Goal: Task Accomplishment & Management: Complete application form

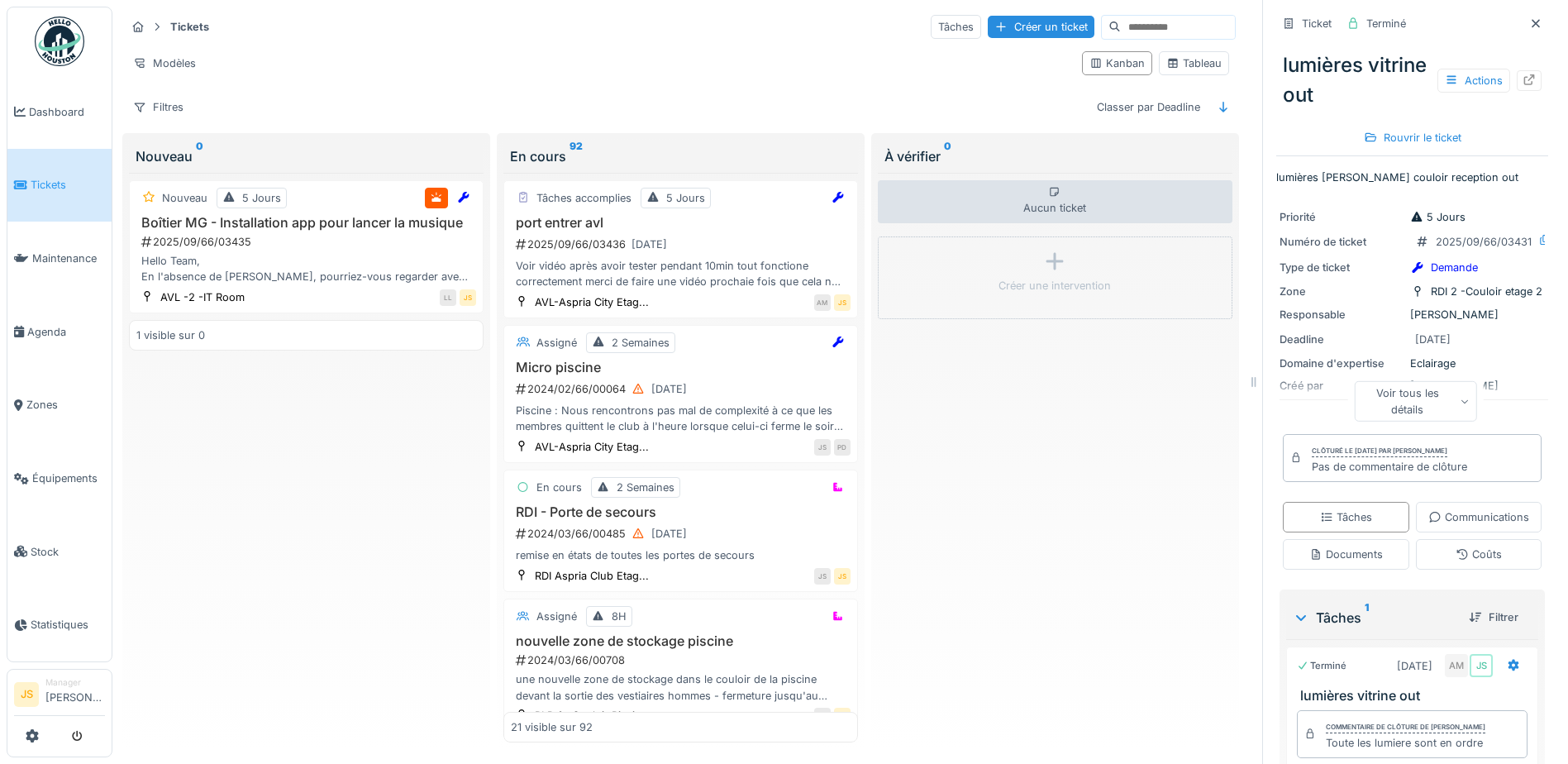
scroll to position [12, 0]
click at [352, 234] on div "2025/09/66/03435" at bounding box center [308, 241] width 337 height 16
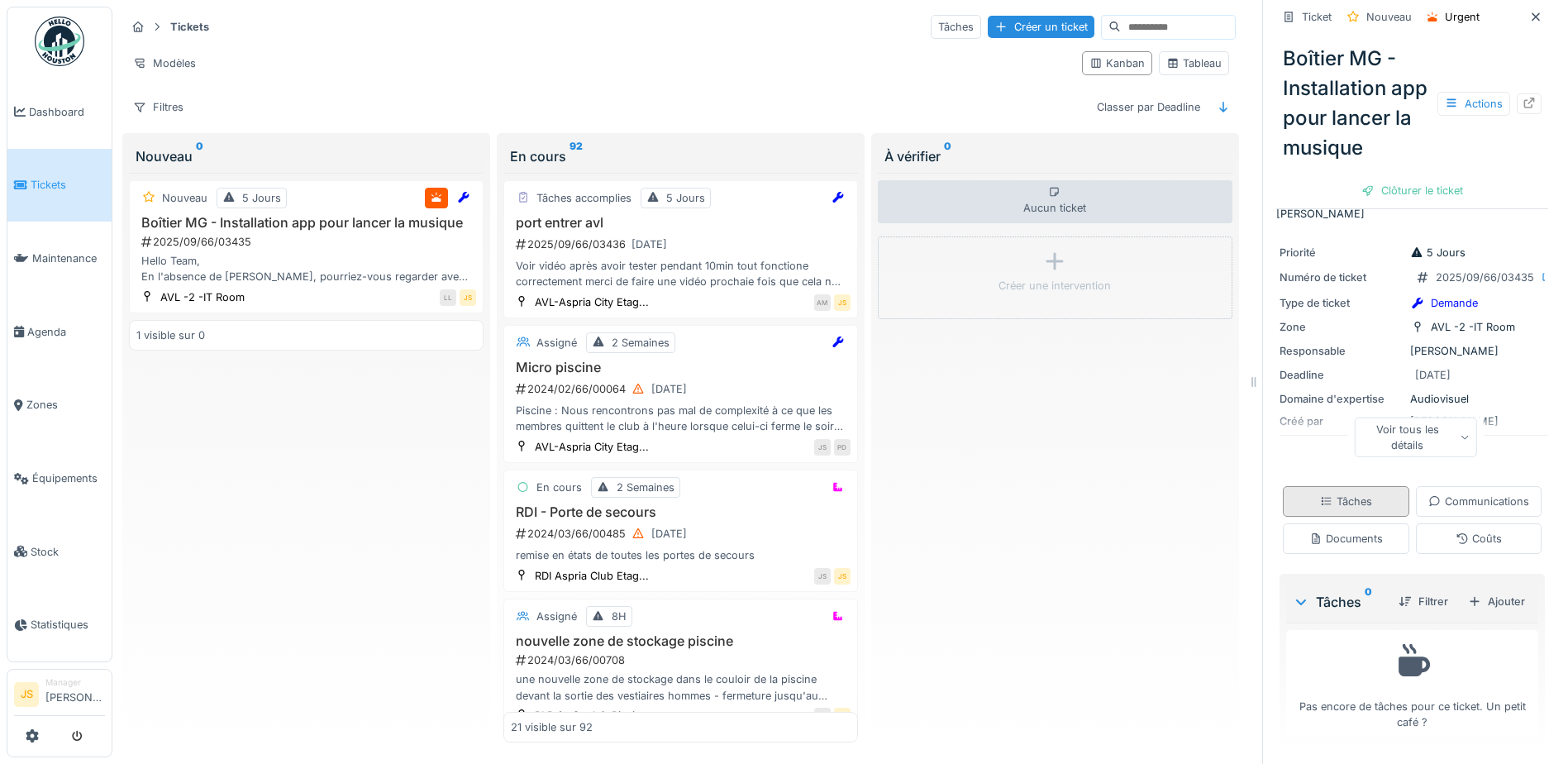
scroll to position [226, 0]
click at [1492, 591] on div "Ajouter" at bounding box center [1497, 601] width 70 height 22
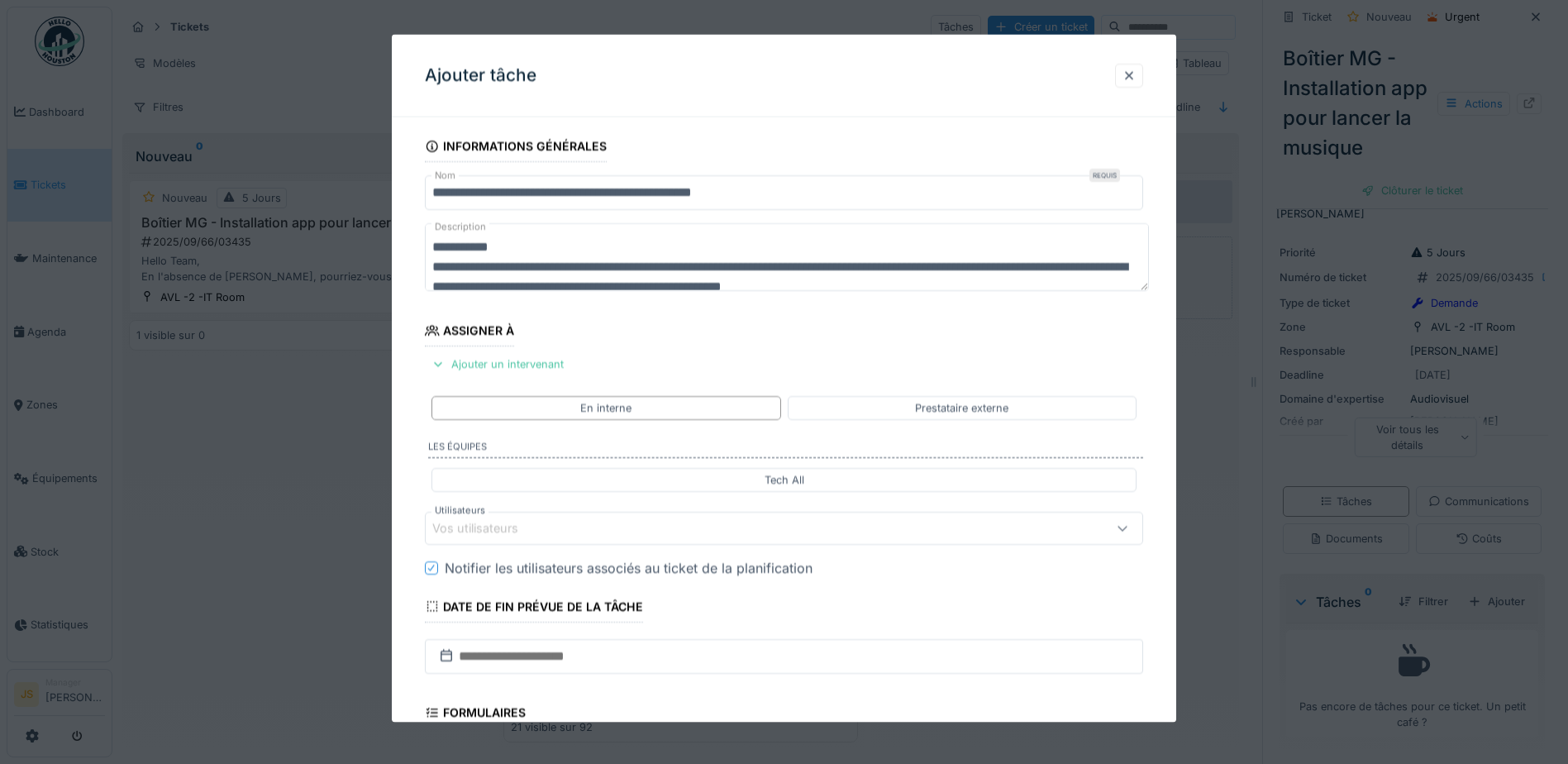
click at [509, 524] on div "Vos utilisateurs" at bounding box center [487, 528] width 109 height 18
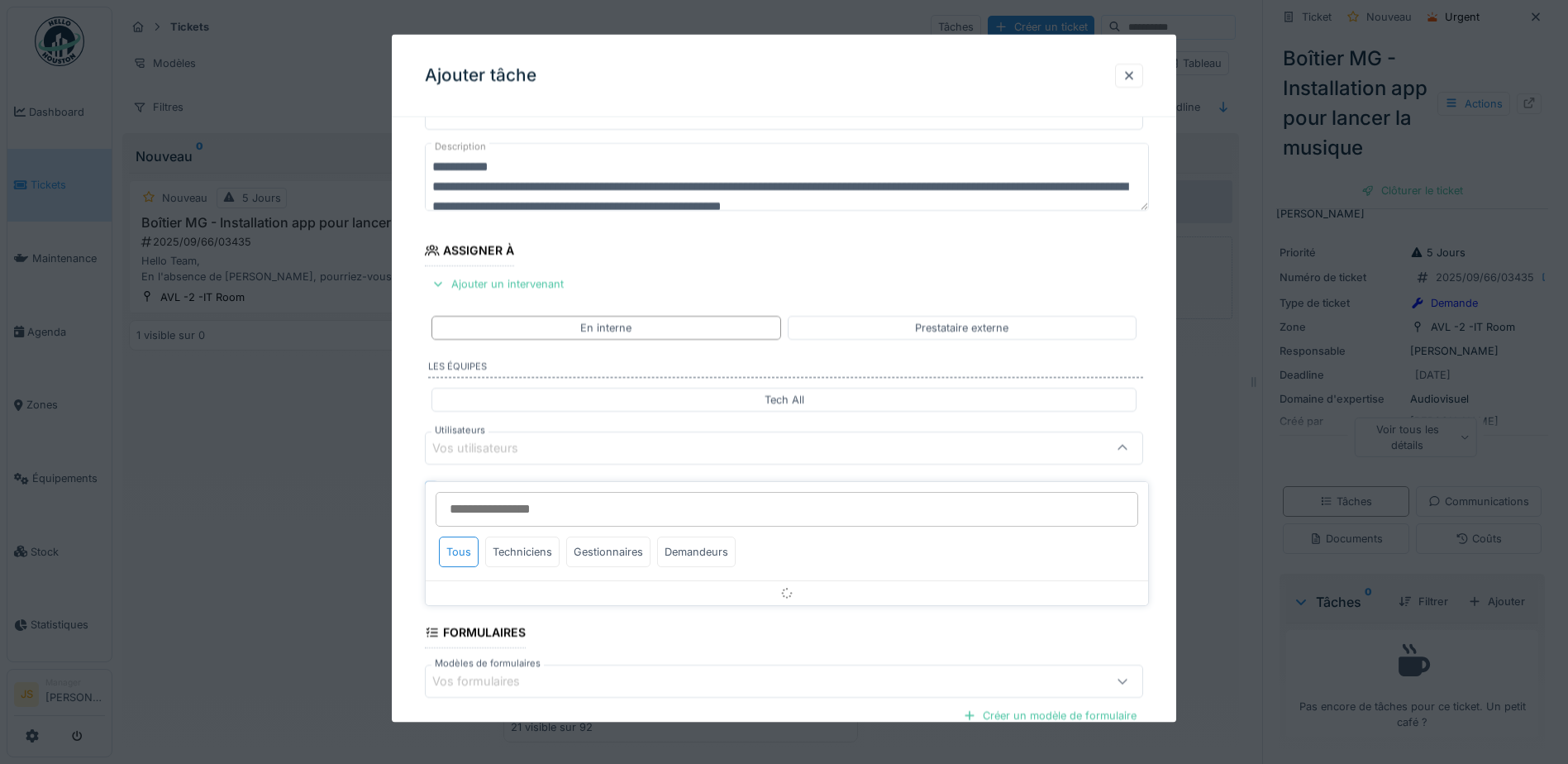
scroll to position [150, 0]
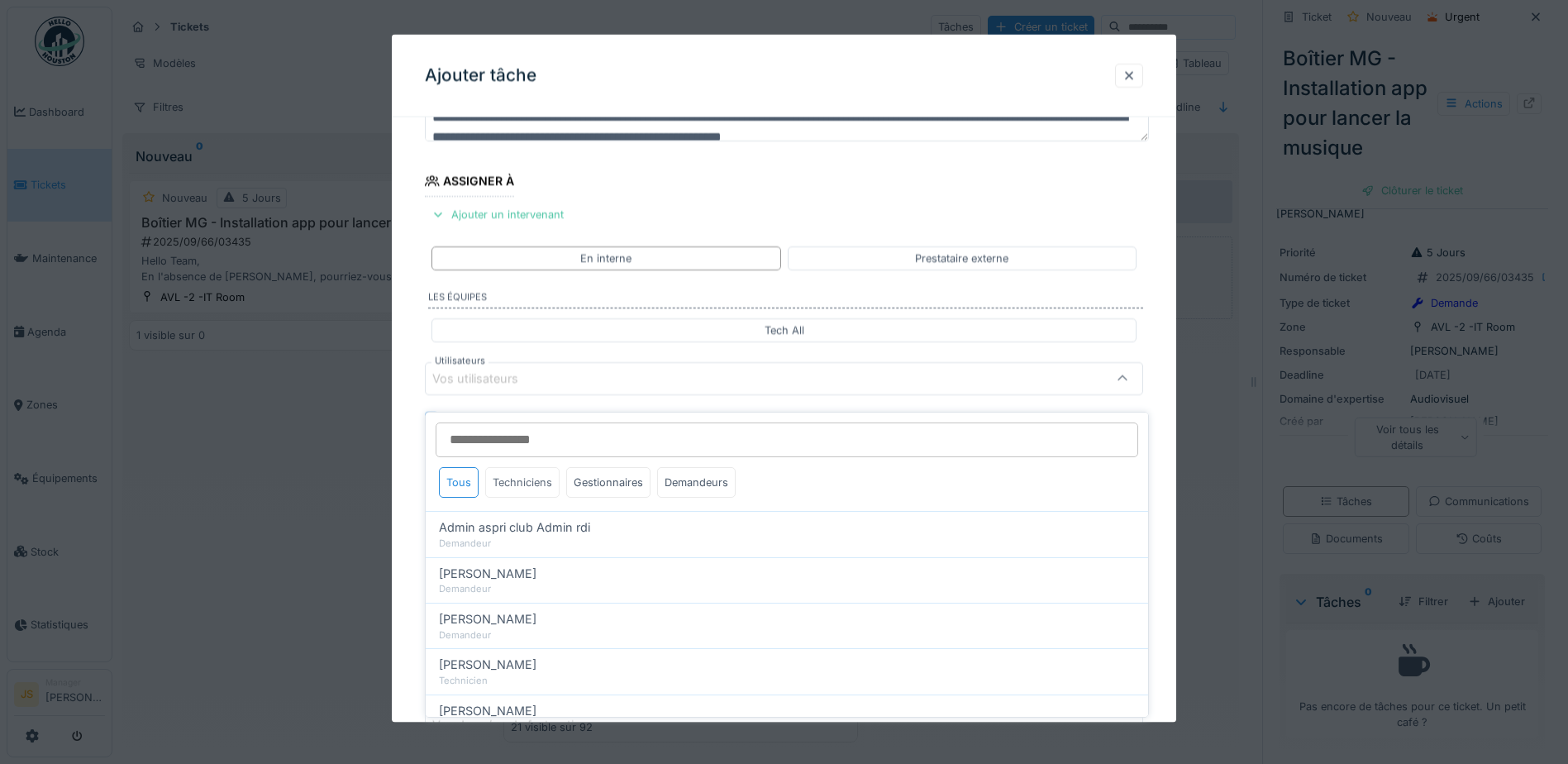
click at [531, 467] on div "Techniciens" at bounding box center [523, 482] width 74 height 31
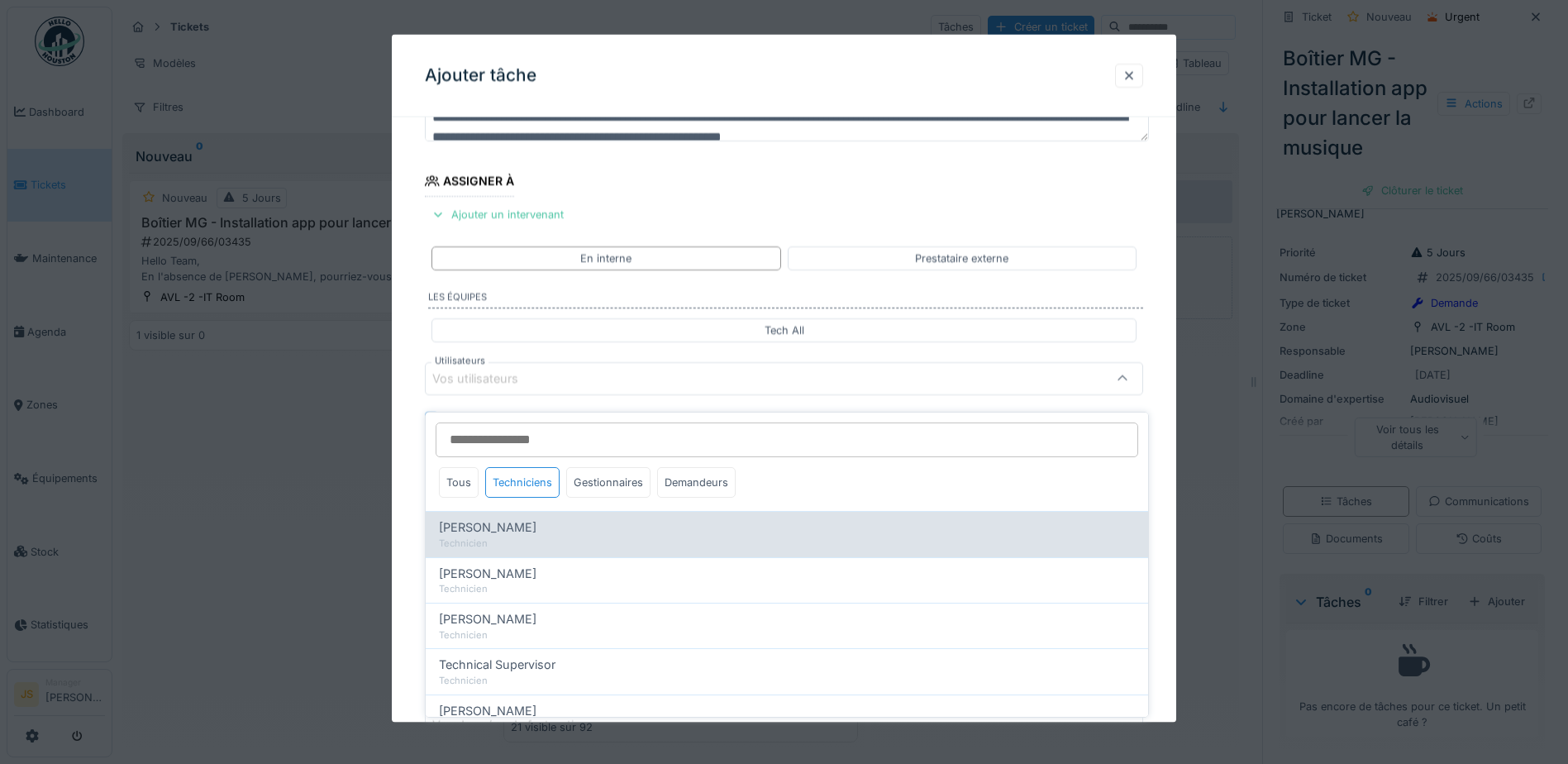
click at [533, 518] on span "[PERSON_NAME]" at bounding box center [488, 527] width 97 height 18
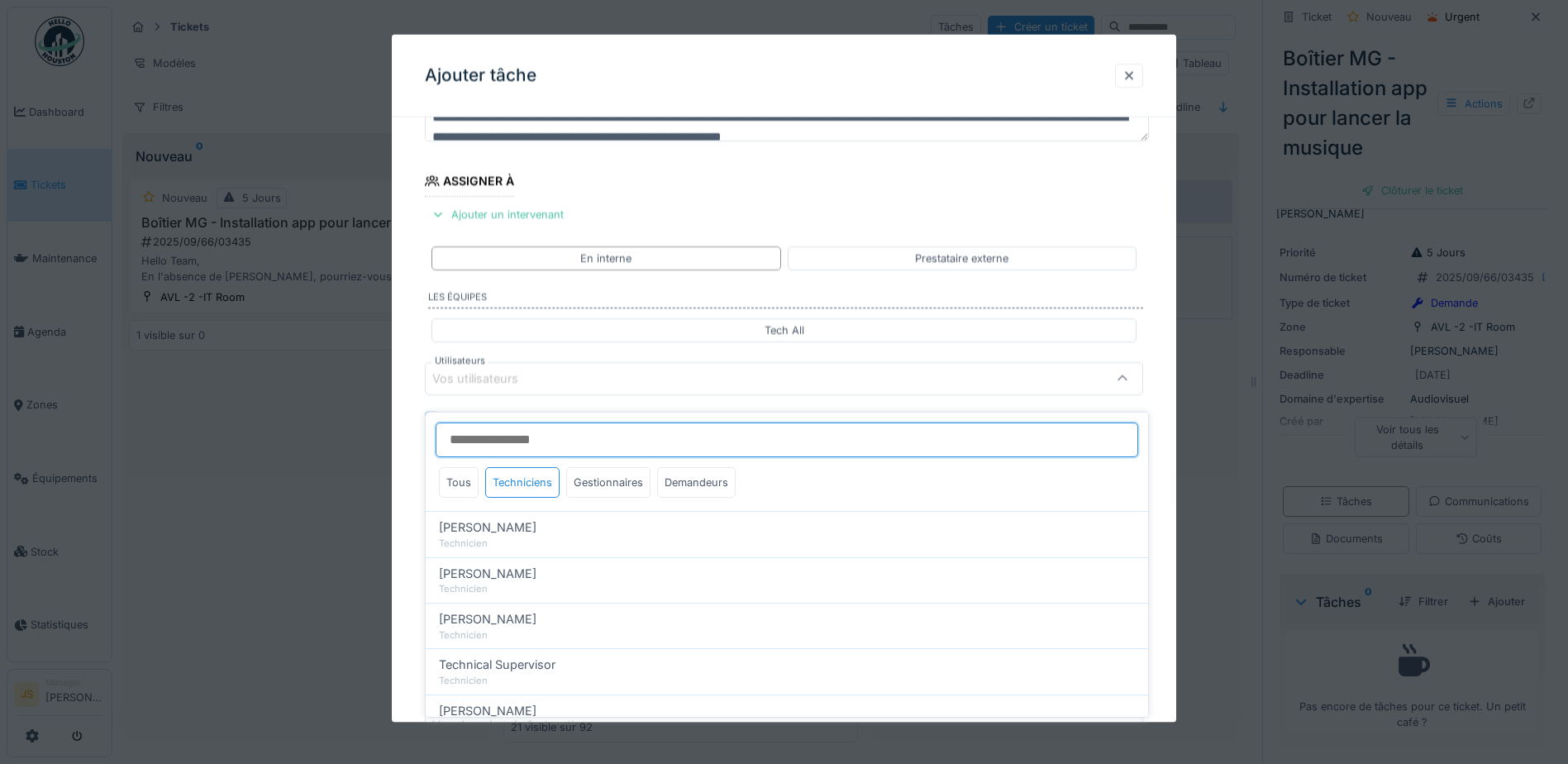
type input "*****"
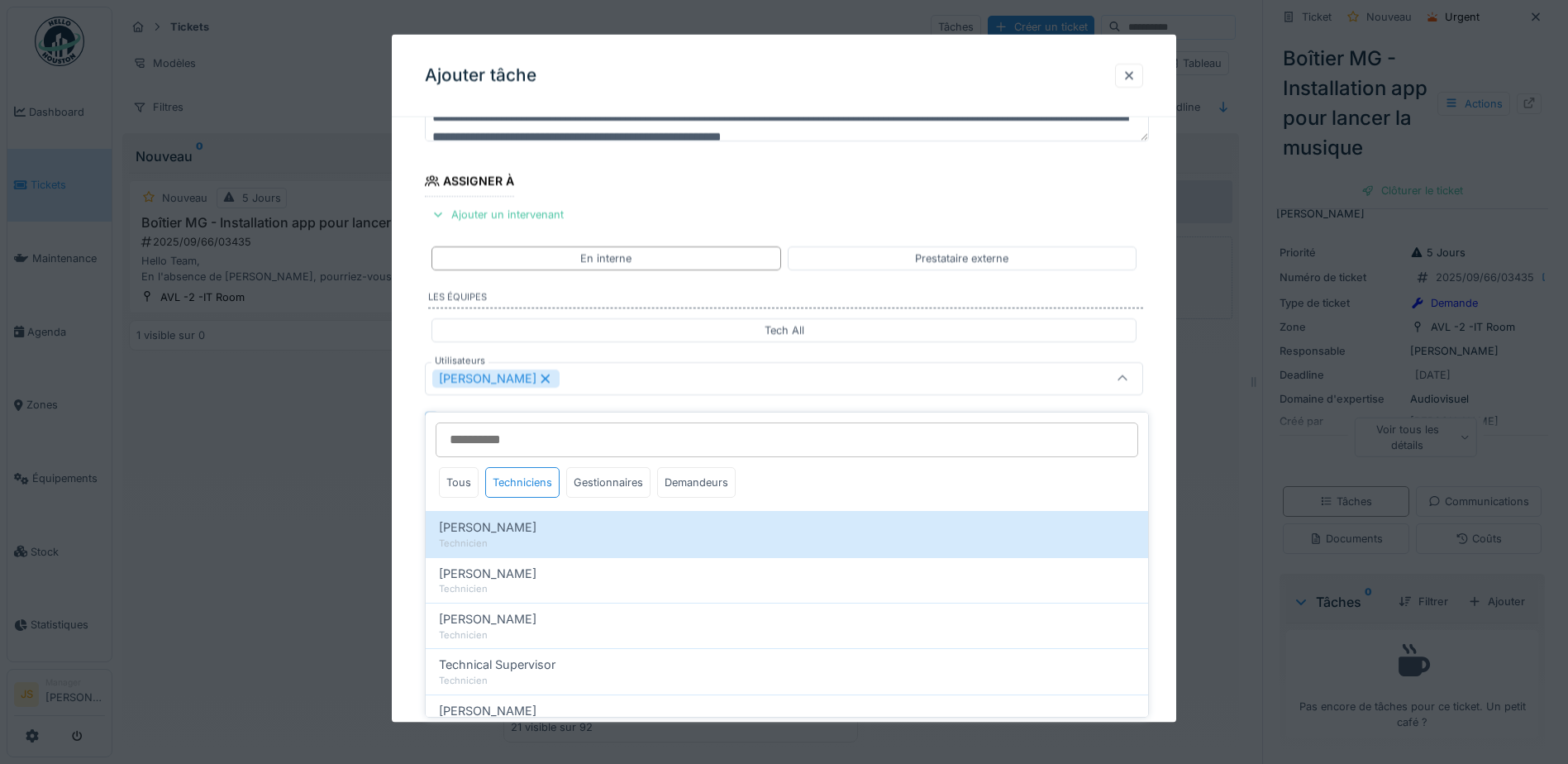
click at [406, 497] on div "**********" at bounding box center [784, 440] width 784 height 919
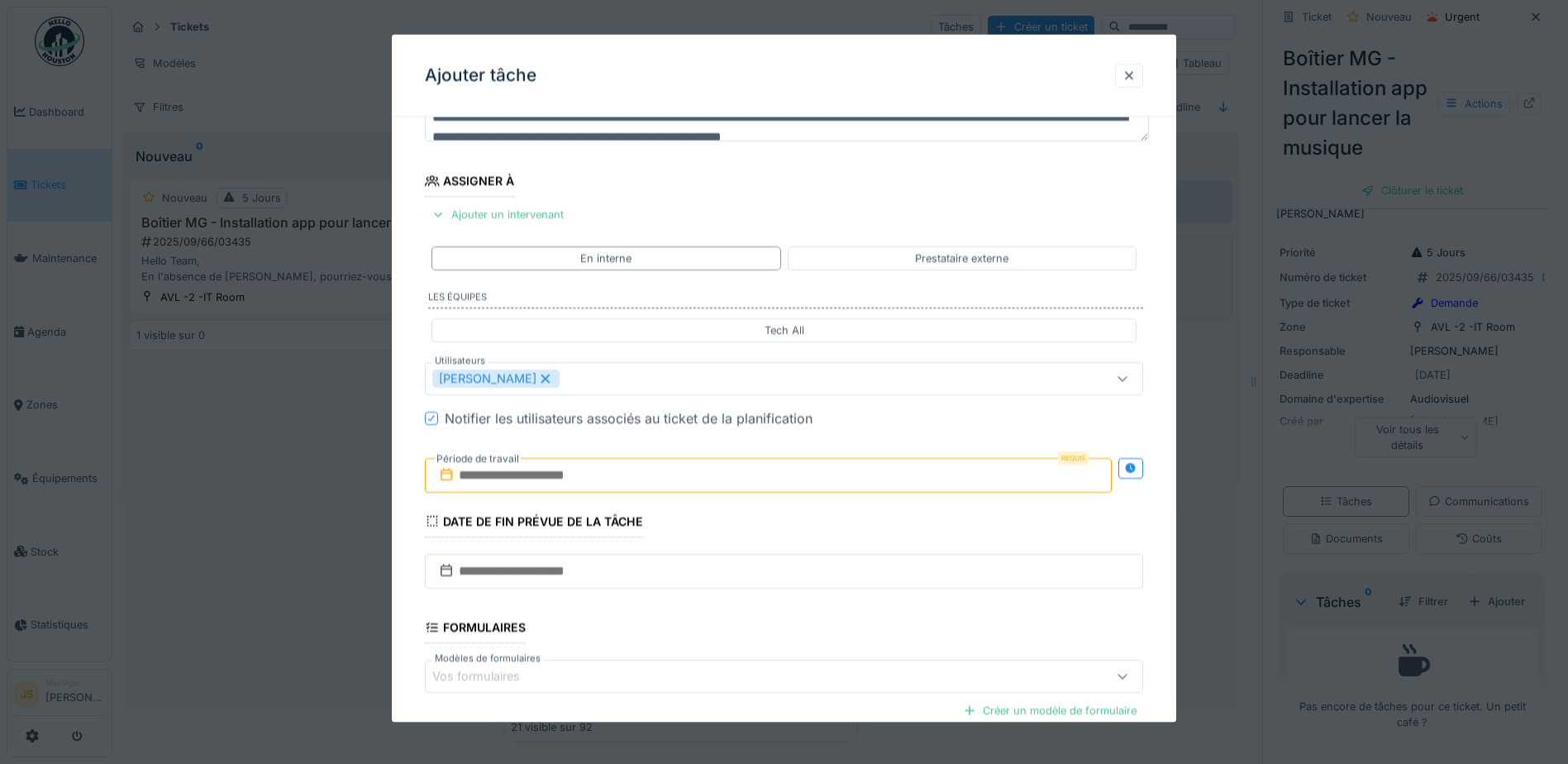
click at [493, 475] on input "text" at bounding box center [768, 474] width 687 height 35
click at [771, 608] on div "11" at bounding box center [772, 610] width 22 height 24
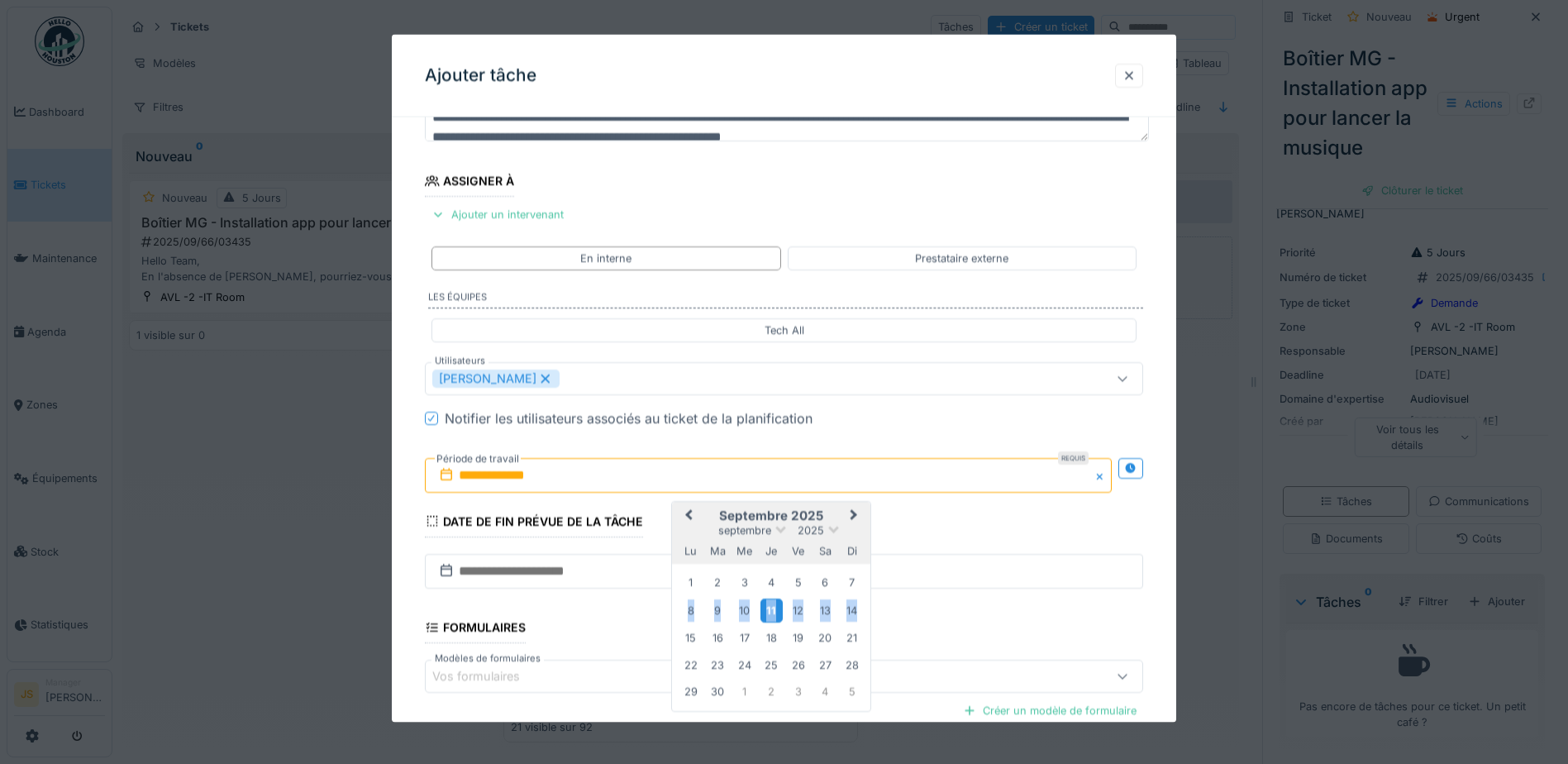
click at [772, 608] on div "11" at bounding box center [772, 610] width 22 height 24
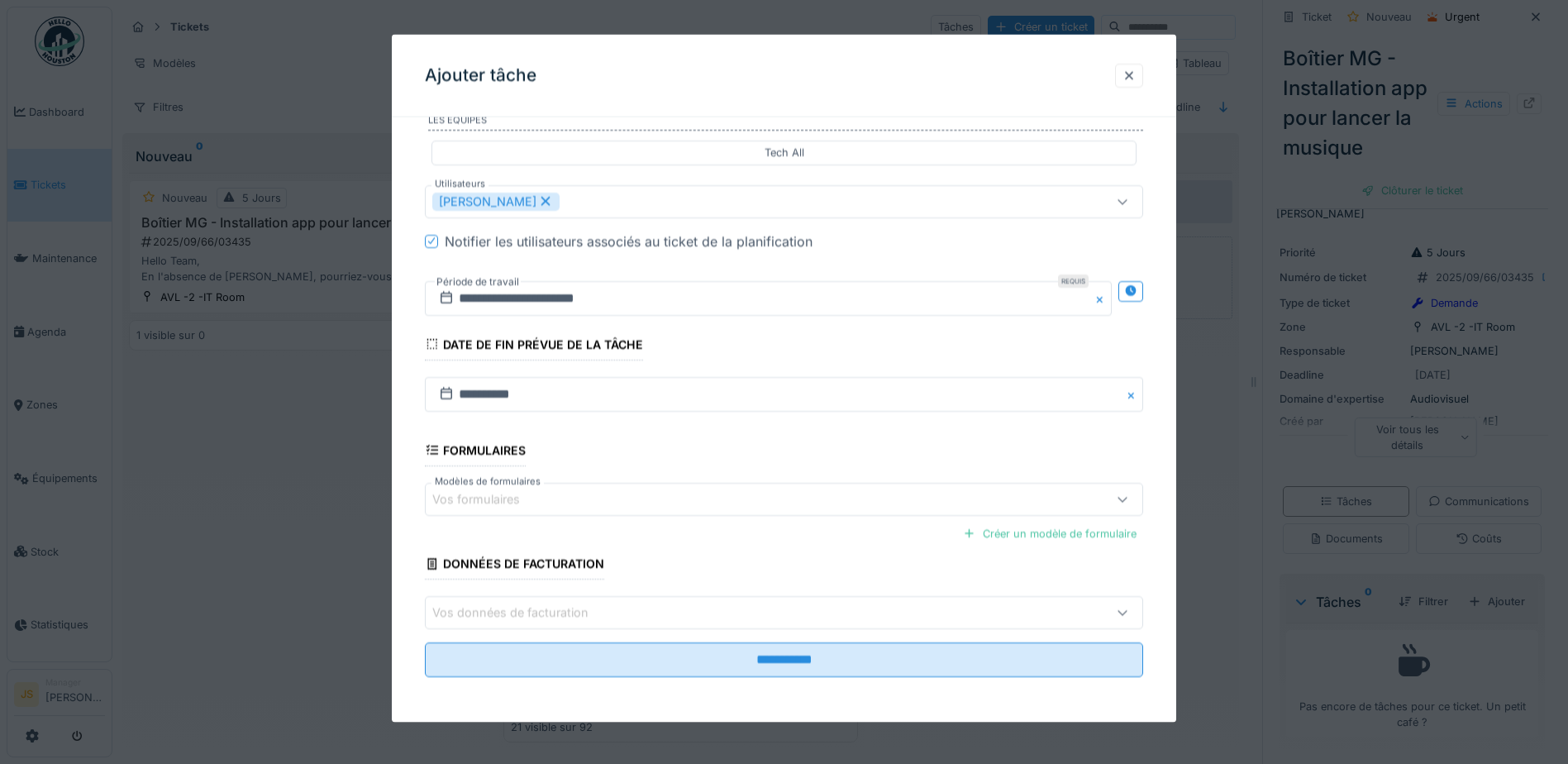
scroll to position [327, 0]
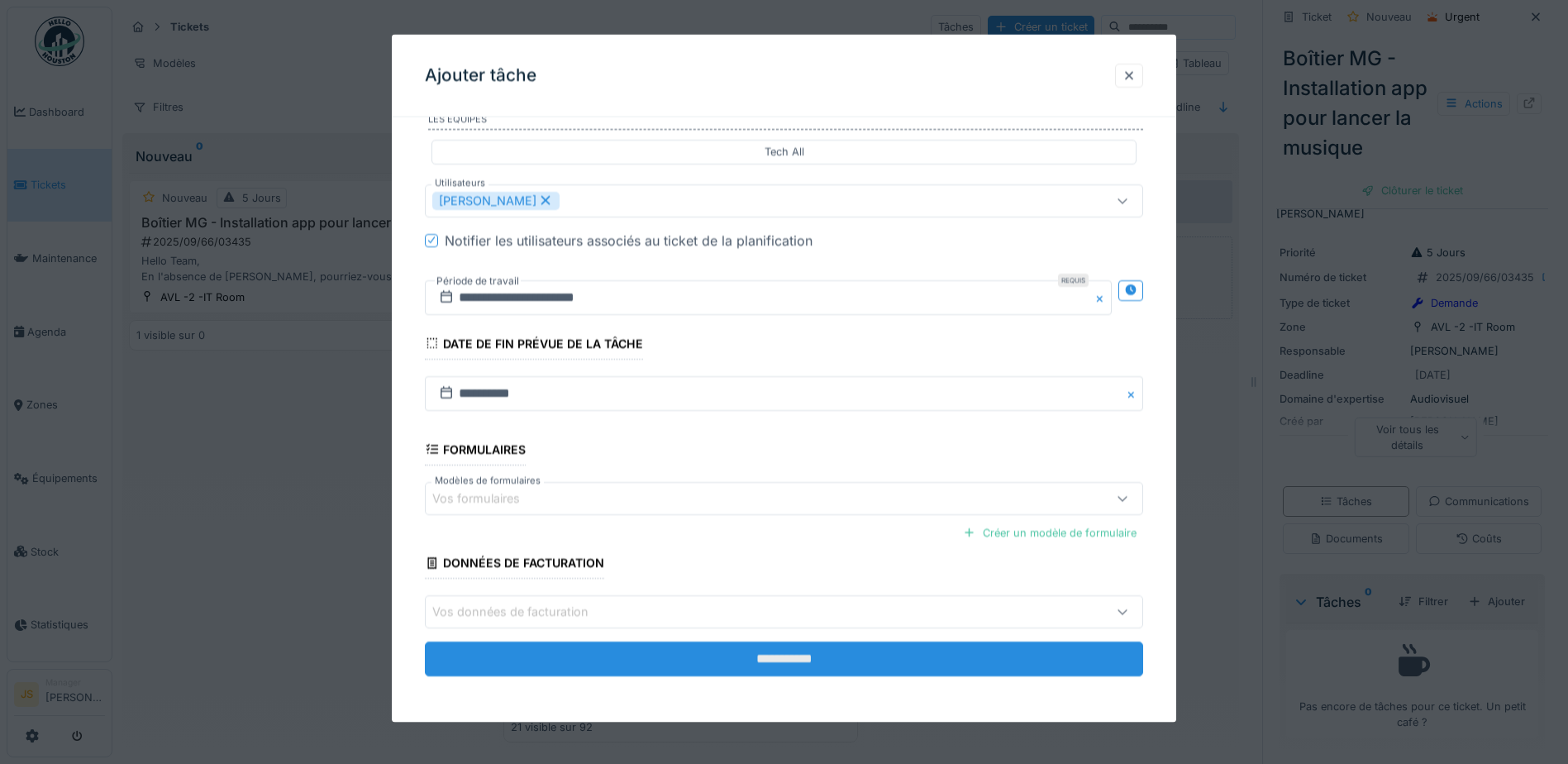
click at [793, 664] on input "**********" at bounding box center [784, 659] width 719 height 35
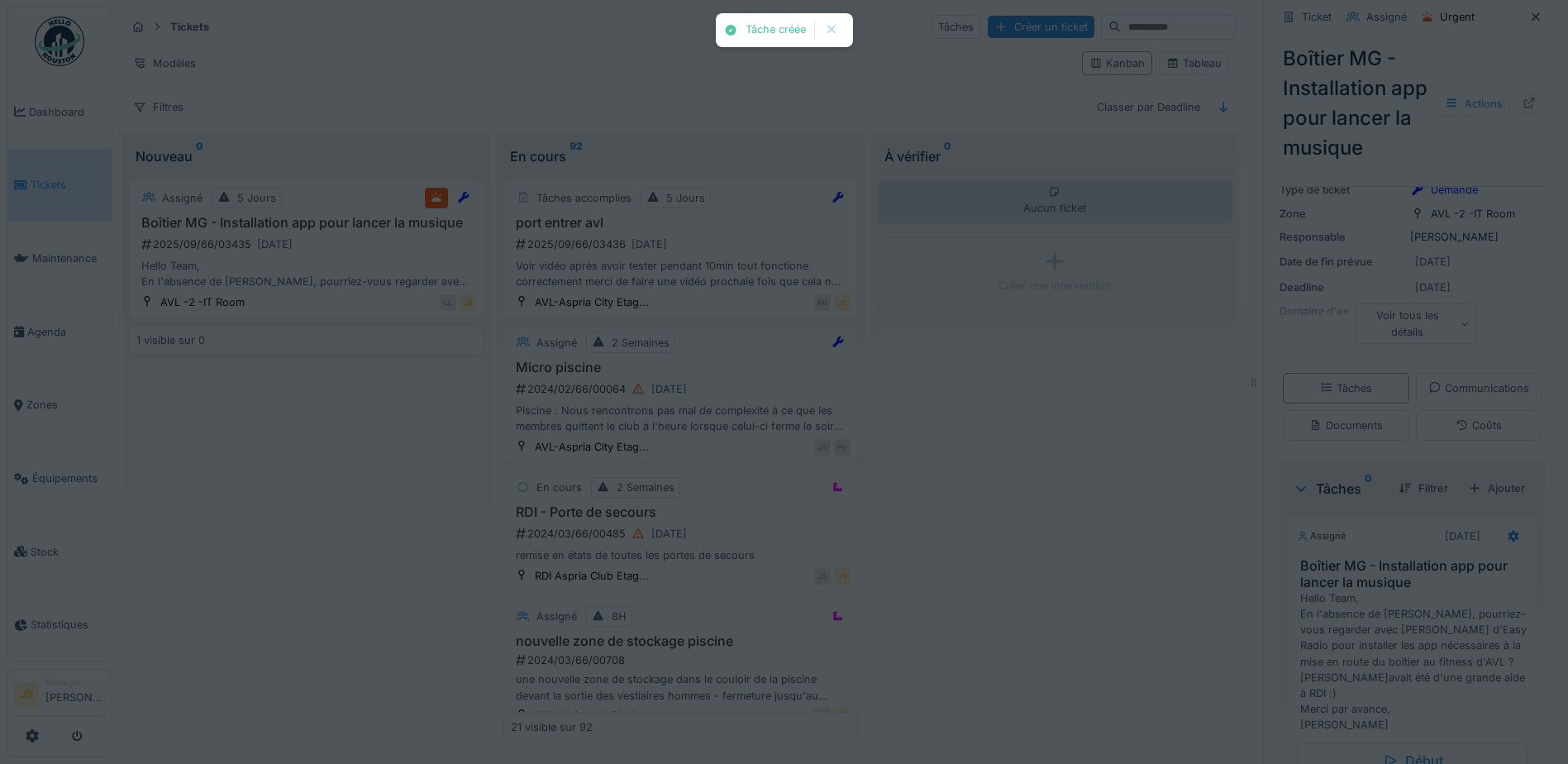
scroll to position [203, 0]
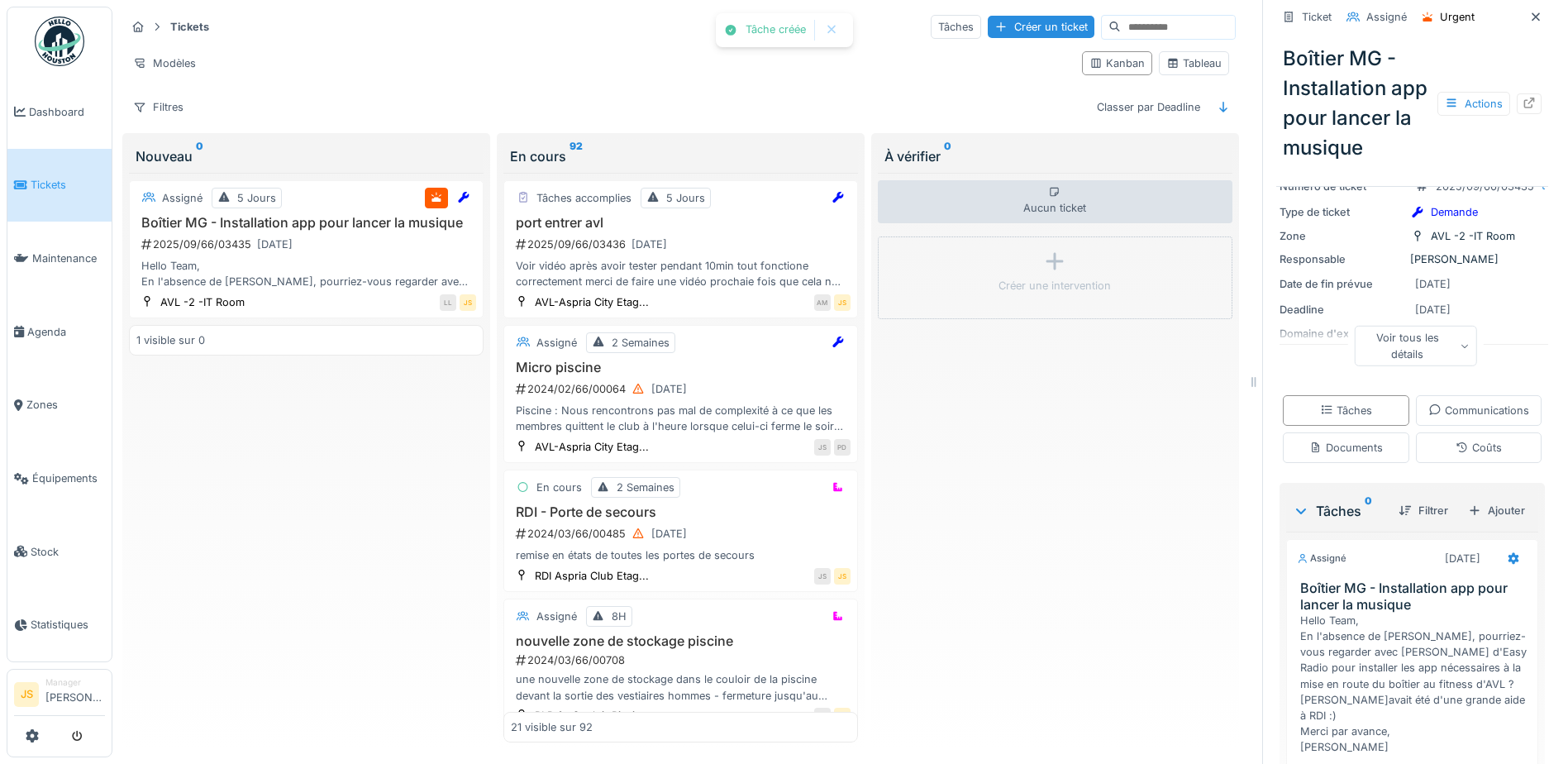
click at [344, 569] on div "Assigné 5 Jours Boîtier MG - Installation app pour lancer la musique 2025/09/66…" at bounding box center [305, 458] width 354 height 570
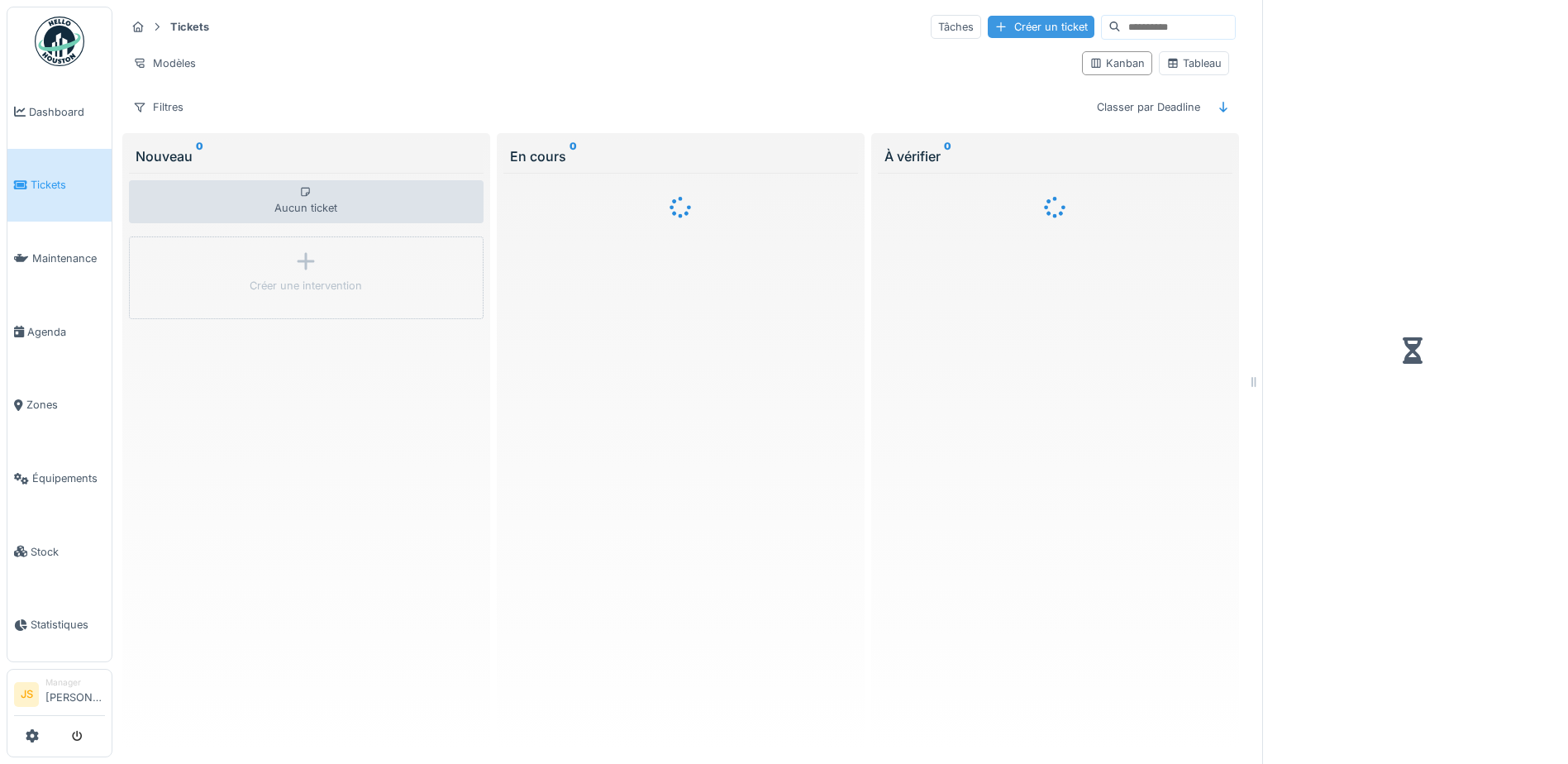
scroll to position [12, 0]
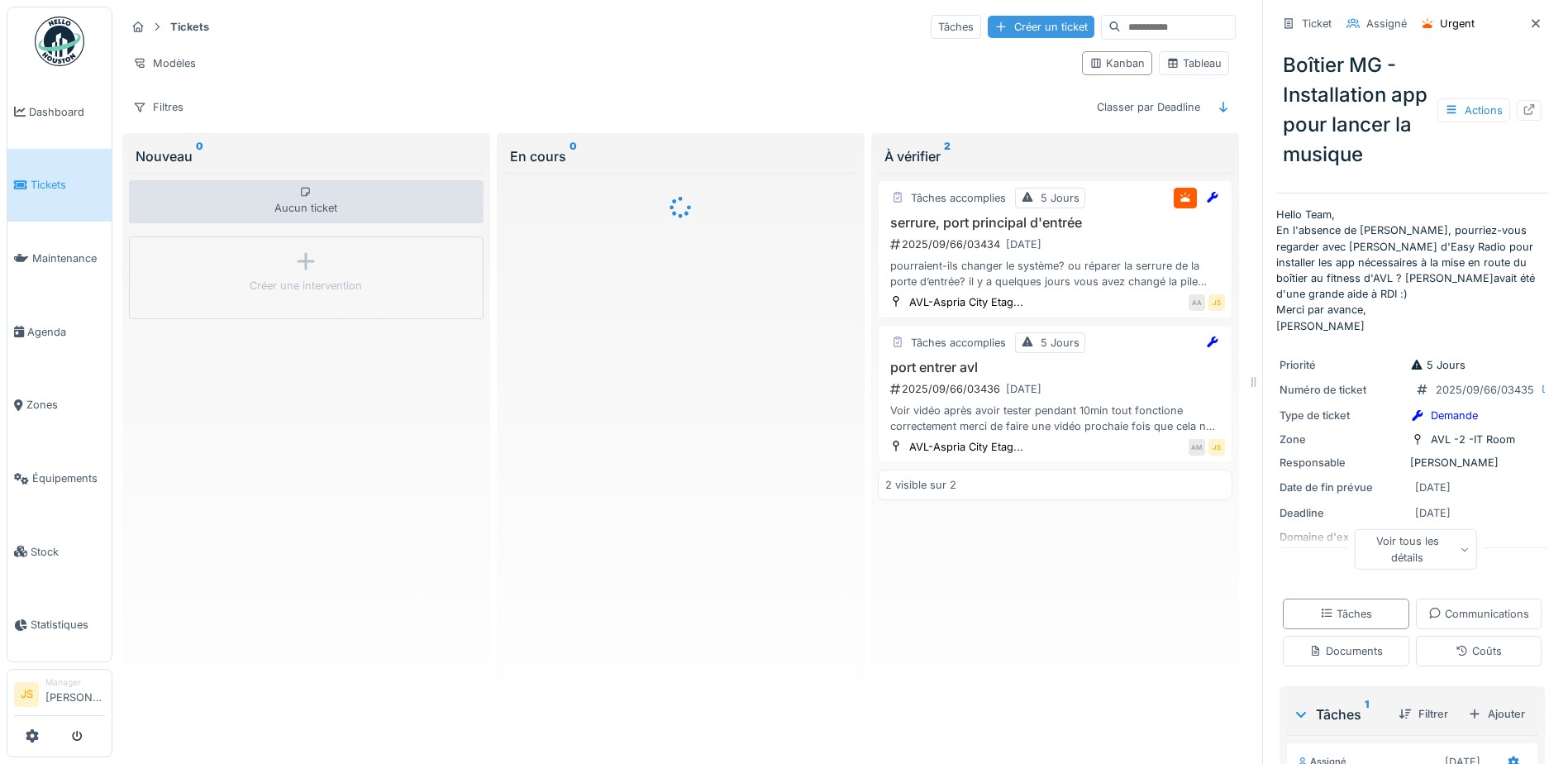
click at [988, 19] on div "Créer un ticket" at bounding box center [1041, 27] width 106 height 22
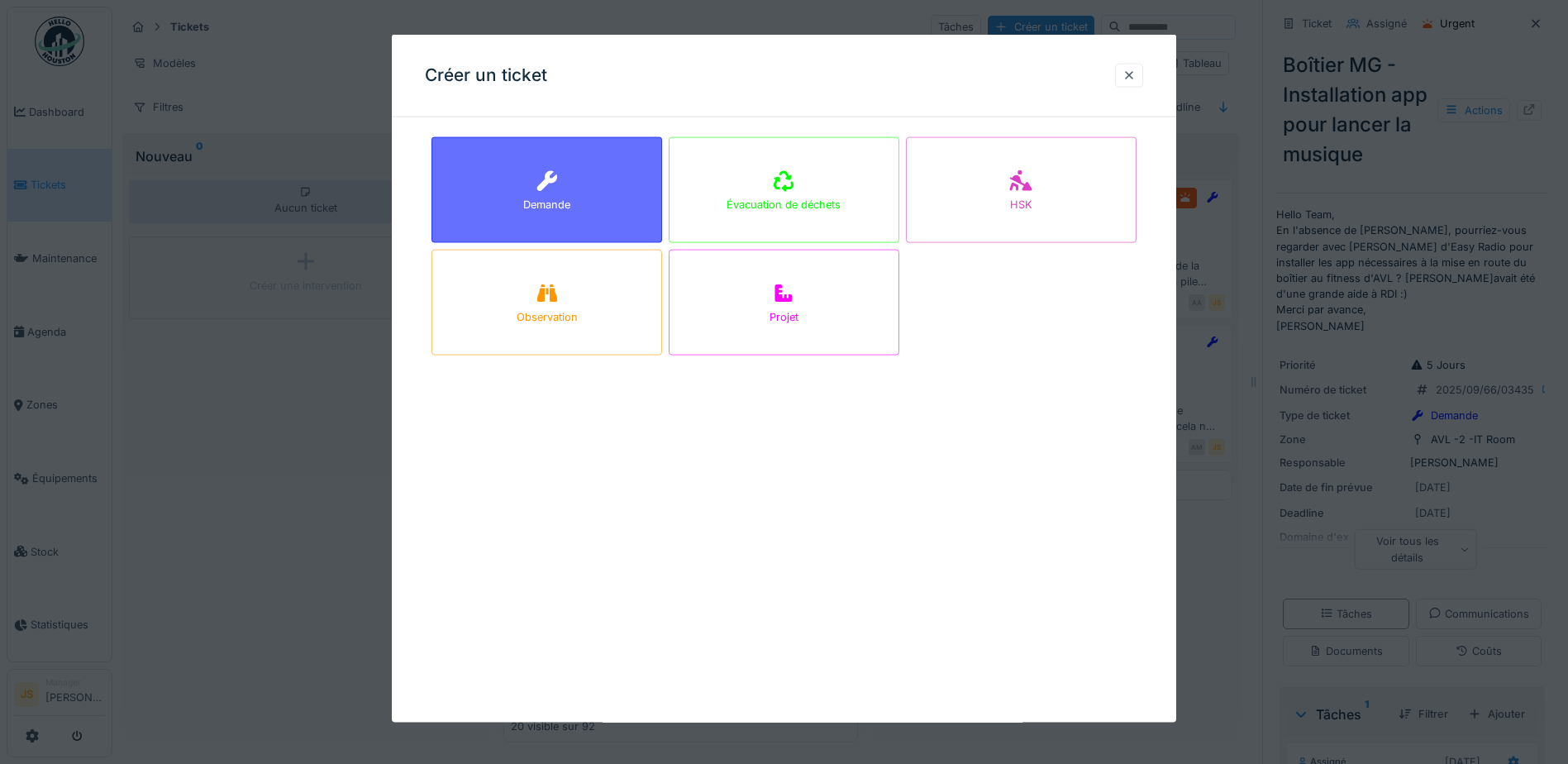
click at [562, 199] on div "Demande" at bounding box center [547, 204] width 47 height 16
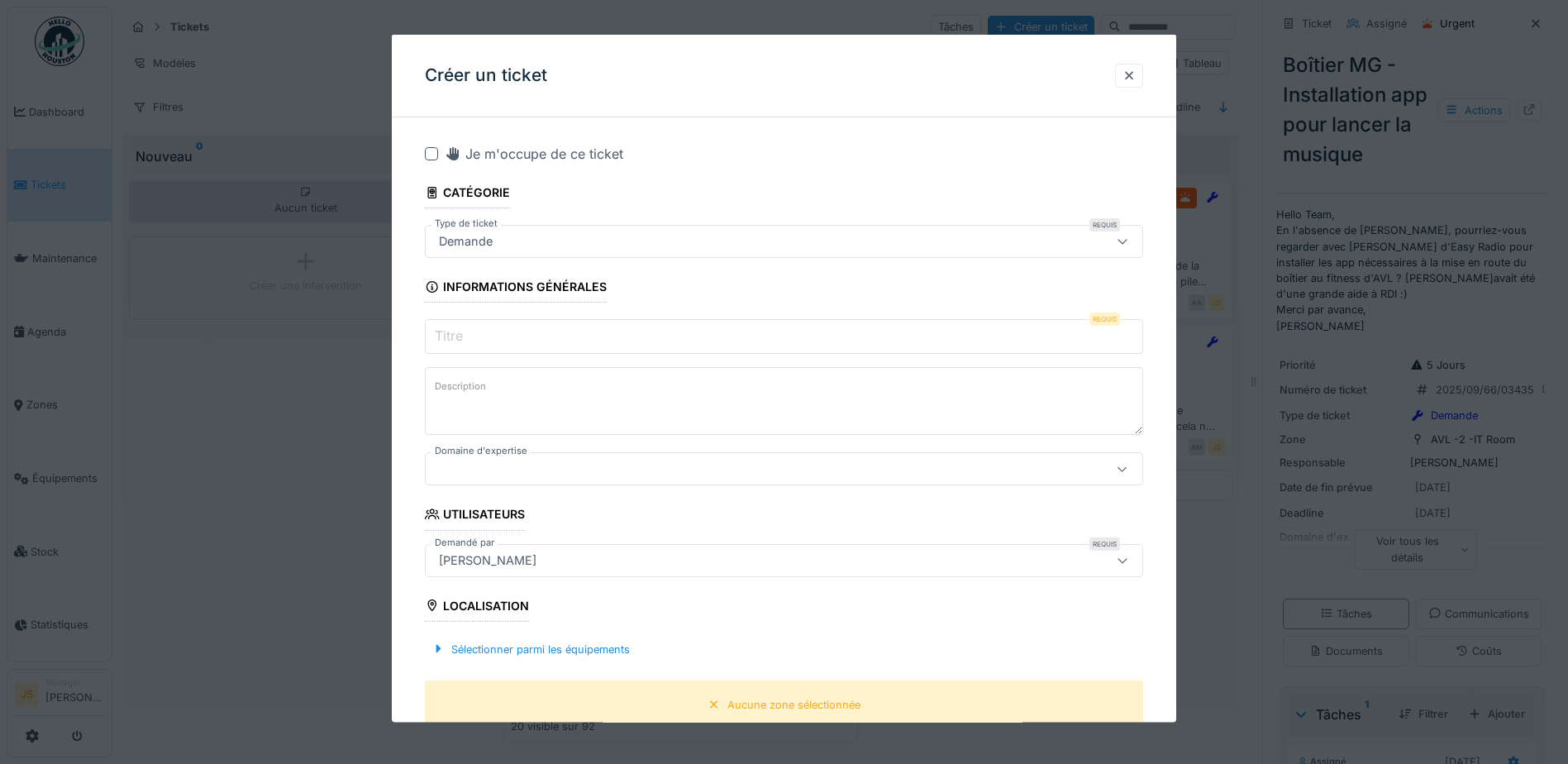
click at [557, 331] on input "Titre" at bounding box center [784, 337] width 719 height 35
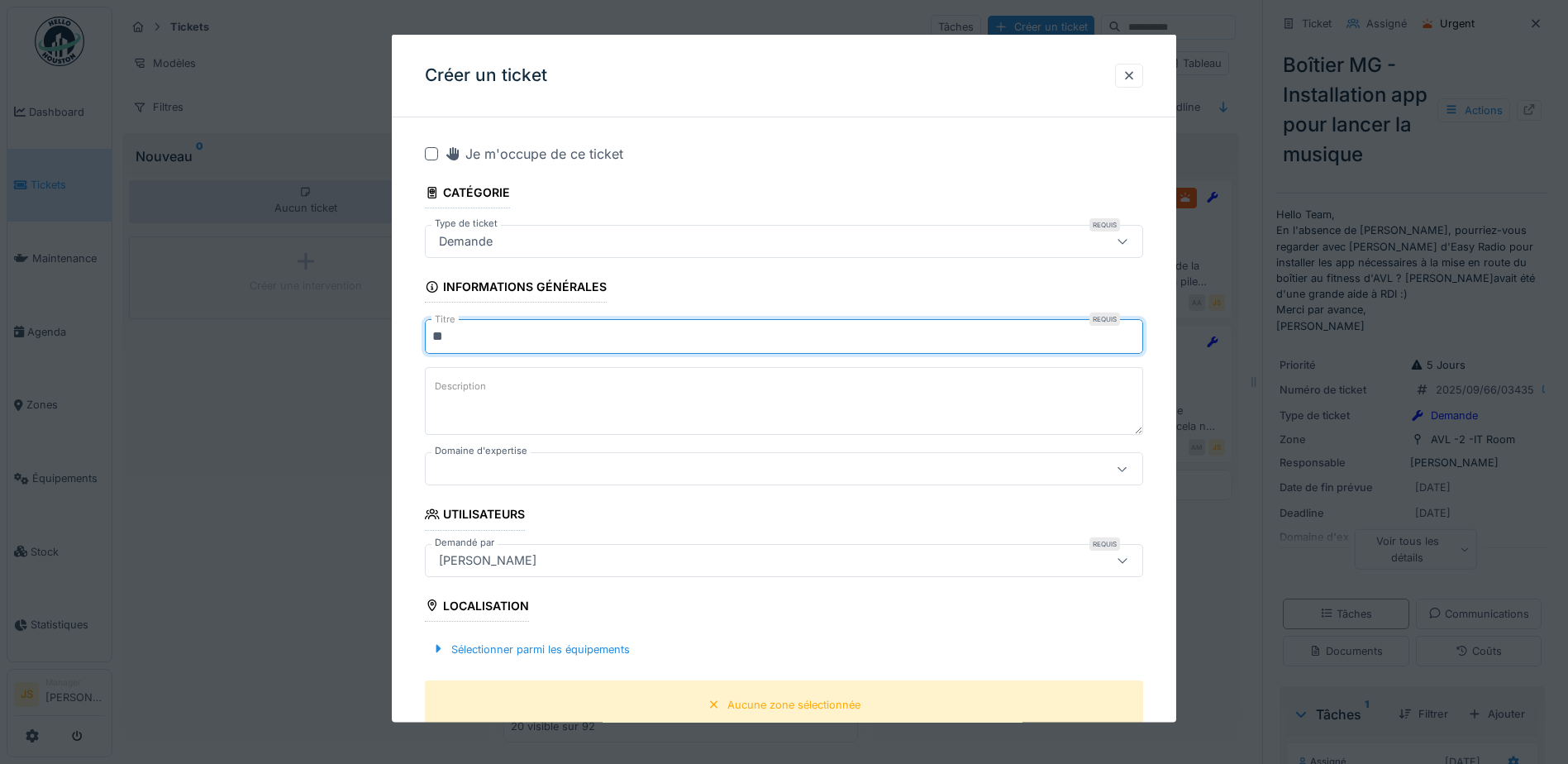
type input "*"
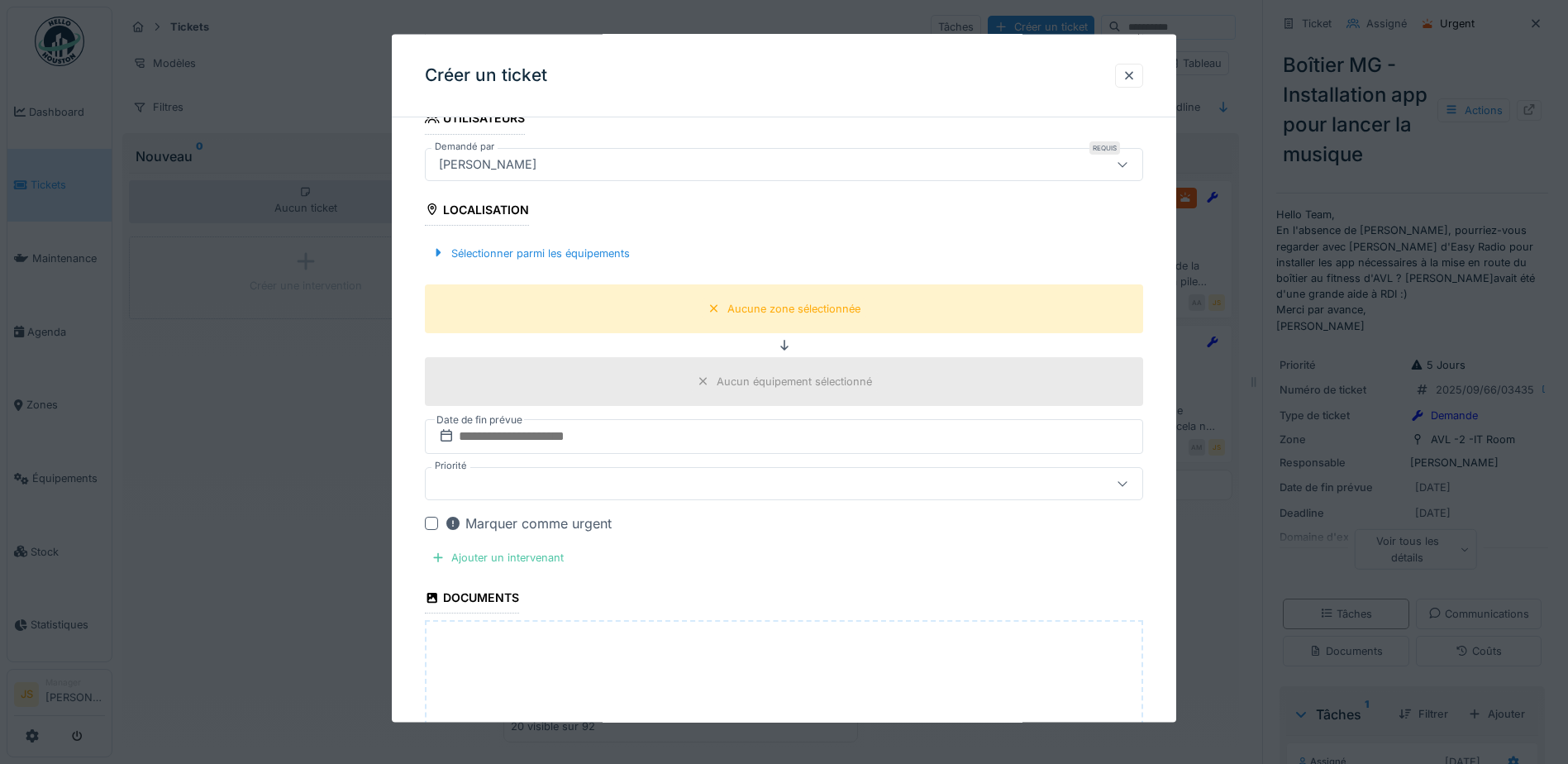
scroll to position [413, 0]
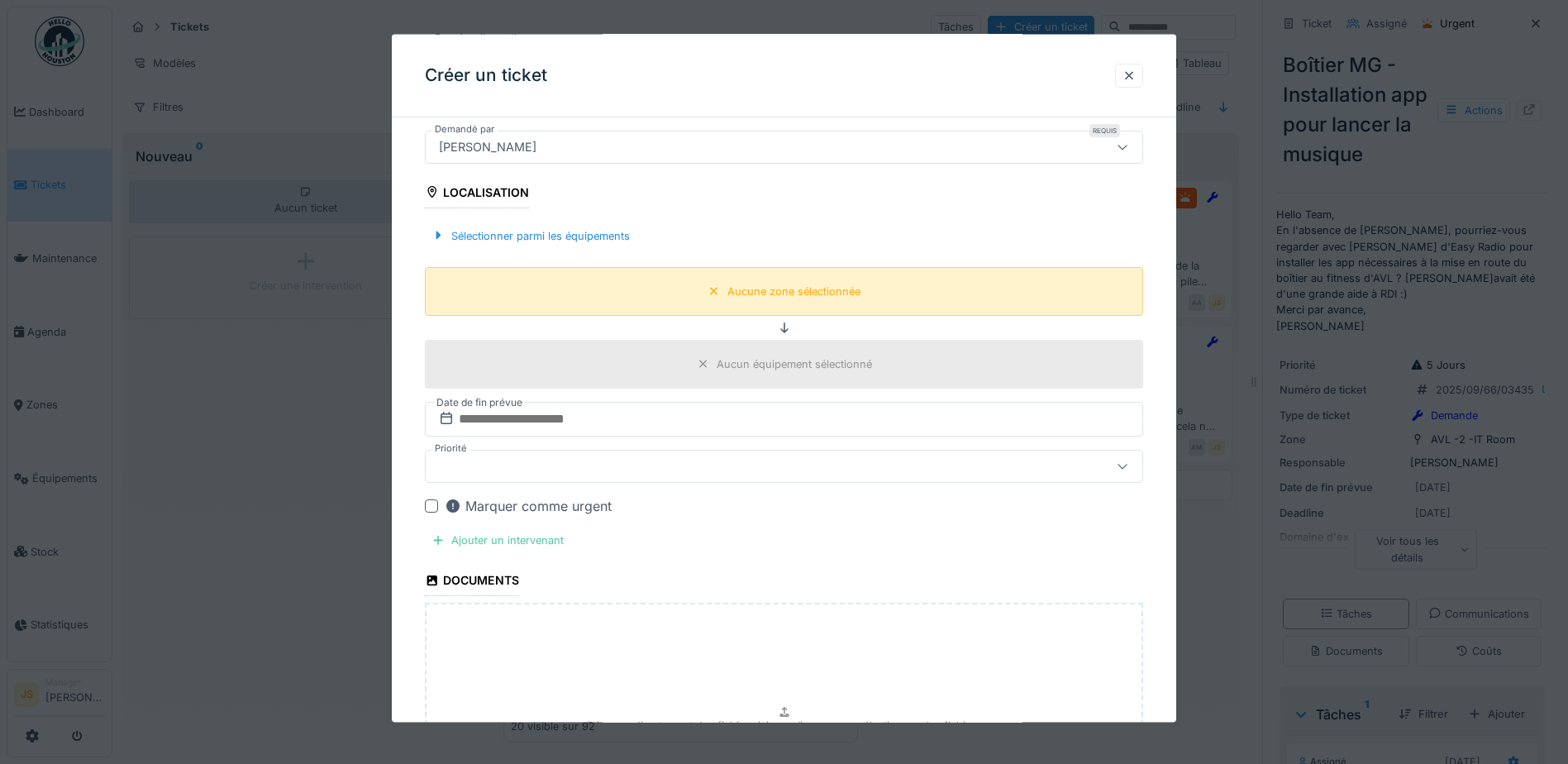
type input "**********"
click at [717, 287] on icon at bounding box center [714, 290] width 13 height 11
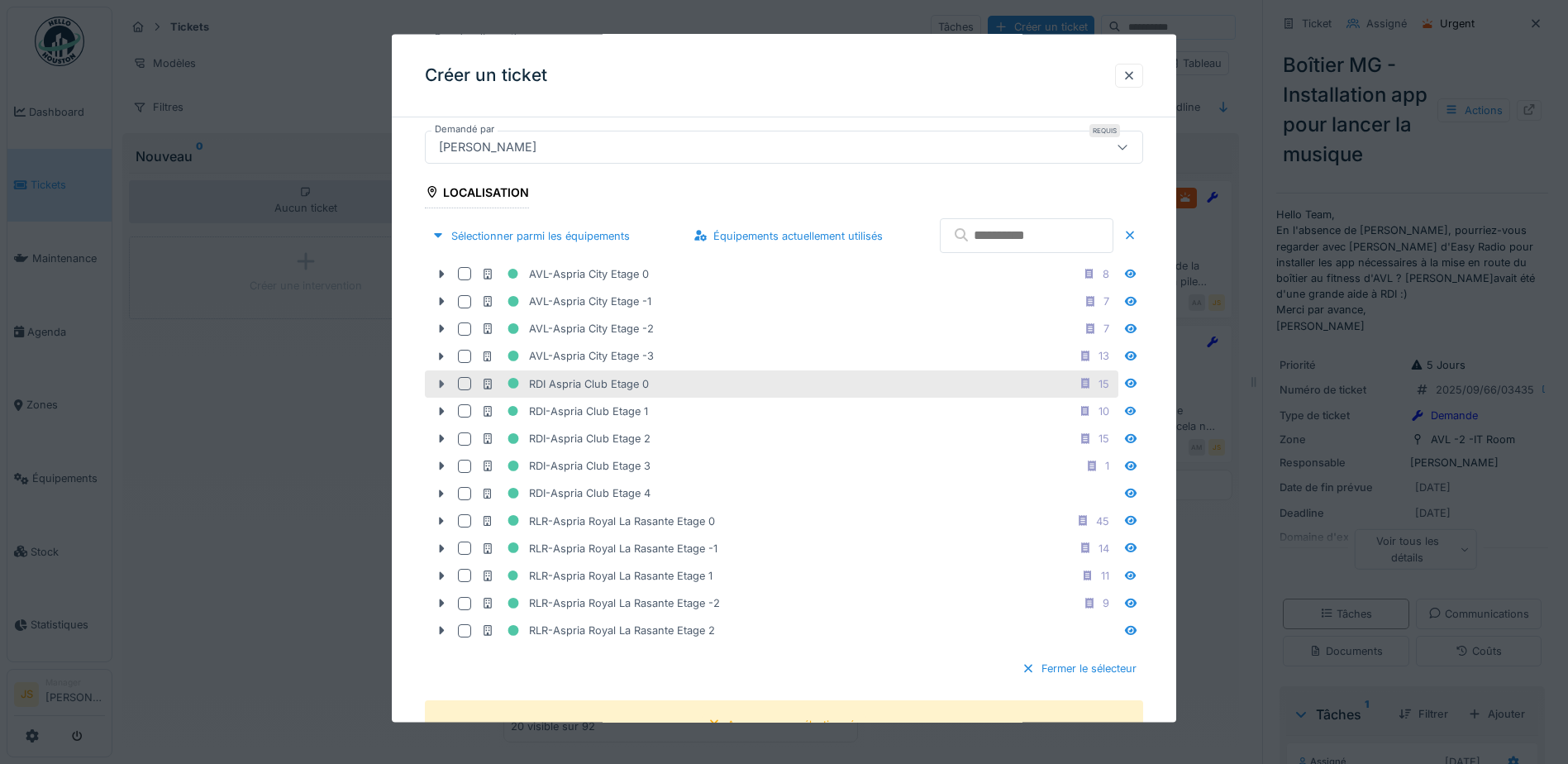
click at [443, 382] on icon at bounding box center [441, 383] width 5 height 8
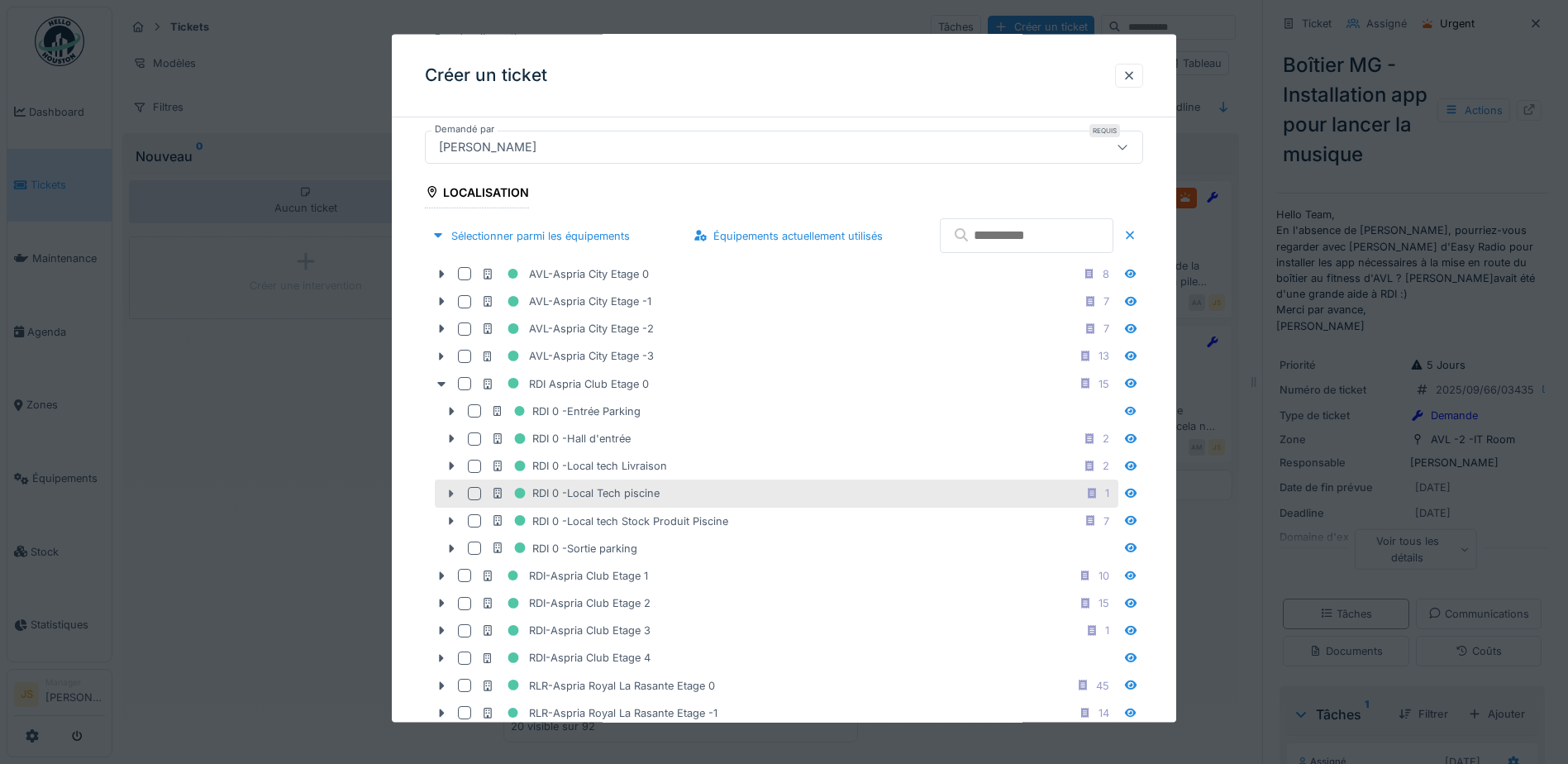
click at [451, 489] on icon at bounding box center [451, 493] width 5 height 8
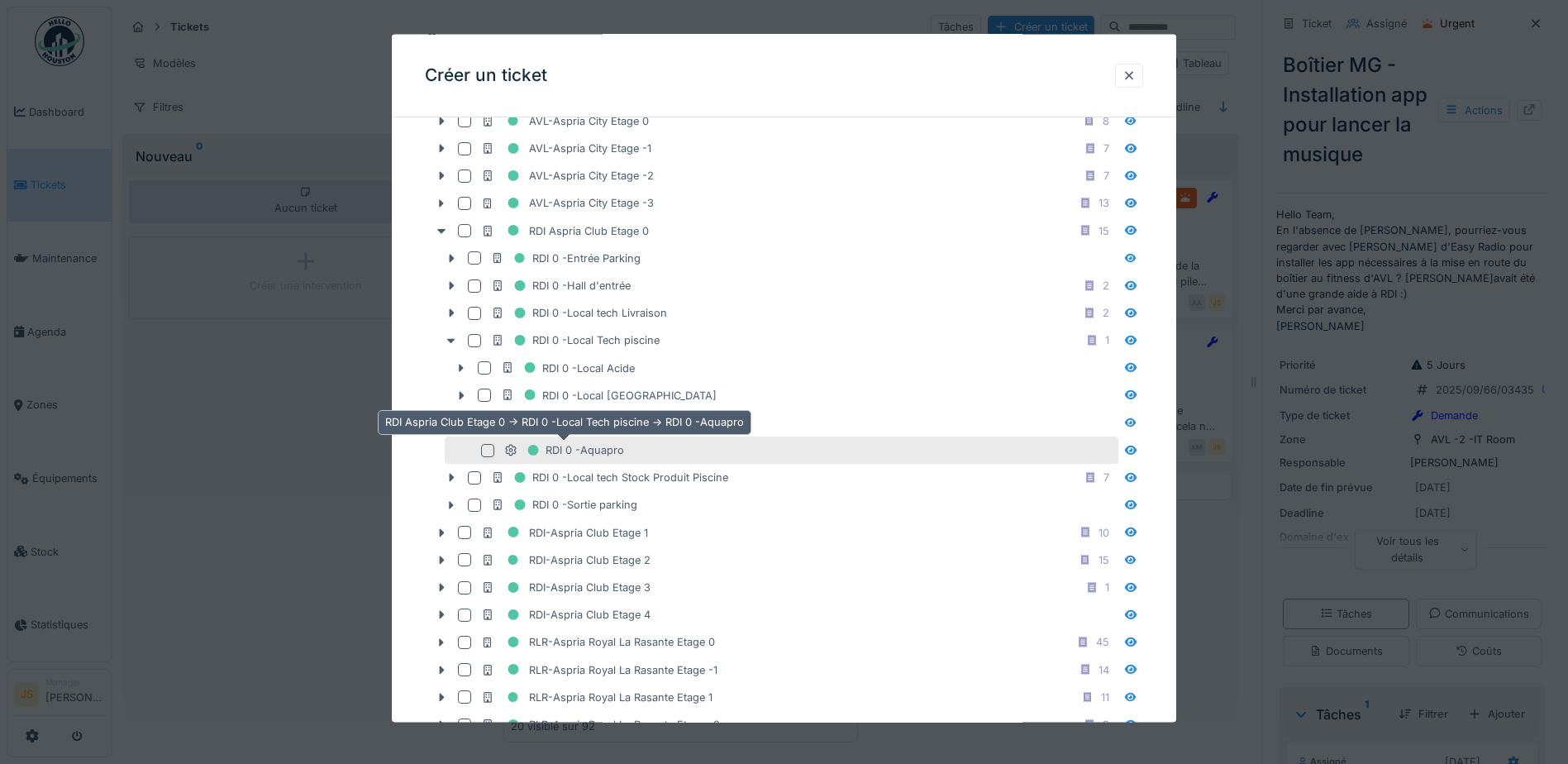
scroll to position [579, 0]
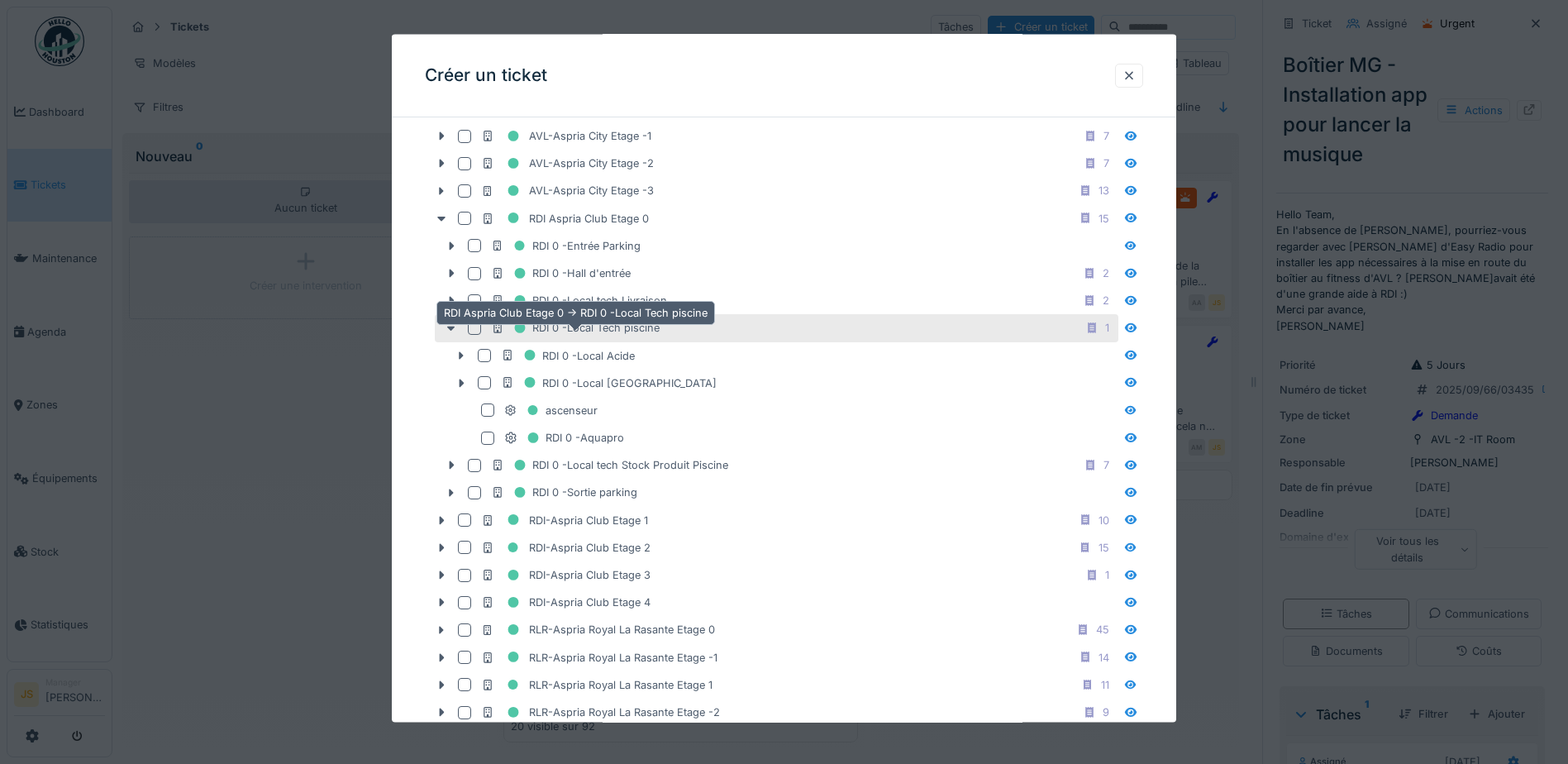
click at [623, 333] on div "RDI 0 -Local Tech piscine" at bounding box center [575, 327] width 168 height 20
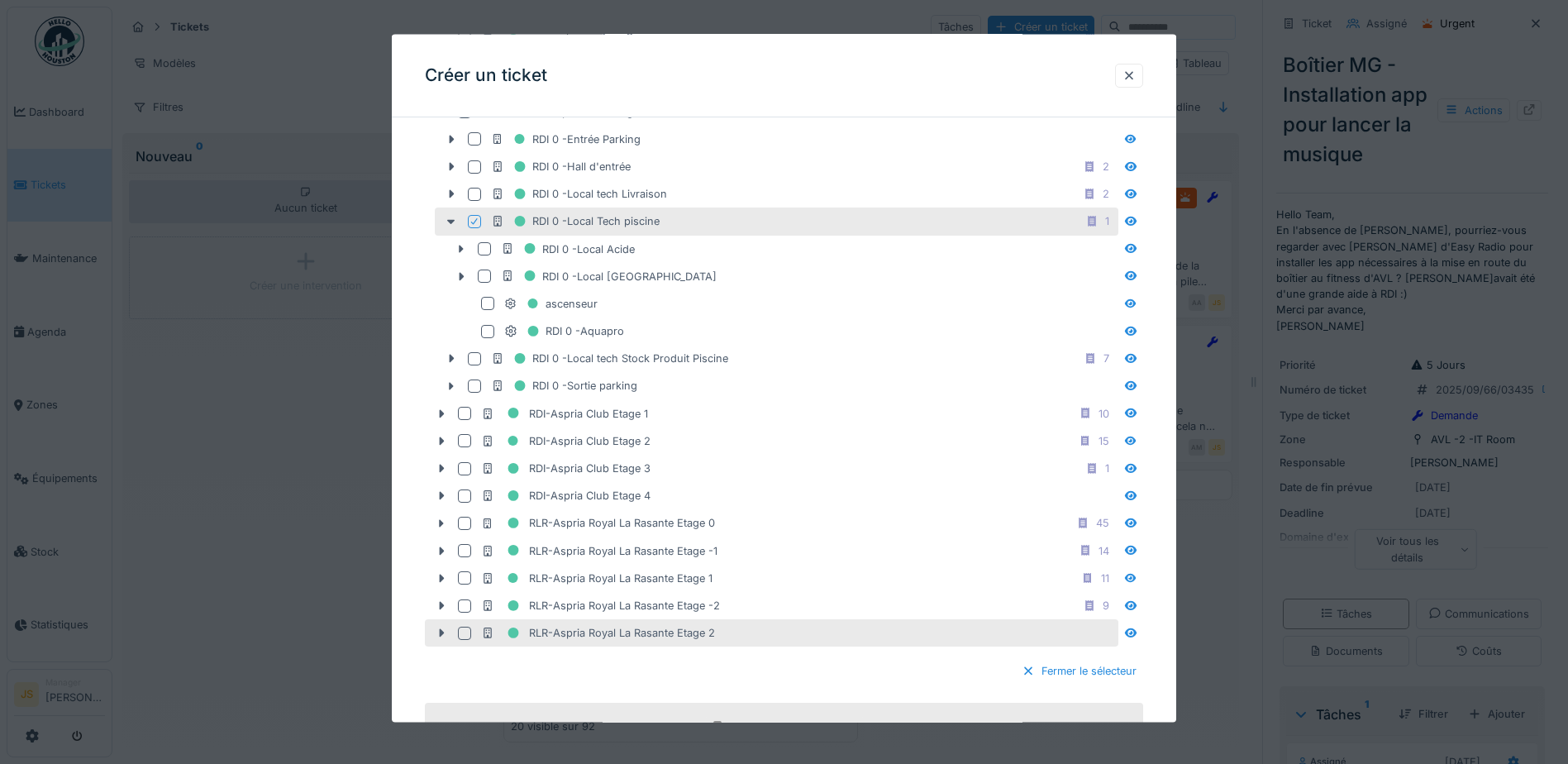
scroll to position [1157, 0]
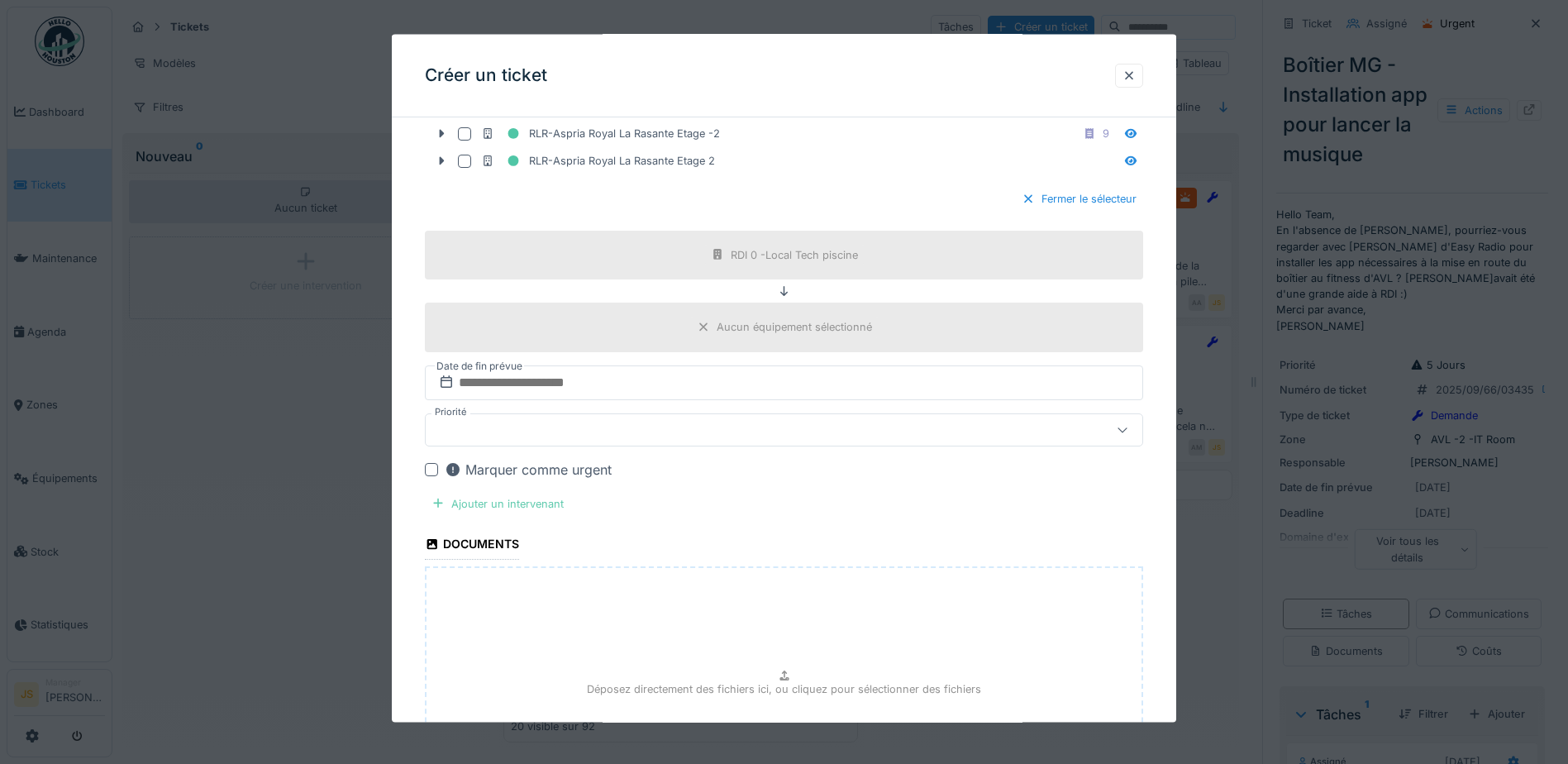
click at [507, 501] on div "Ajouter un intervenant" at bounding box center [497, 503] width 145 height 22
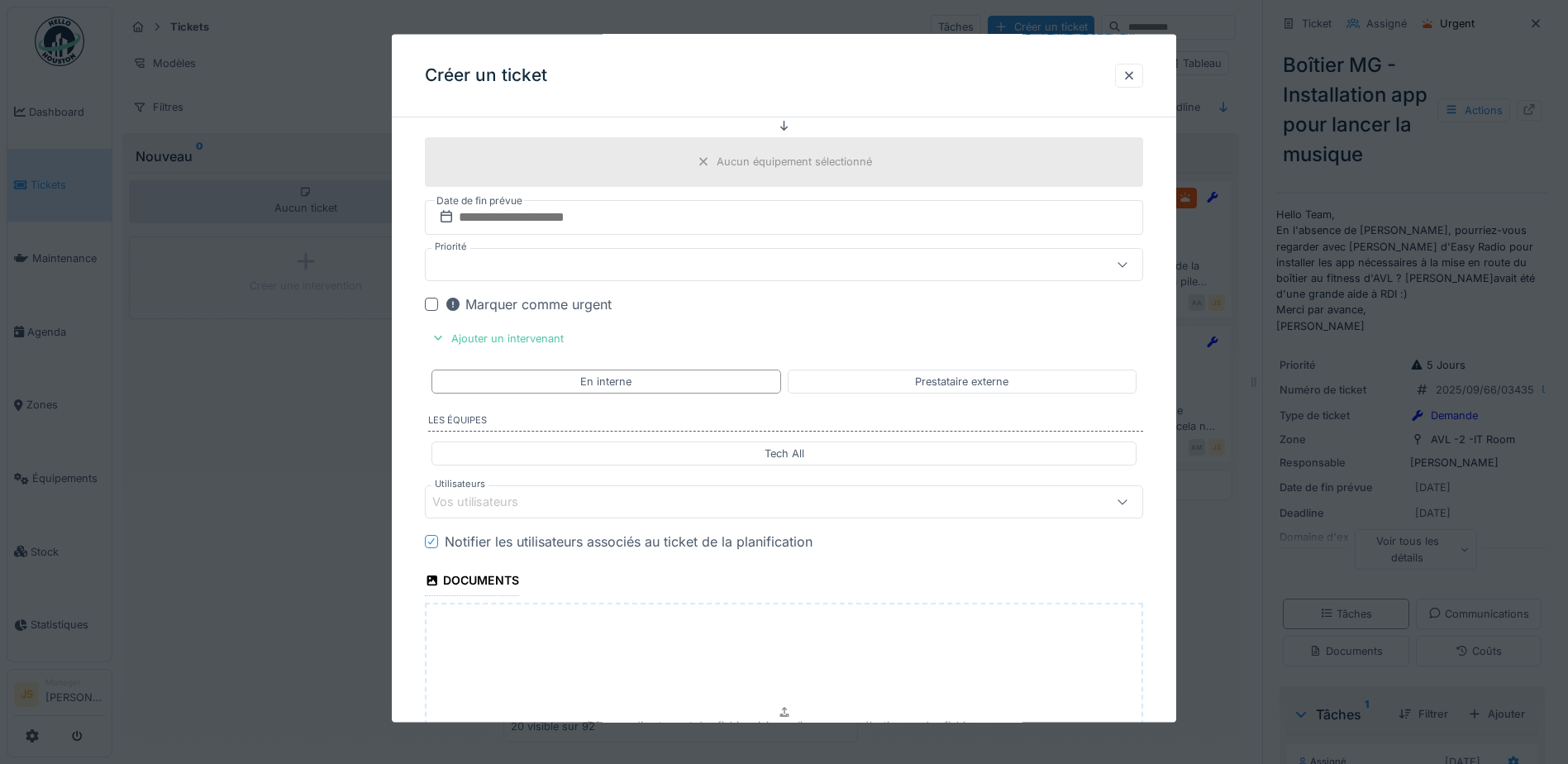
click at [510, 496] on div "Vos utilisateurs" at bounding box center [487, 502] width 109 height 18
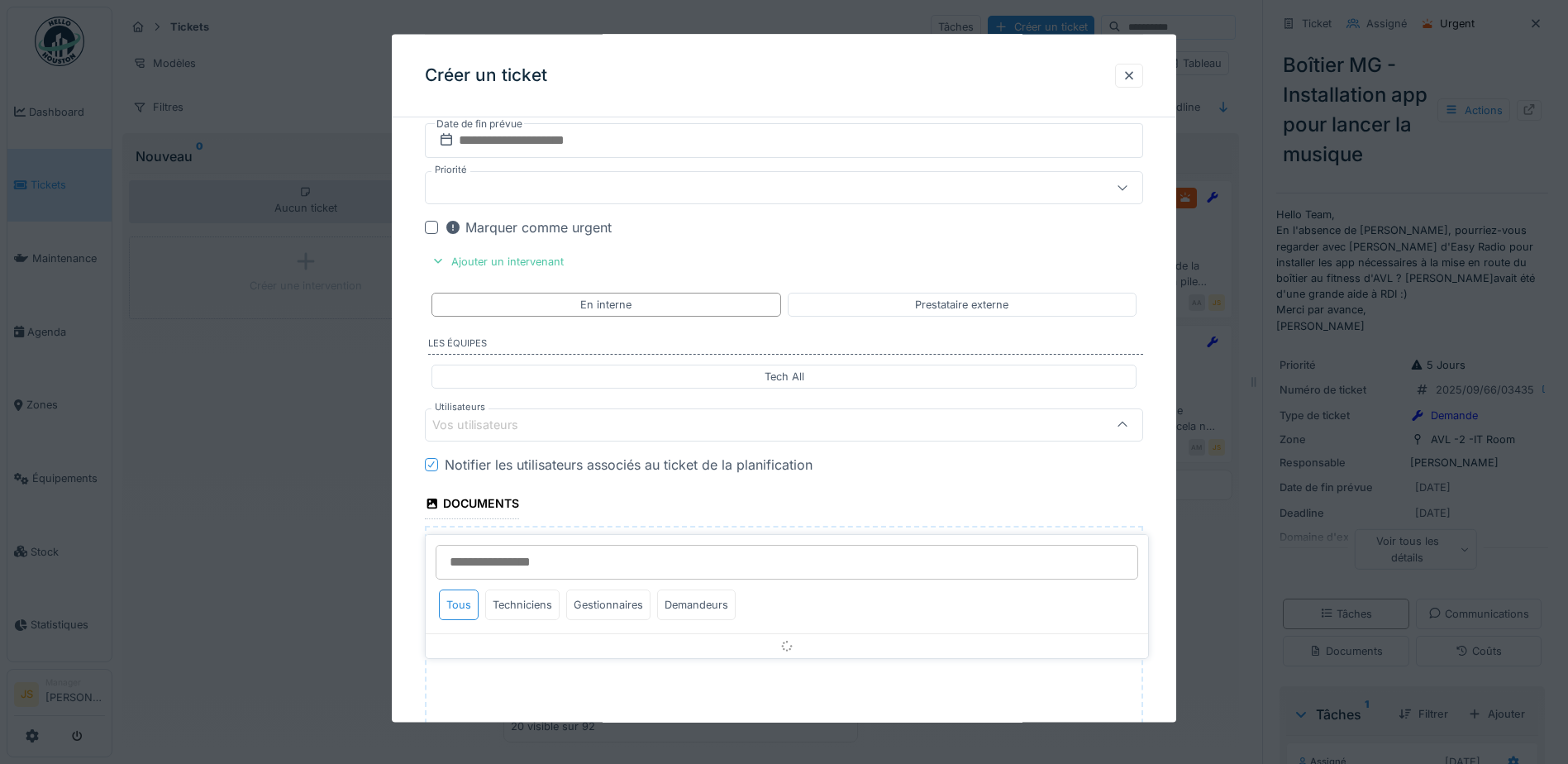
scroll to position [1446, 0]
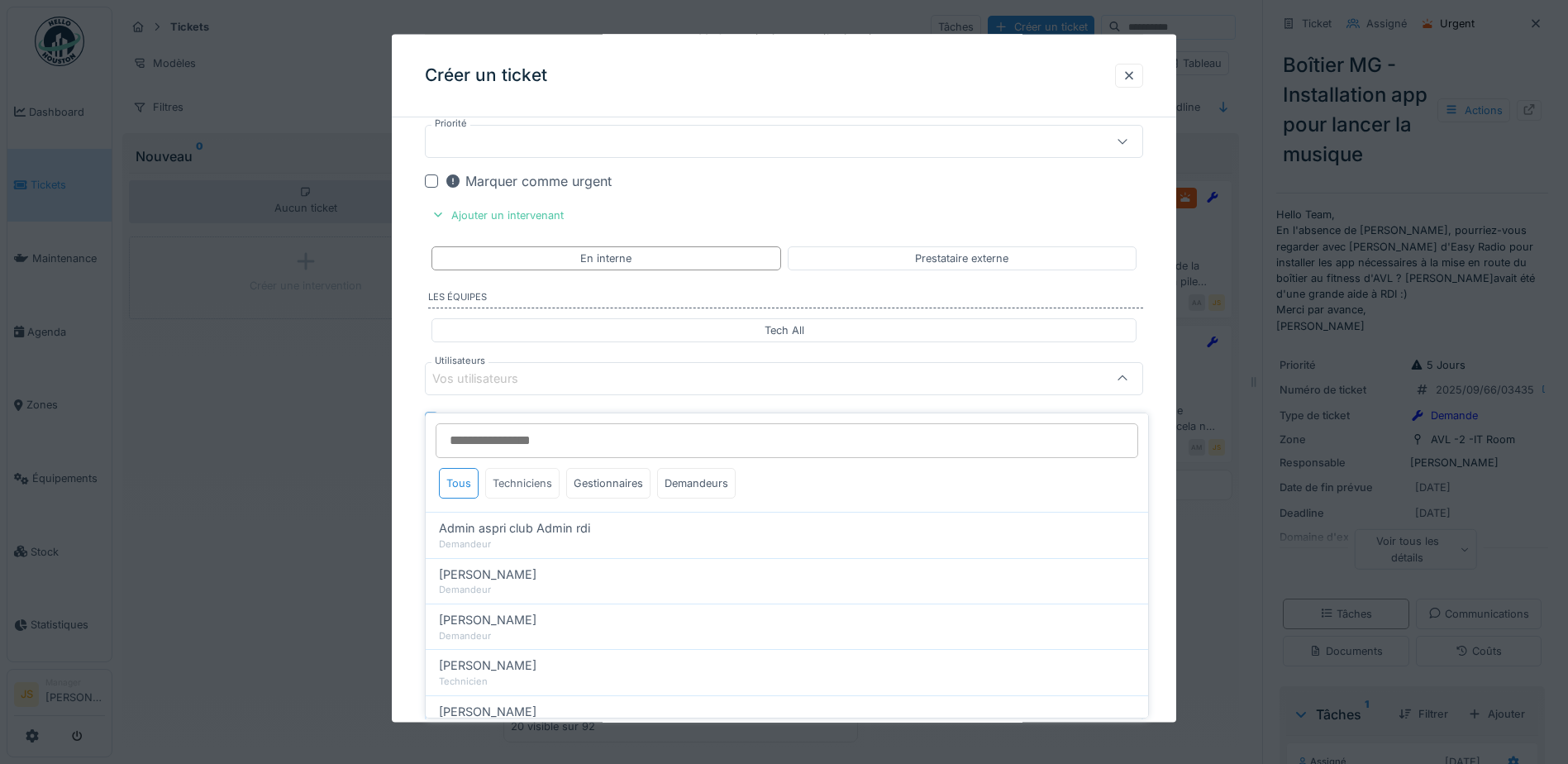
click at [541, 468] on div "Techniciens" at bounding box center [523, 483] width 74 height 31
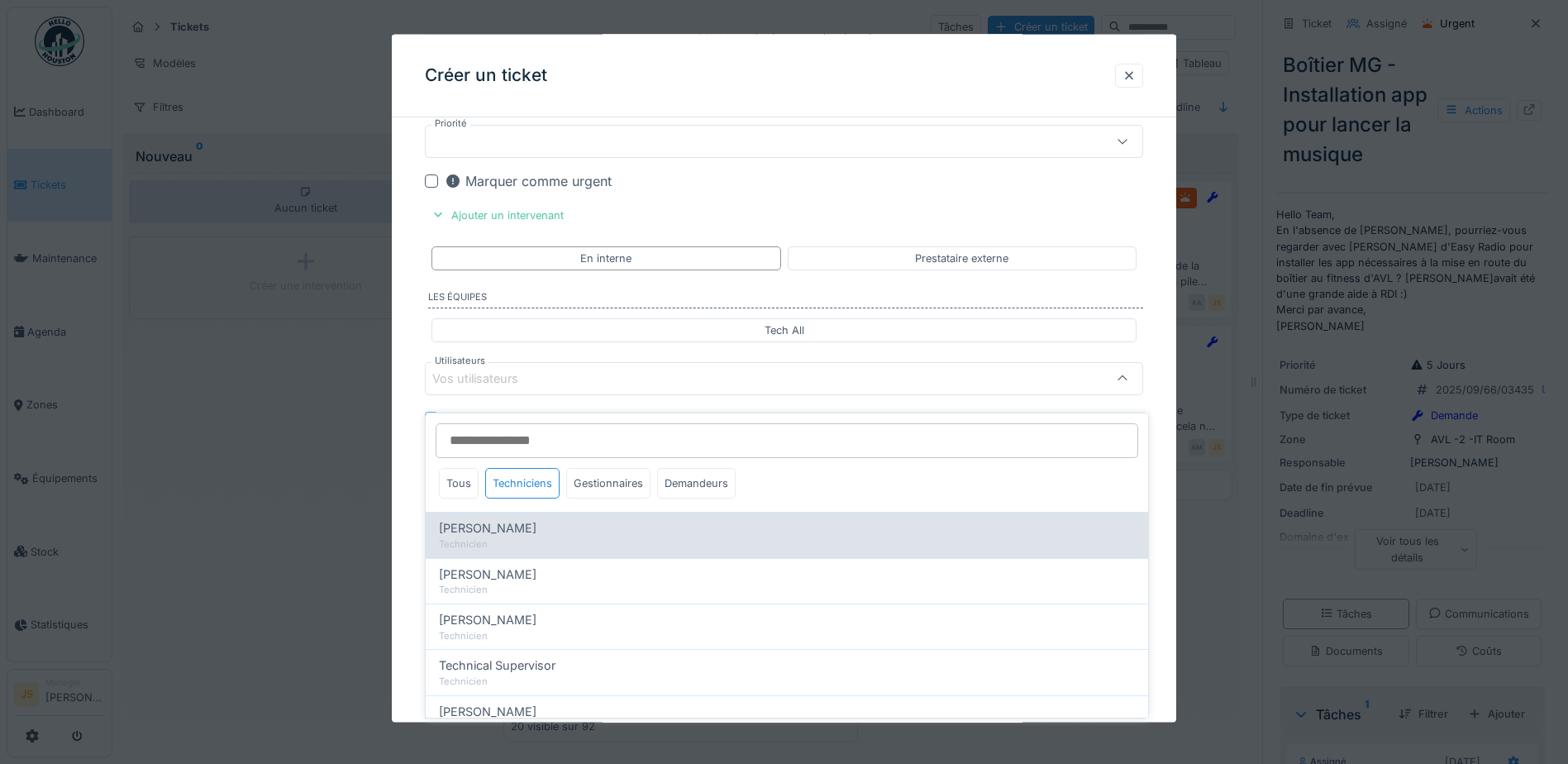
click at [537, 519] on span "[PERSON_NAME]" at bounding box center [488, 528] width 97 height 18
type input "*****"
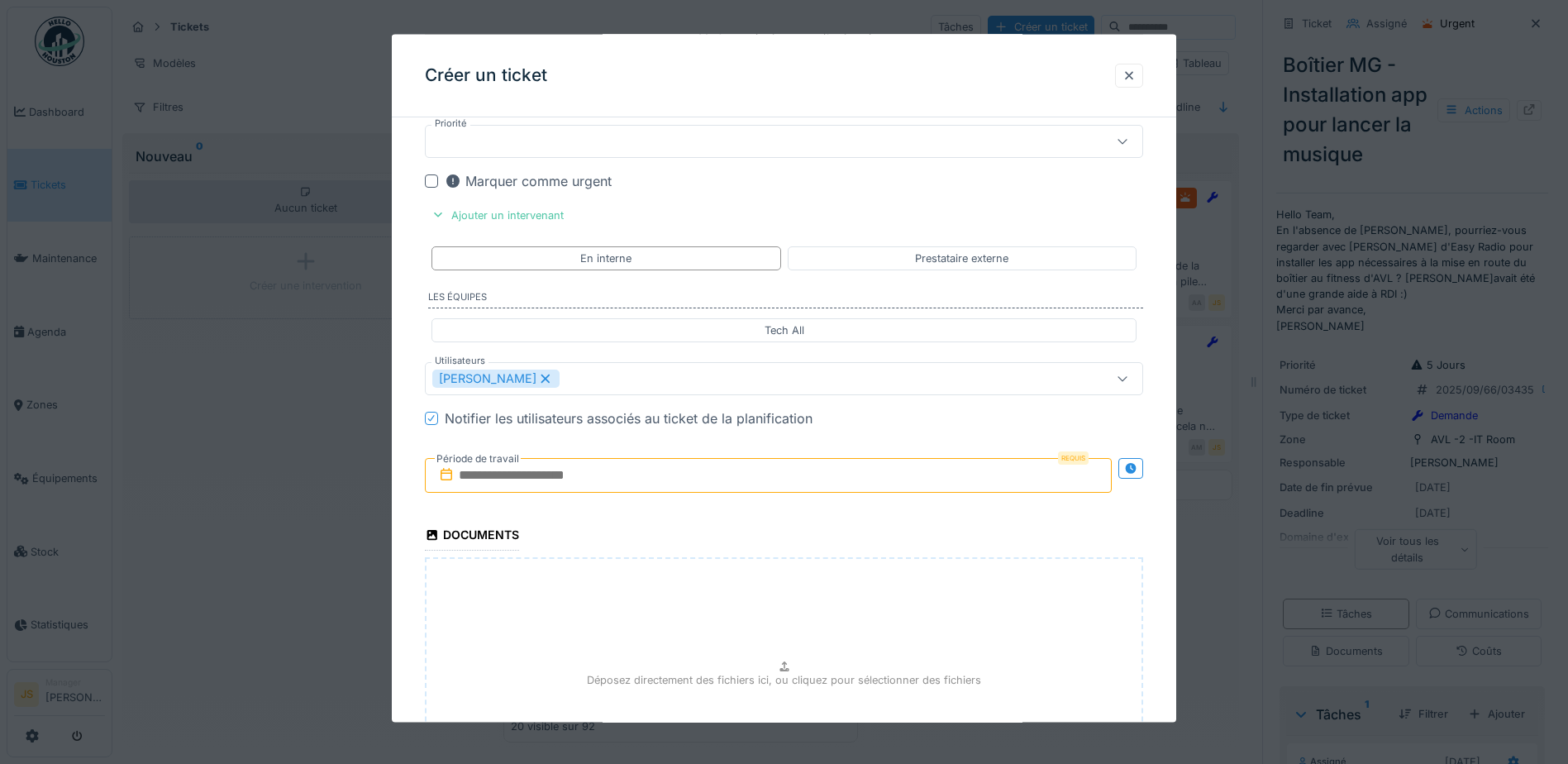
click at [479, 469] on input "text" at bounding box center [768, 475] width 687 height 35
click at [773, 610] on div "11" at bounding box center [772, 610] width 22 height 24
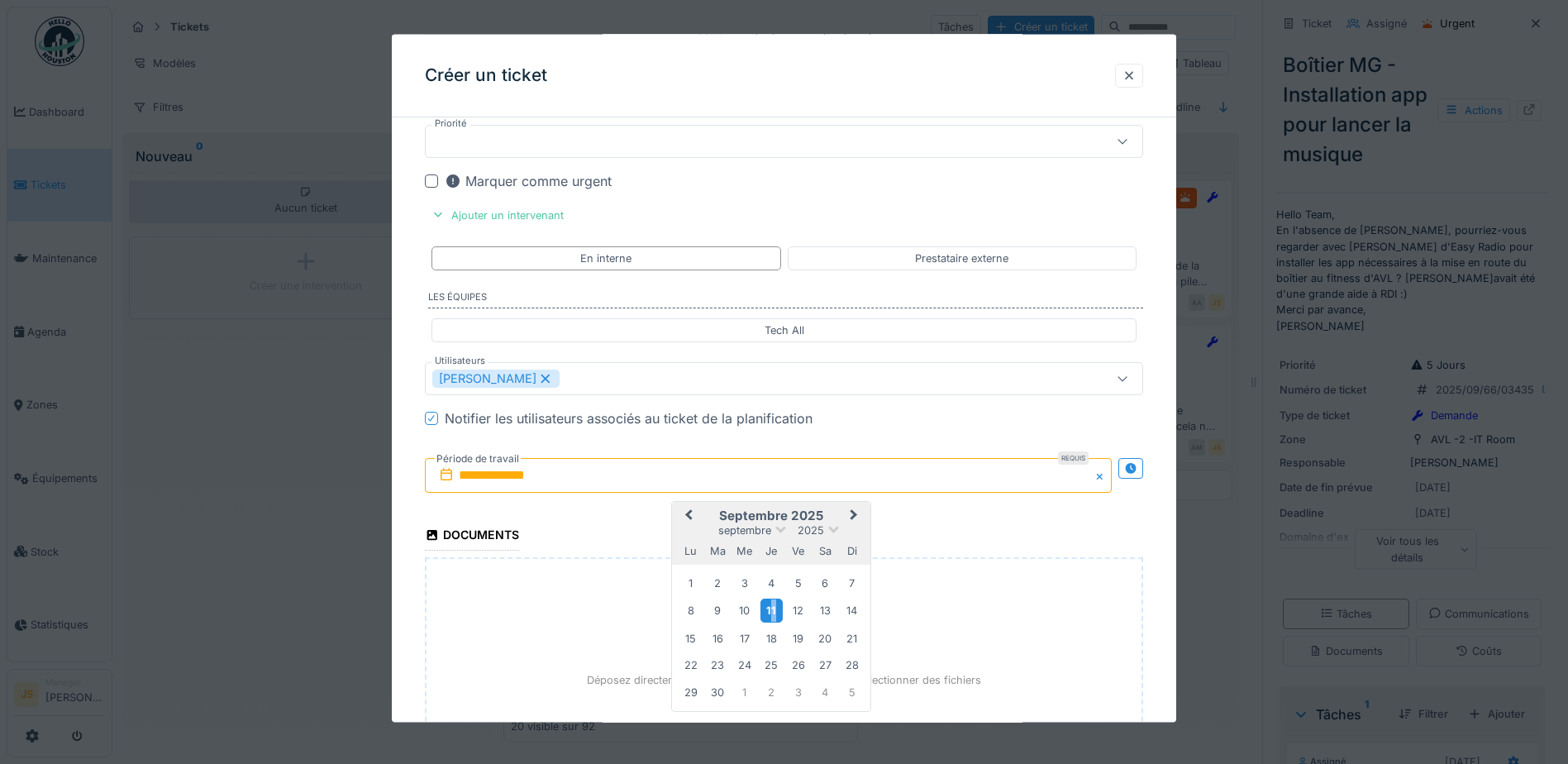
click at [774, 610] on div "11" at bounding box center [772, 610] width 22 height 24
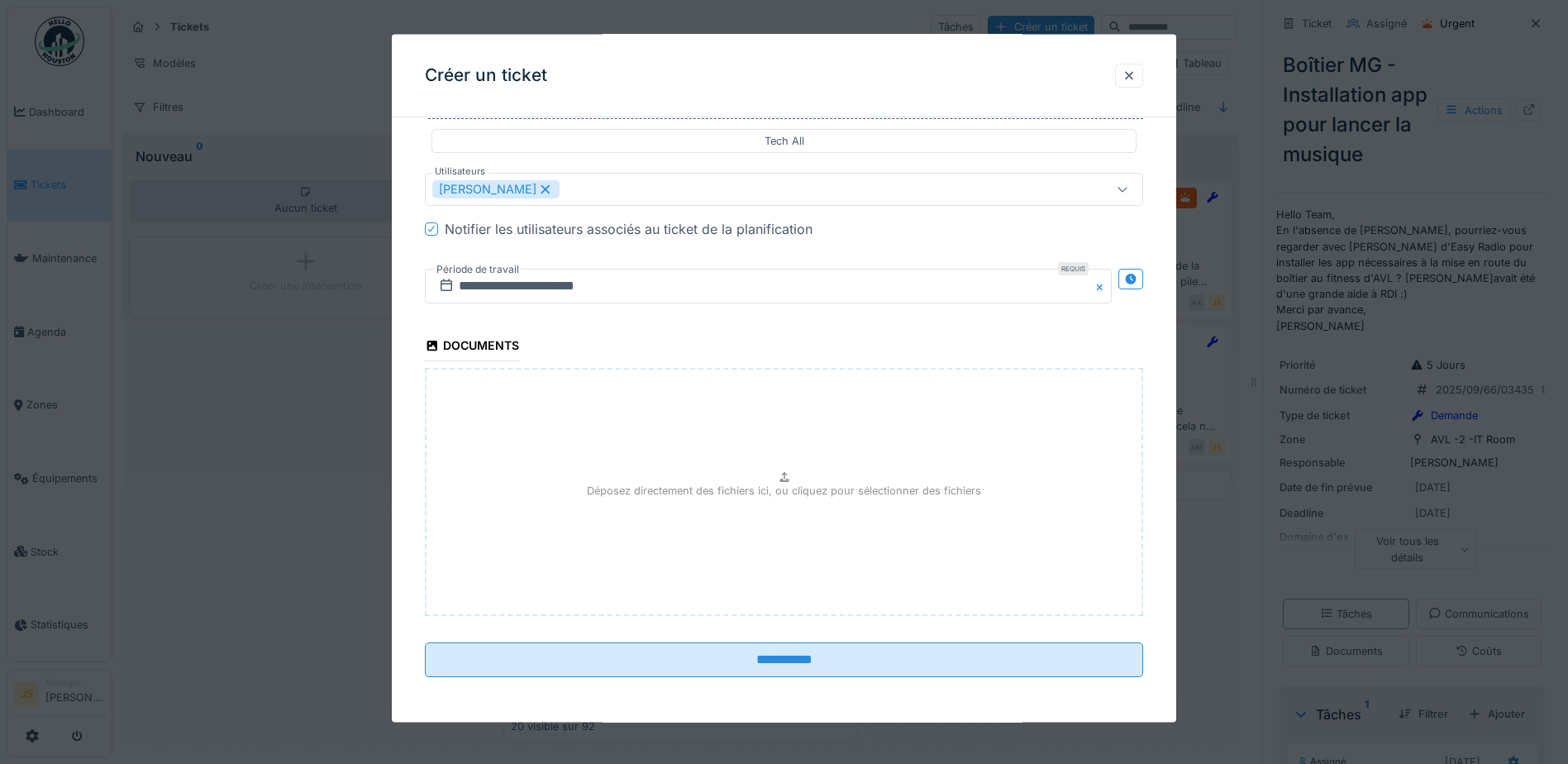
scroll to position [1636, 0]
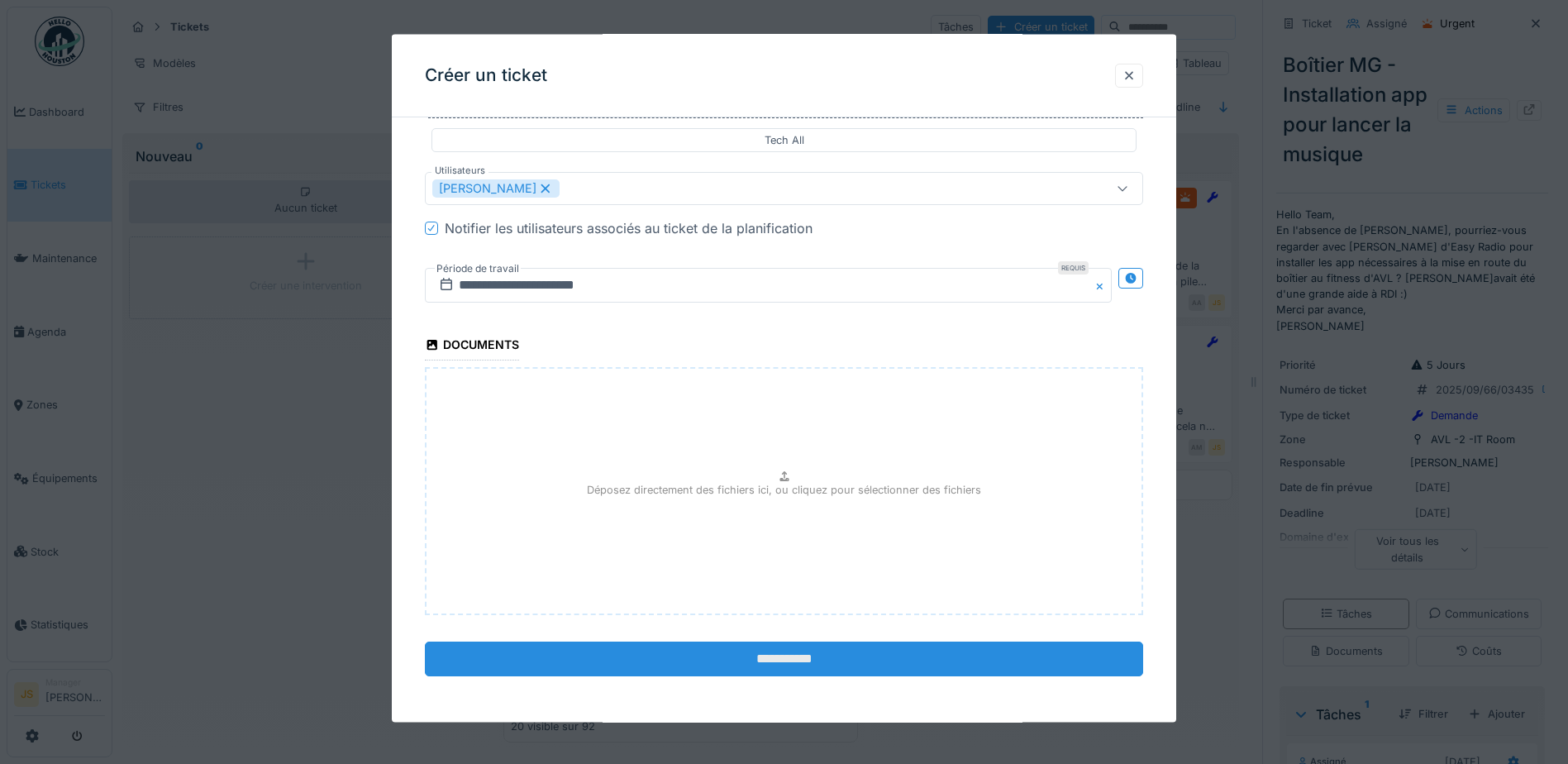
click at [836, 653] on input "**********" at bounding box center [784, 659] width 719 height 35
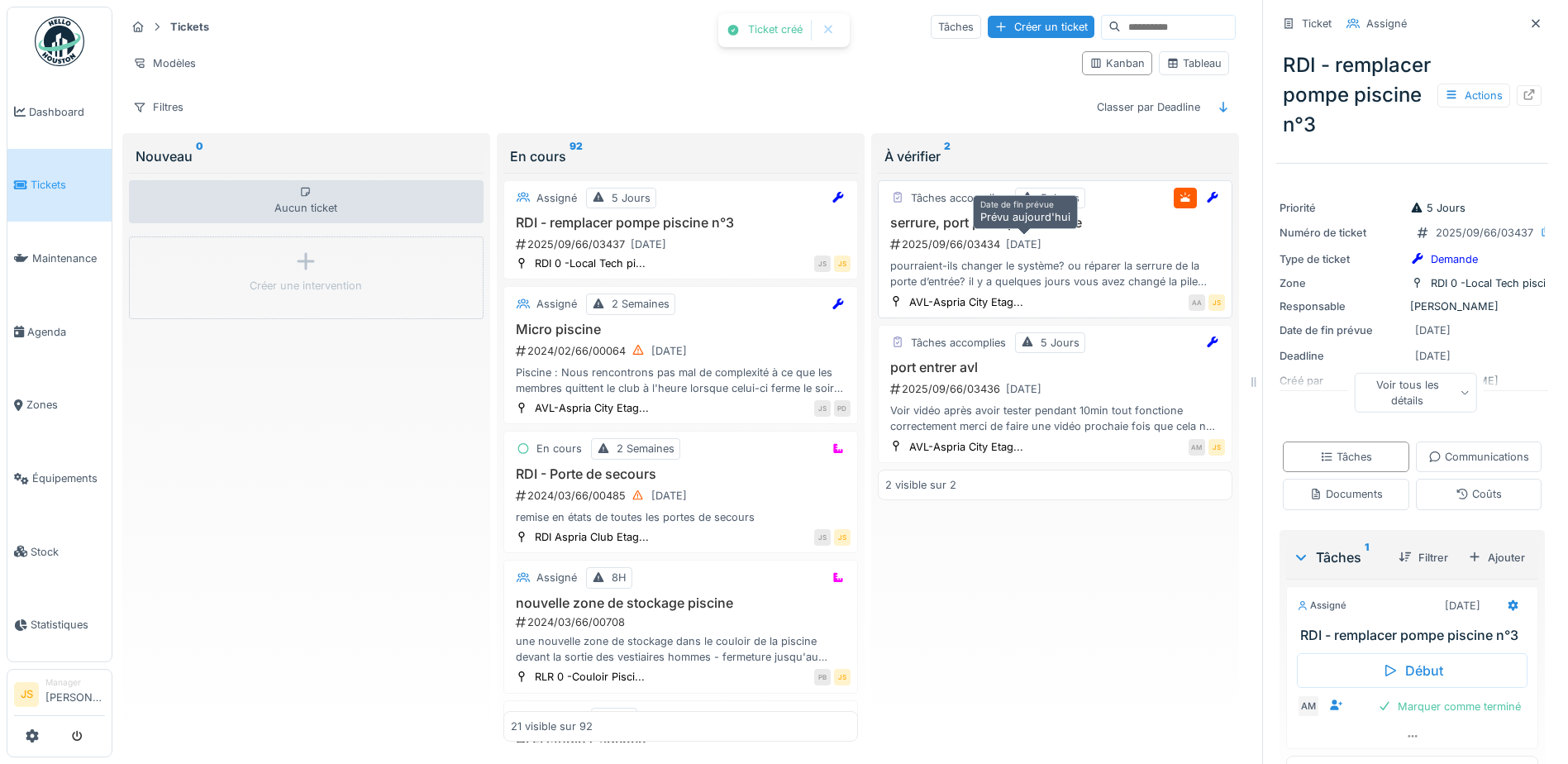
click at [1047, 235] on div "11/09/2025" at bounding box center [1023, 244] width 47 height 20
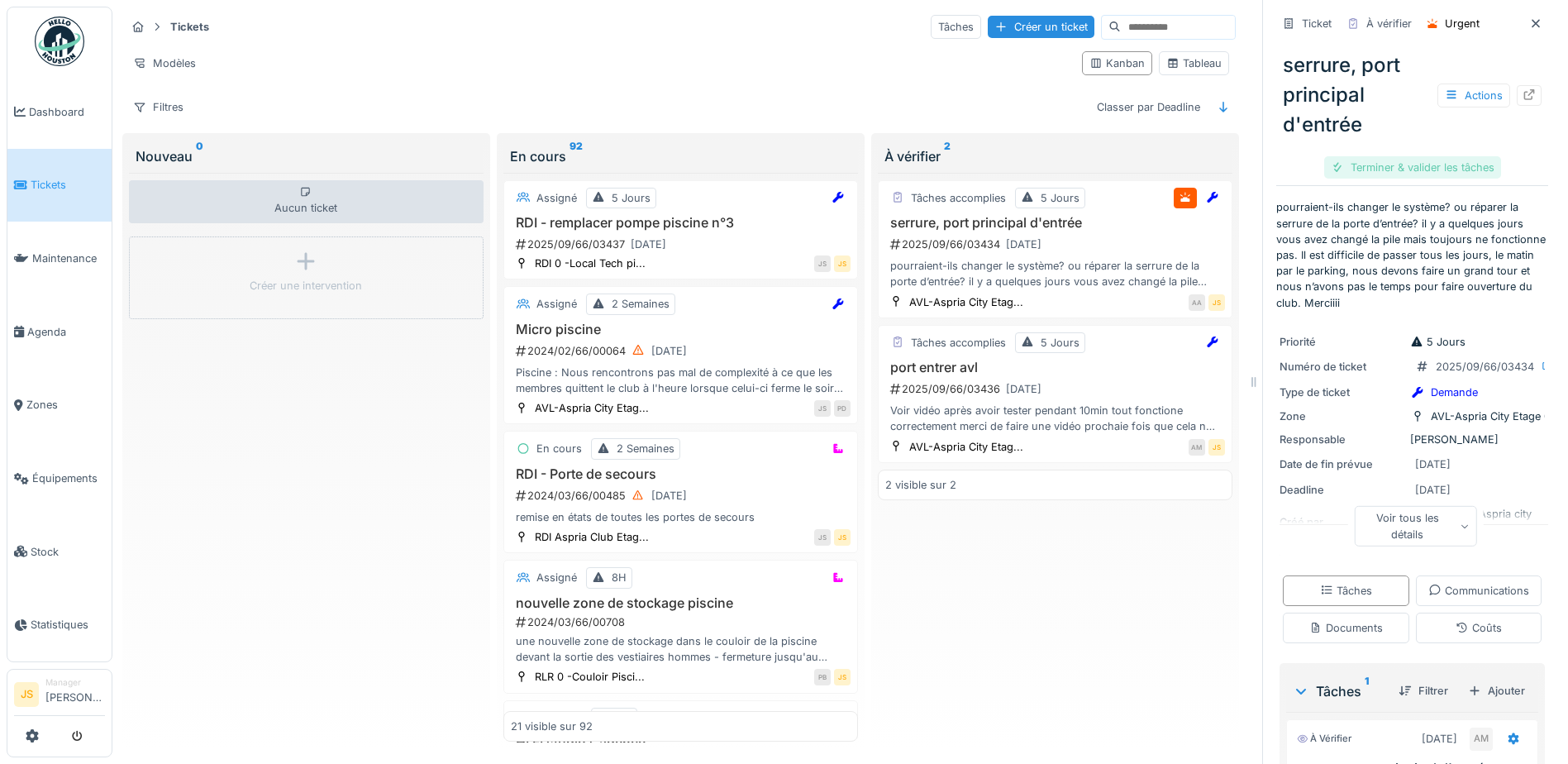
click at [1420, 156] on div "Terminer & valider les tâches" at bounding box center [1413, 167] width 177 height 22
click at [1444, 156] on div "Terminer & valider les tâches" at bounding box center [1413, 167] width 177 height 22
click at [982, 408] on div "Voir vidéo après avoir tester pendant 10min tout fonctione correctement merci d…" at bounding box center [1055, 418] width 340 height 31
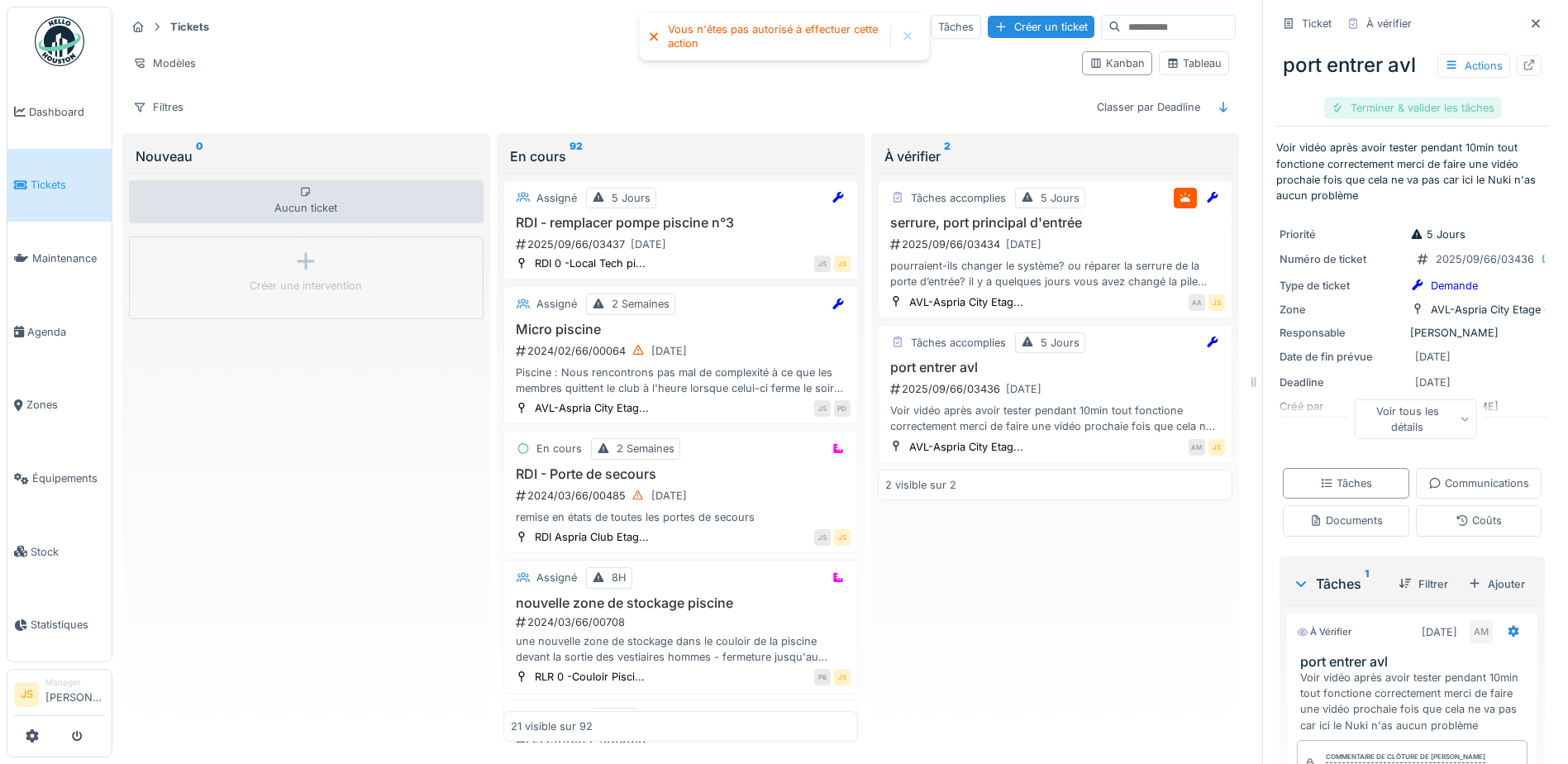
click at [1422, 98] on div "Terminer & valider les tâches" at bounding box center [1413, 108] width 177 height 22
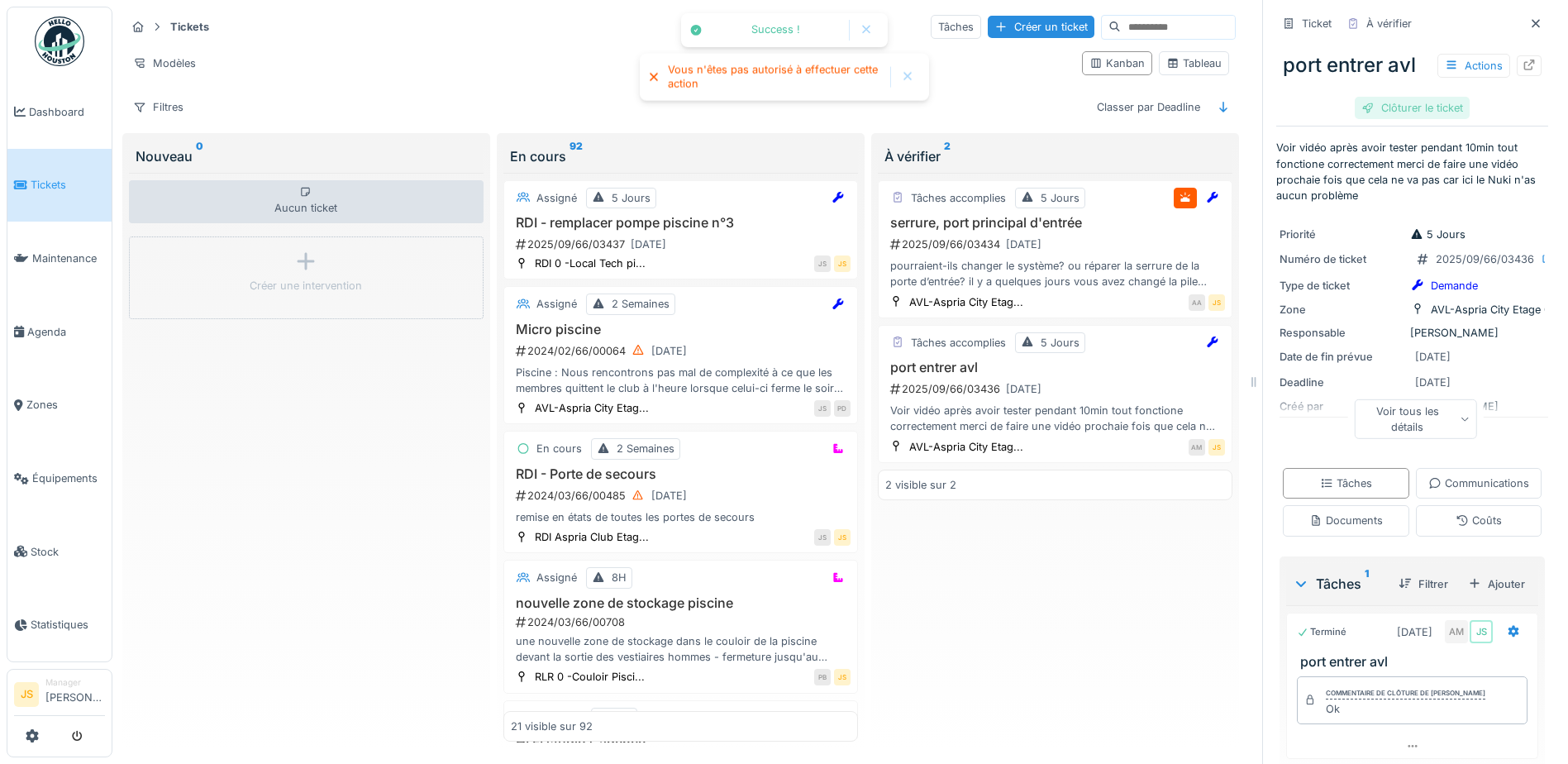
click at [1421, 97] on div "Clôturer le ticket" at bounding box center [1413, 108] width 115 height 22
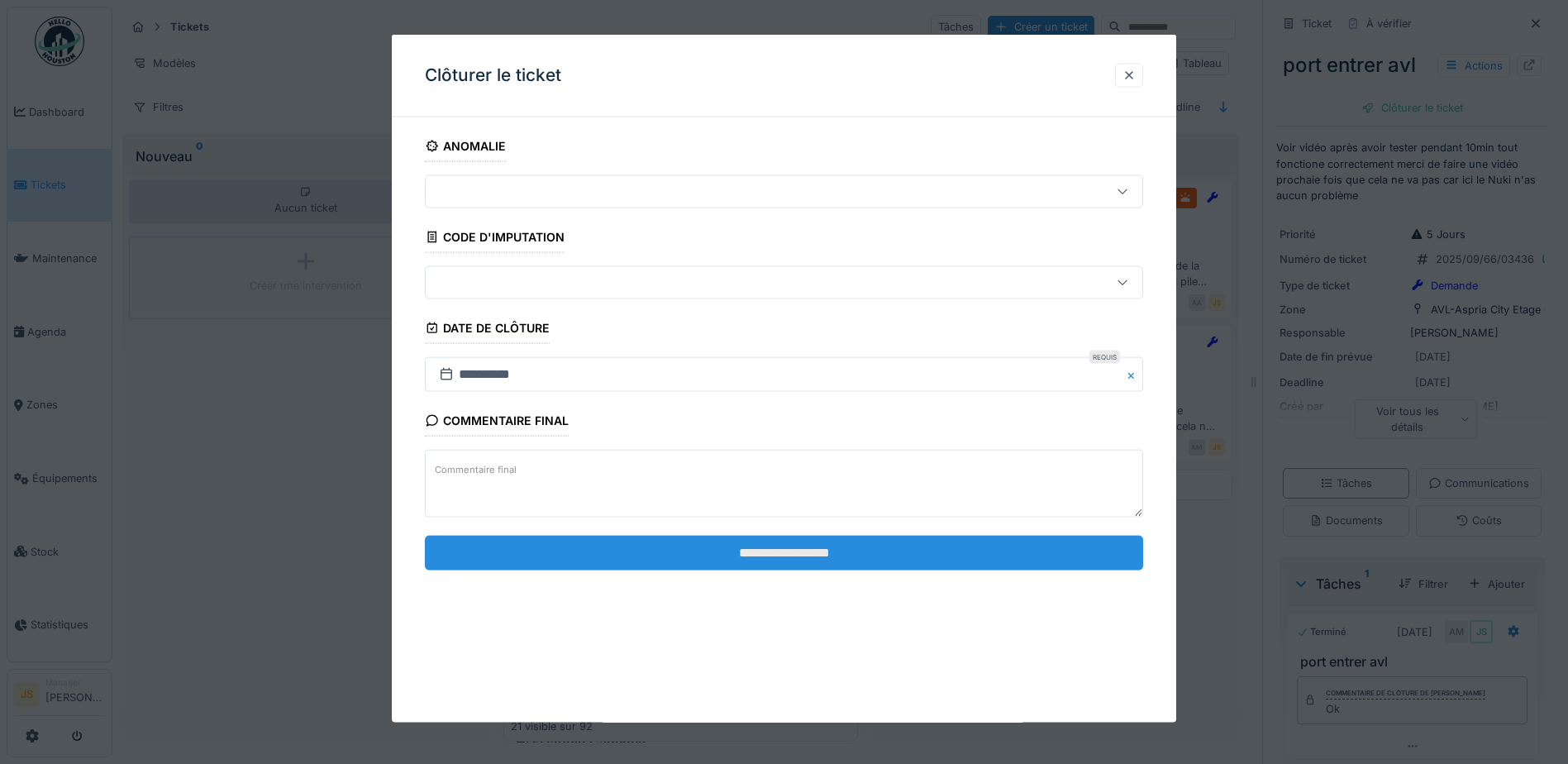
click at [952, 546] on input "**********" at bounding box center [784, 552] width 719 height 35
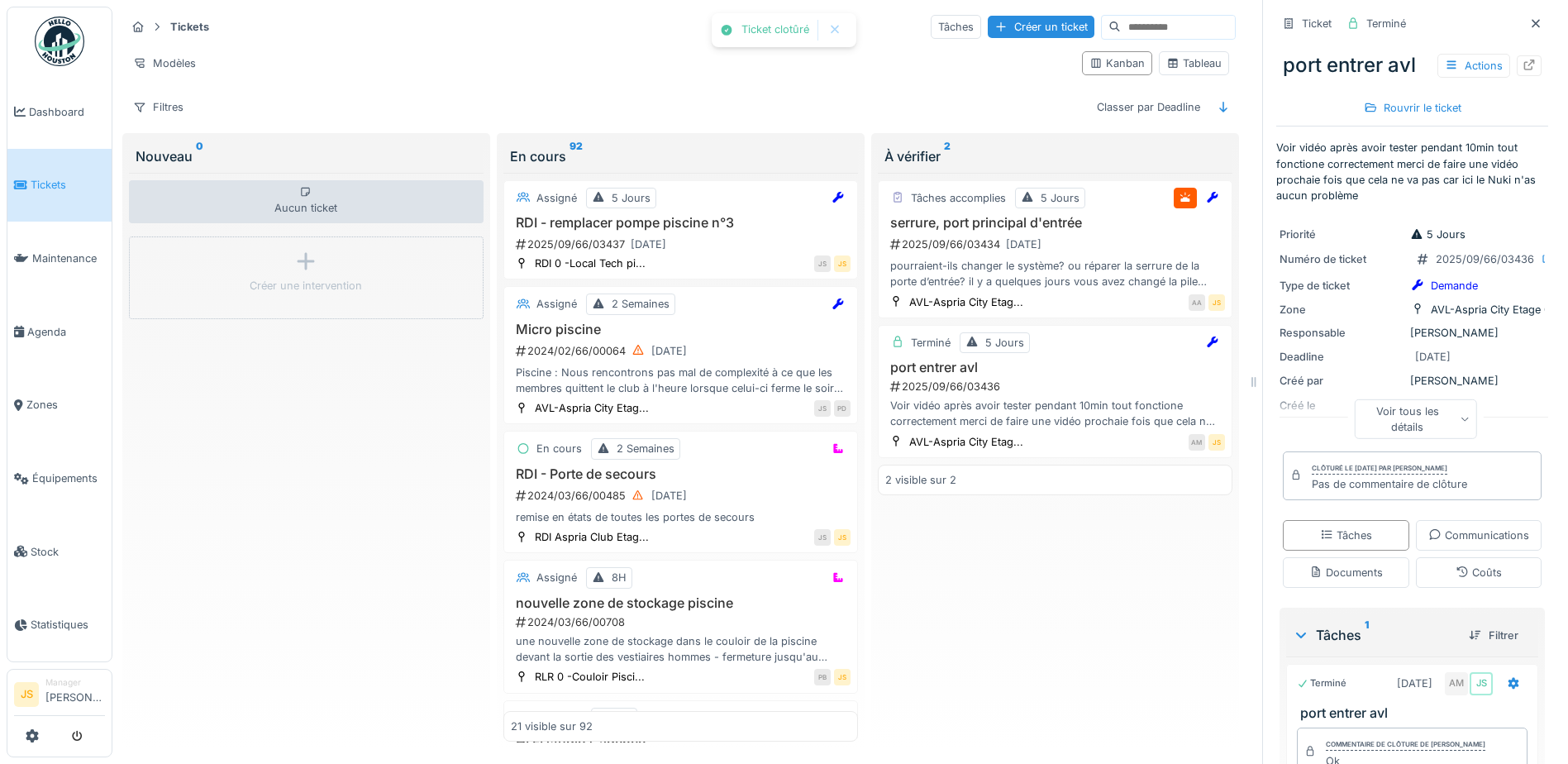
click at [1203, 583] on div "Tâches accomplies 5 Jours serrure, port principal d'entrée 2025/09/66/03434 11/…" at bounding box center [1055, 458] width 354 height 570
click at [1041, 237] on div "11/09/2025" at bounding box center [1024, 244] width 35 height 16
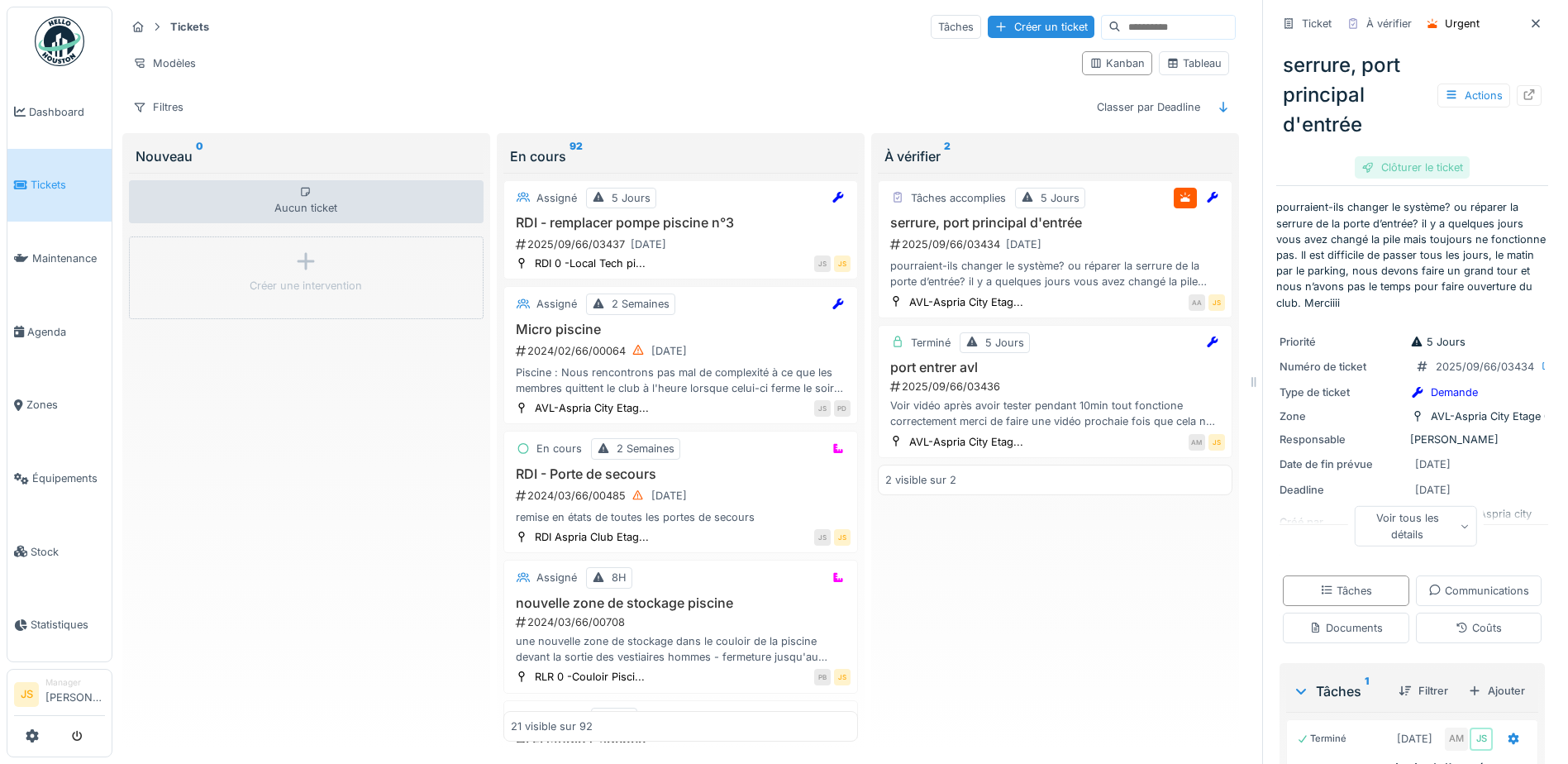
click at [1401, 156] on div "Clôturer le ticket" at bounding box center [1413, 167] width 115 height 22
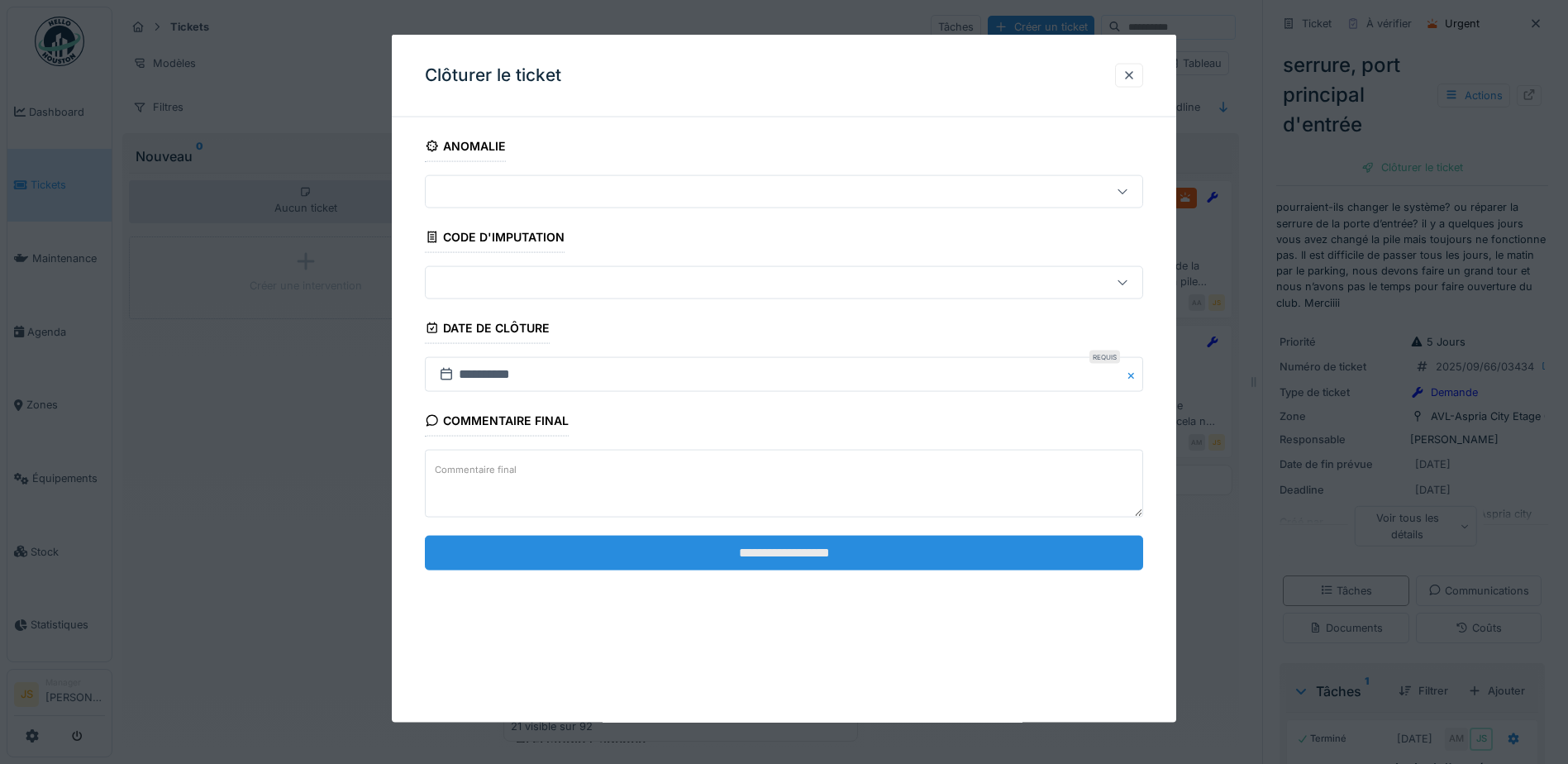
click at [911, 550] on input "**********" at bounding box center [784, 552] width 719 height 35
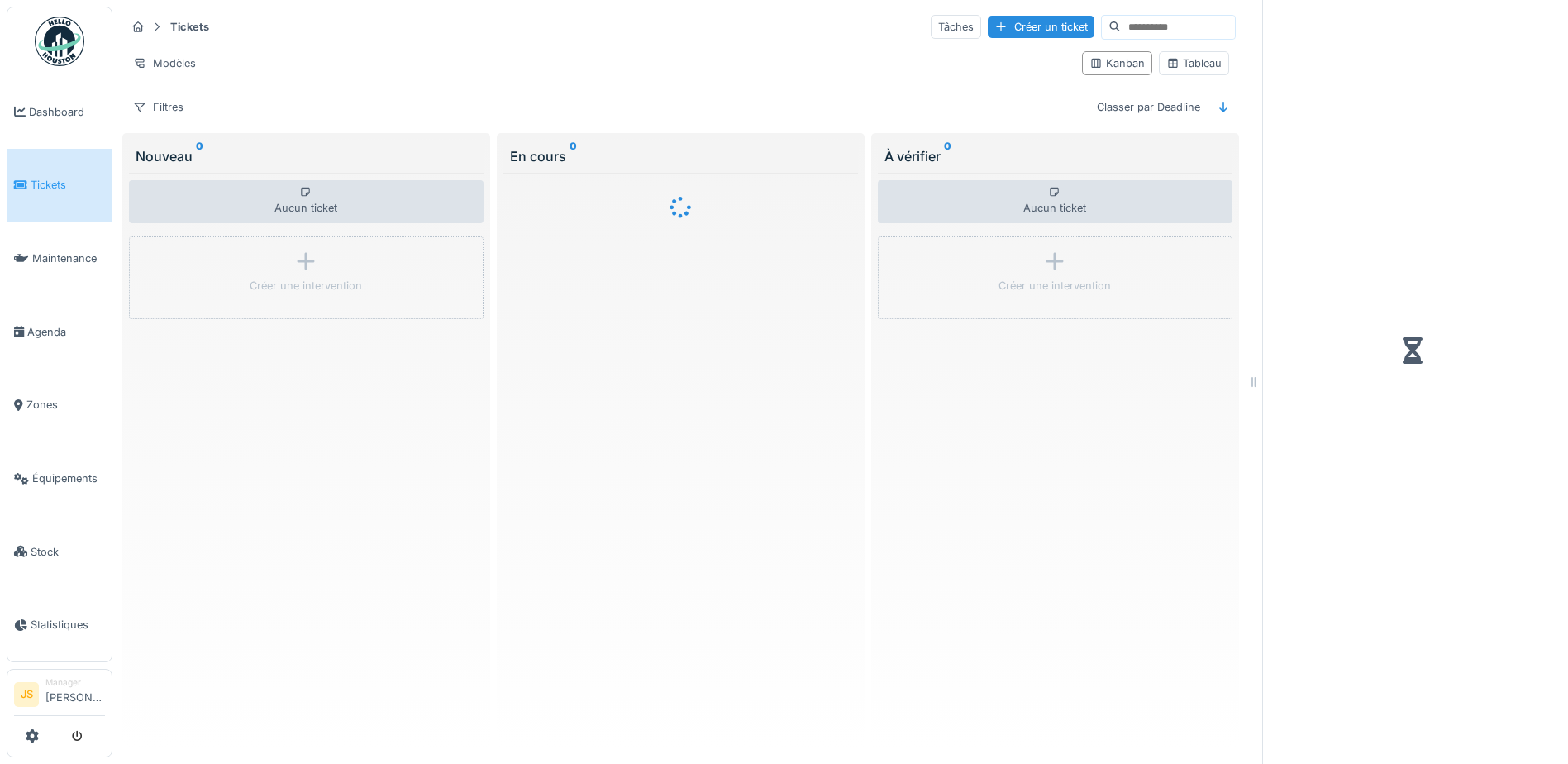
scroll to position [12, 0]
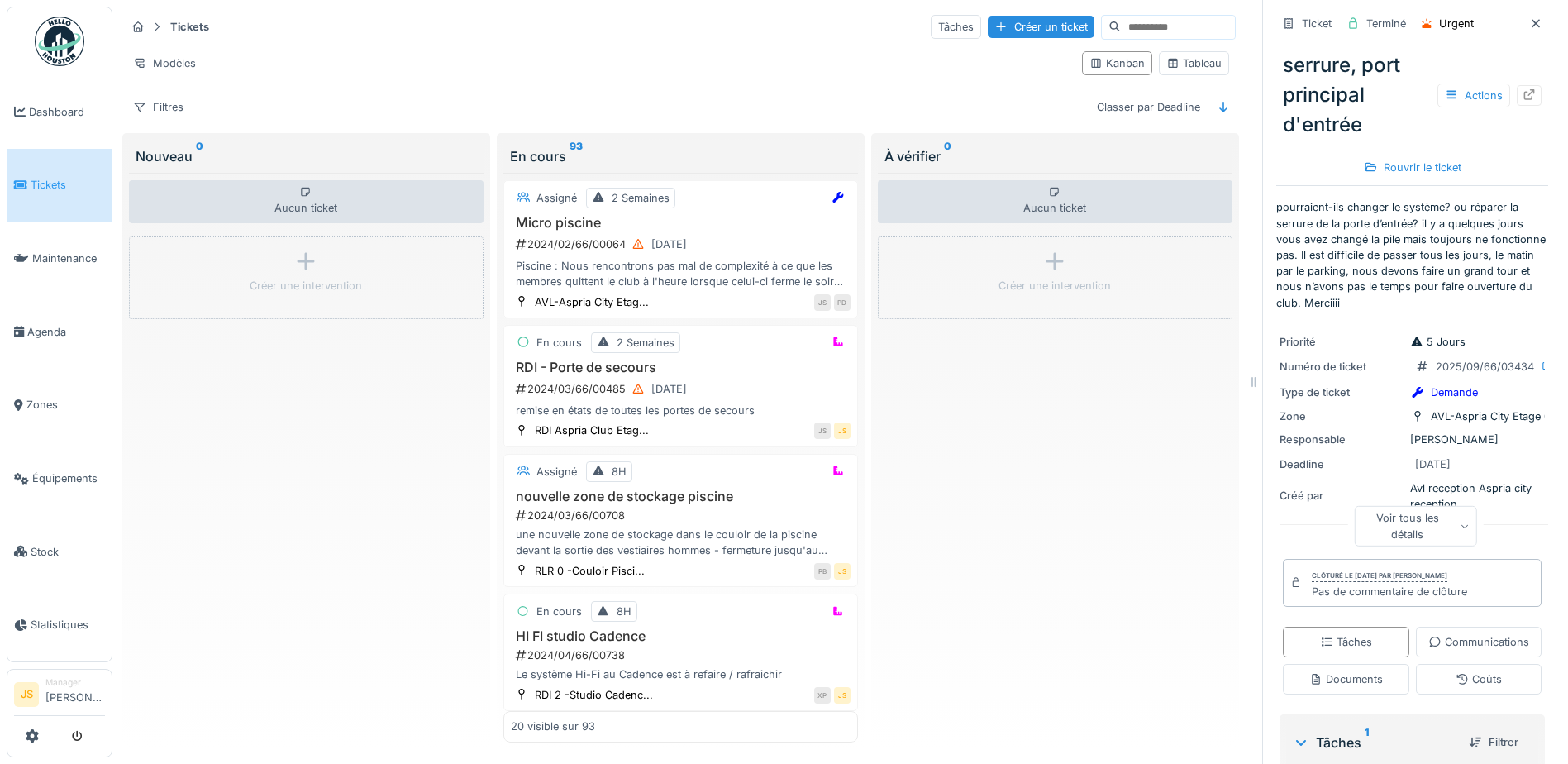
click at [1149, 482] on div "Aucun ticket Créer une intervention" at bounding box center [1055, 458] width 354 height 570
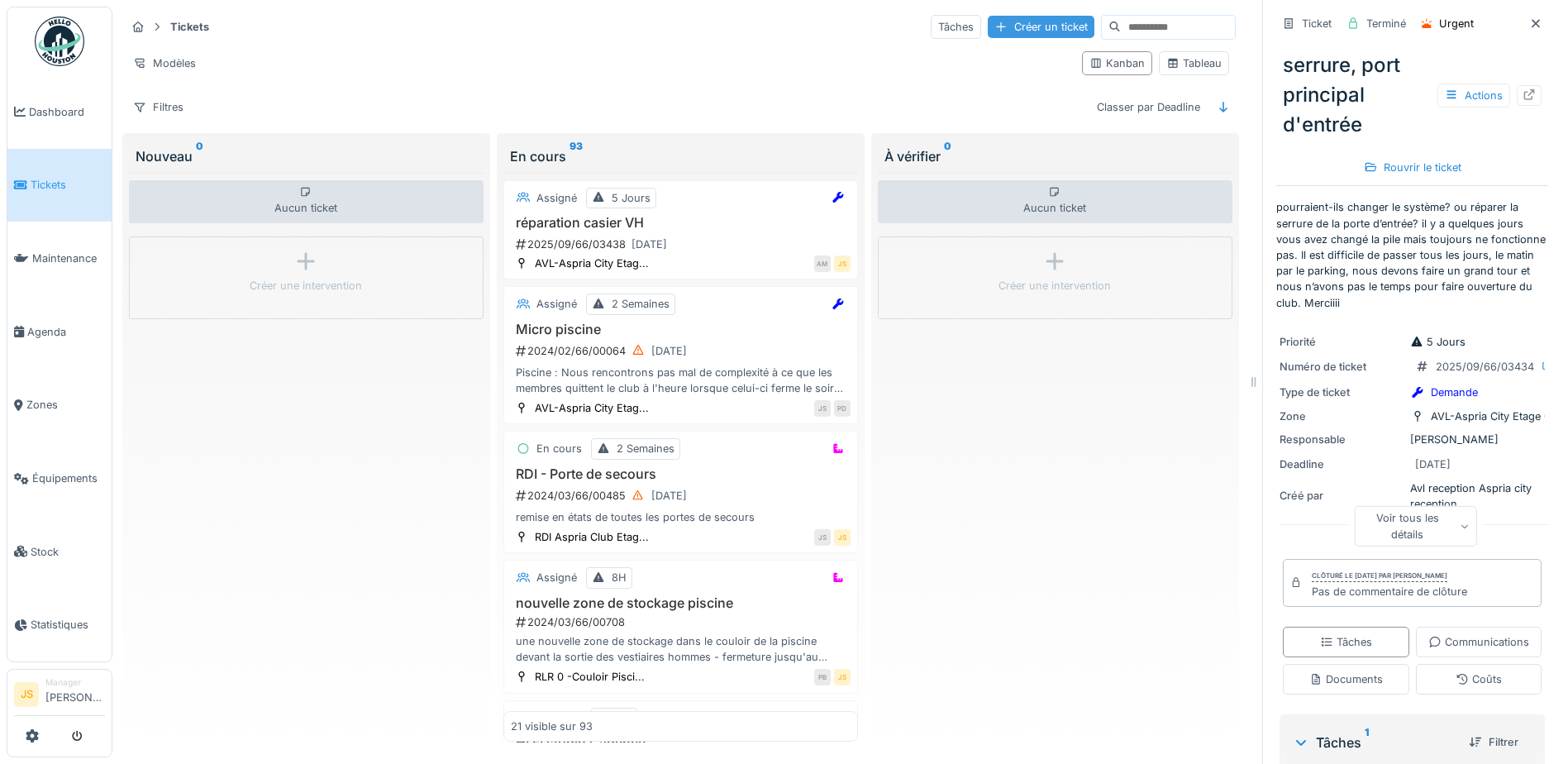
click at [988, 18] on div "Créer un ticket" at bounding box center [1041, 27] width 106 height 22
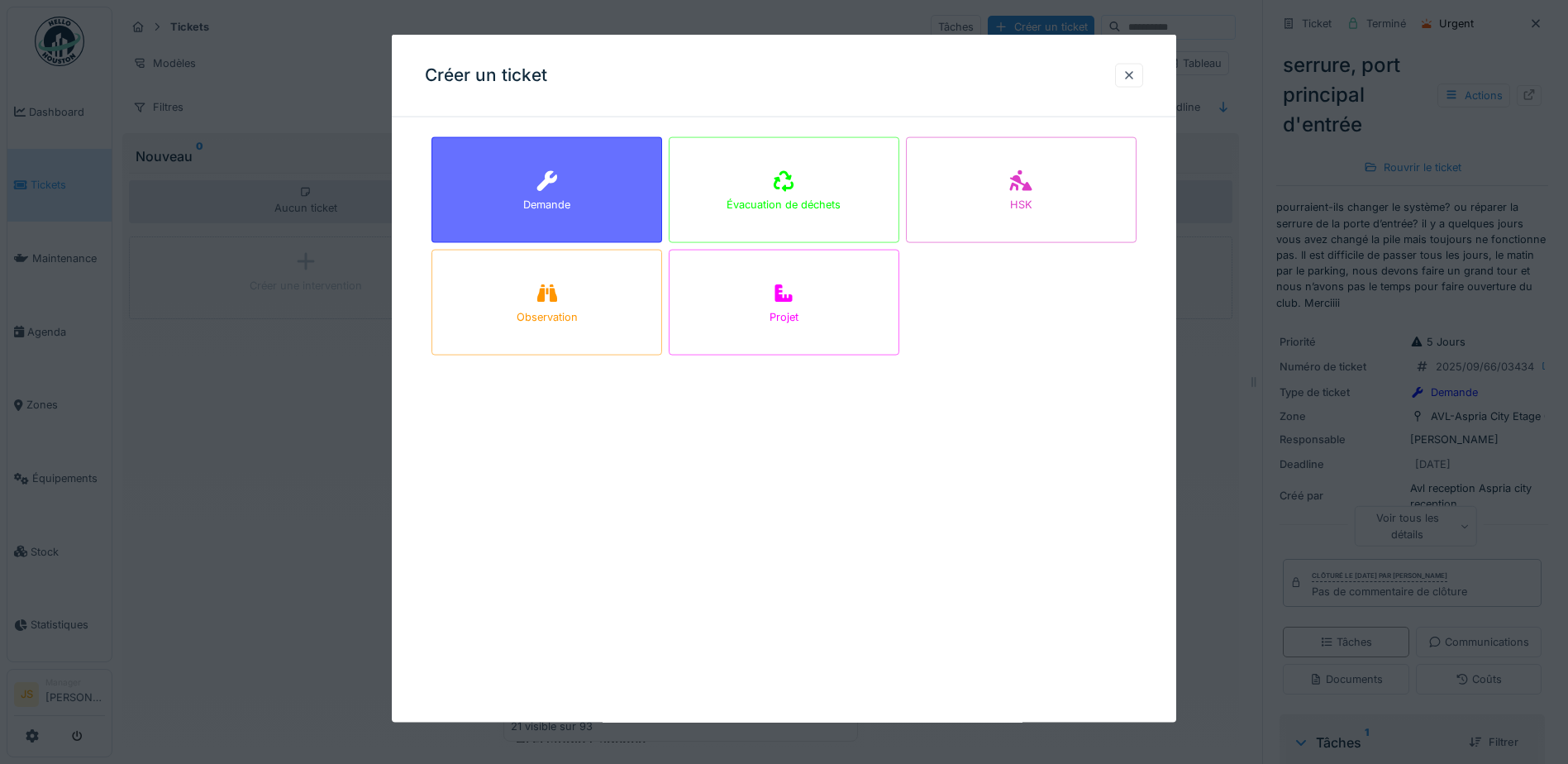
click at [512, 206] on div "Demande" at bounding box center [547, 190] width 230 height 105
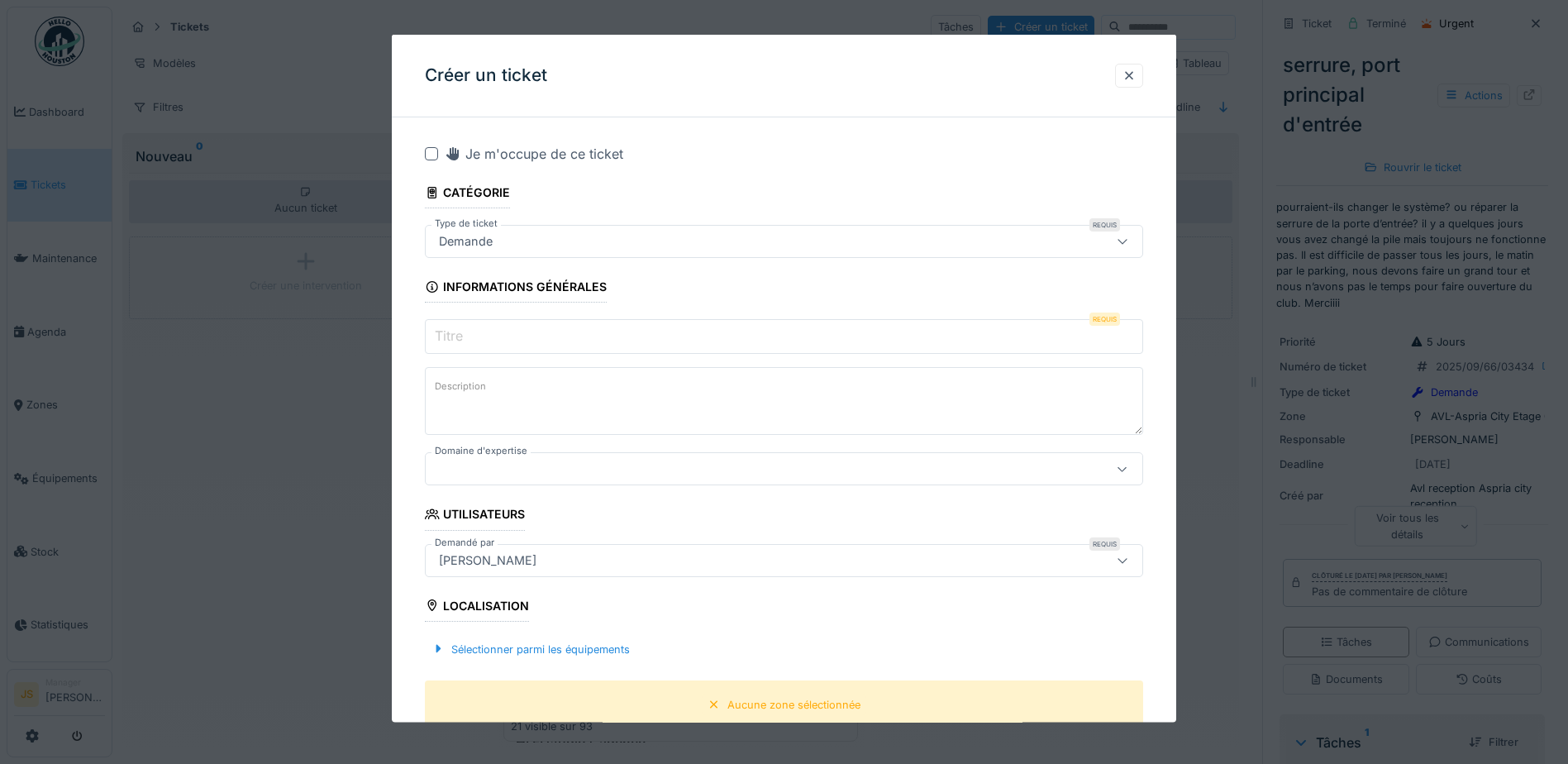
click at [489, 346] on input "Titre" at bounding box center [784, 337] width 719 height 35
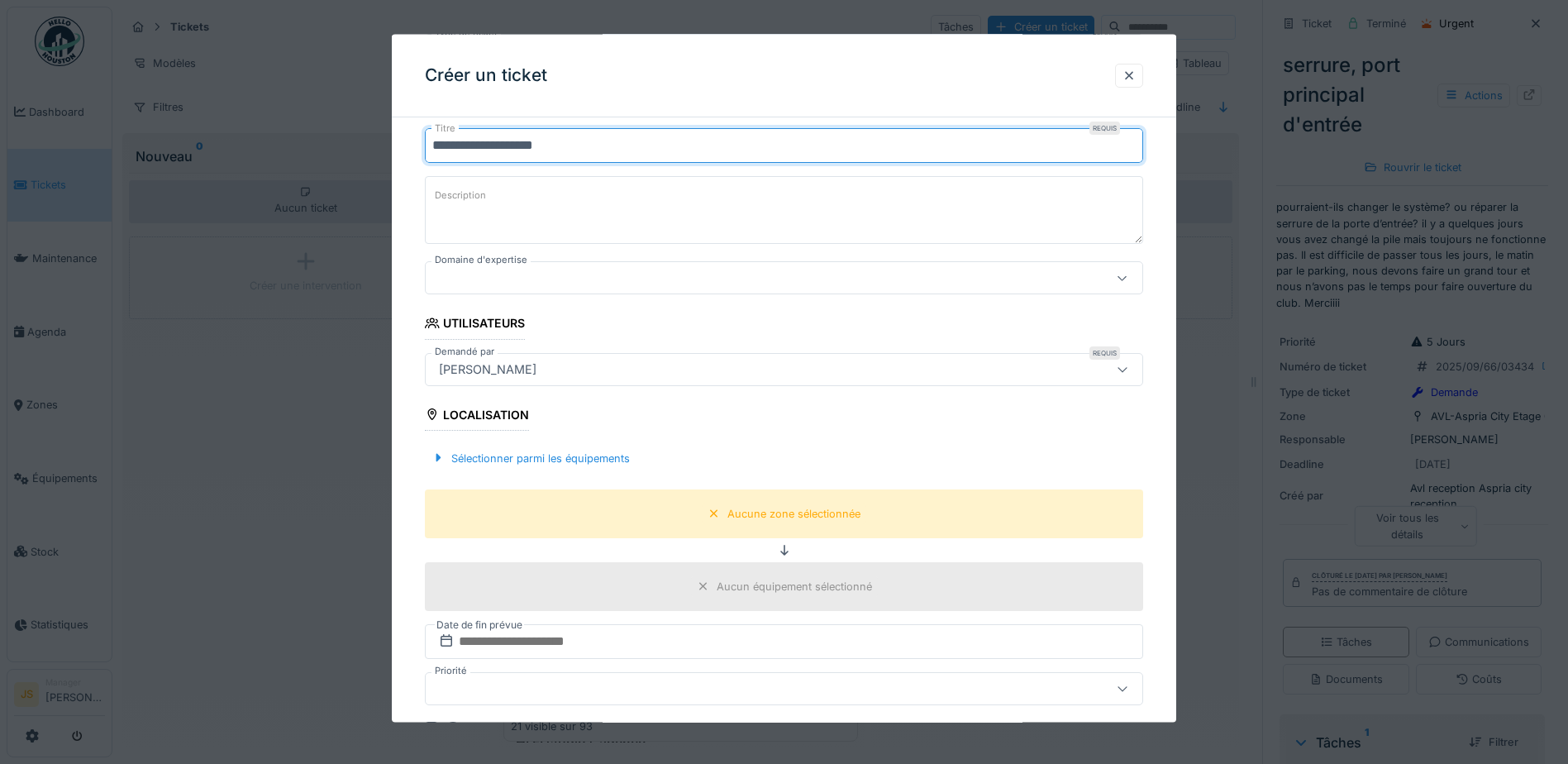
scroll to position [248, 0]
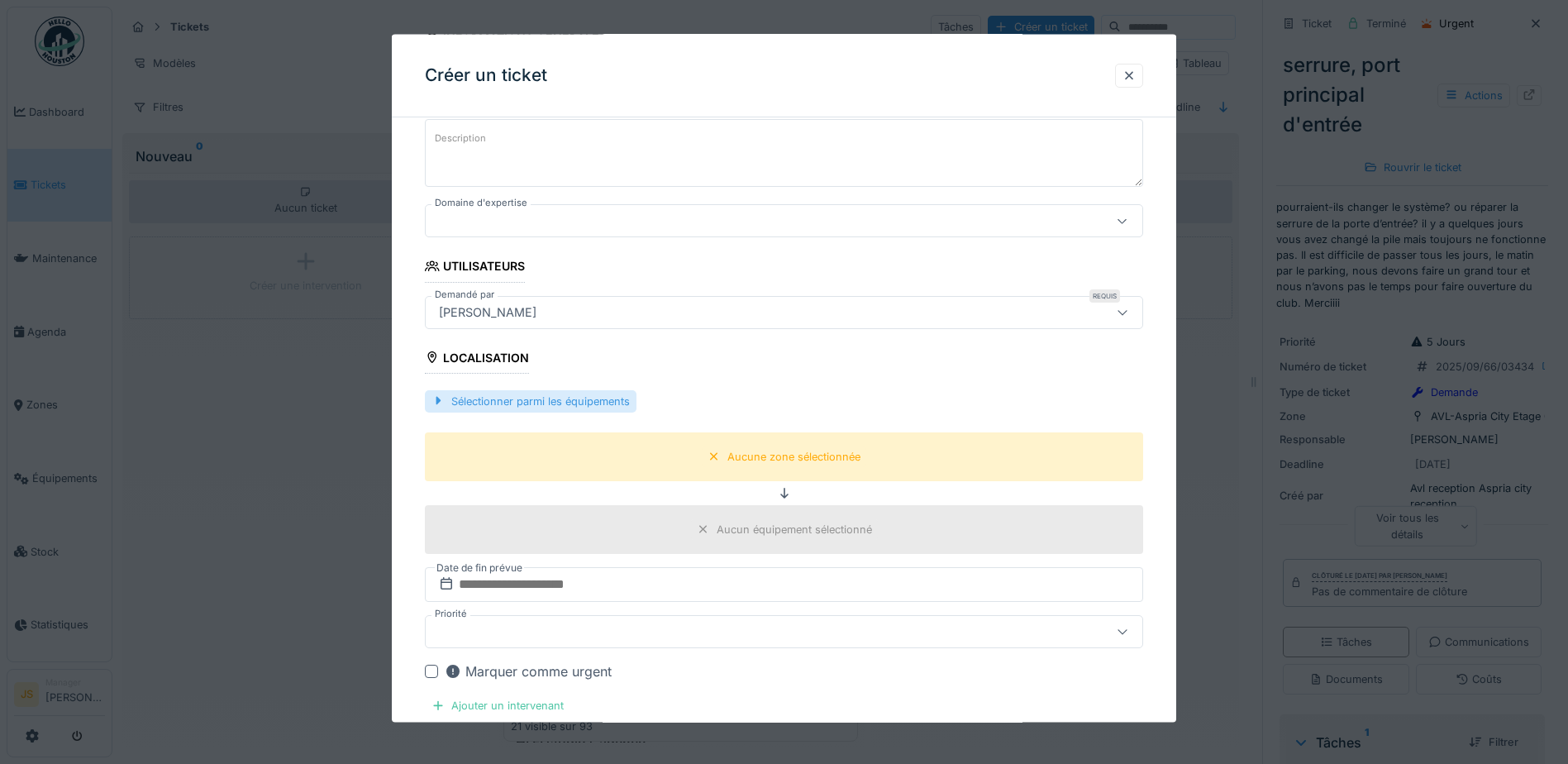
type input "**********"
click at [537, 402] on div "Sélectionner parmi les équipements" at bounding box center [530, 400] width 212 height 22
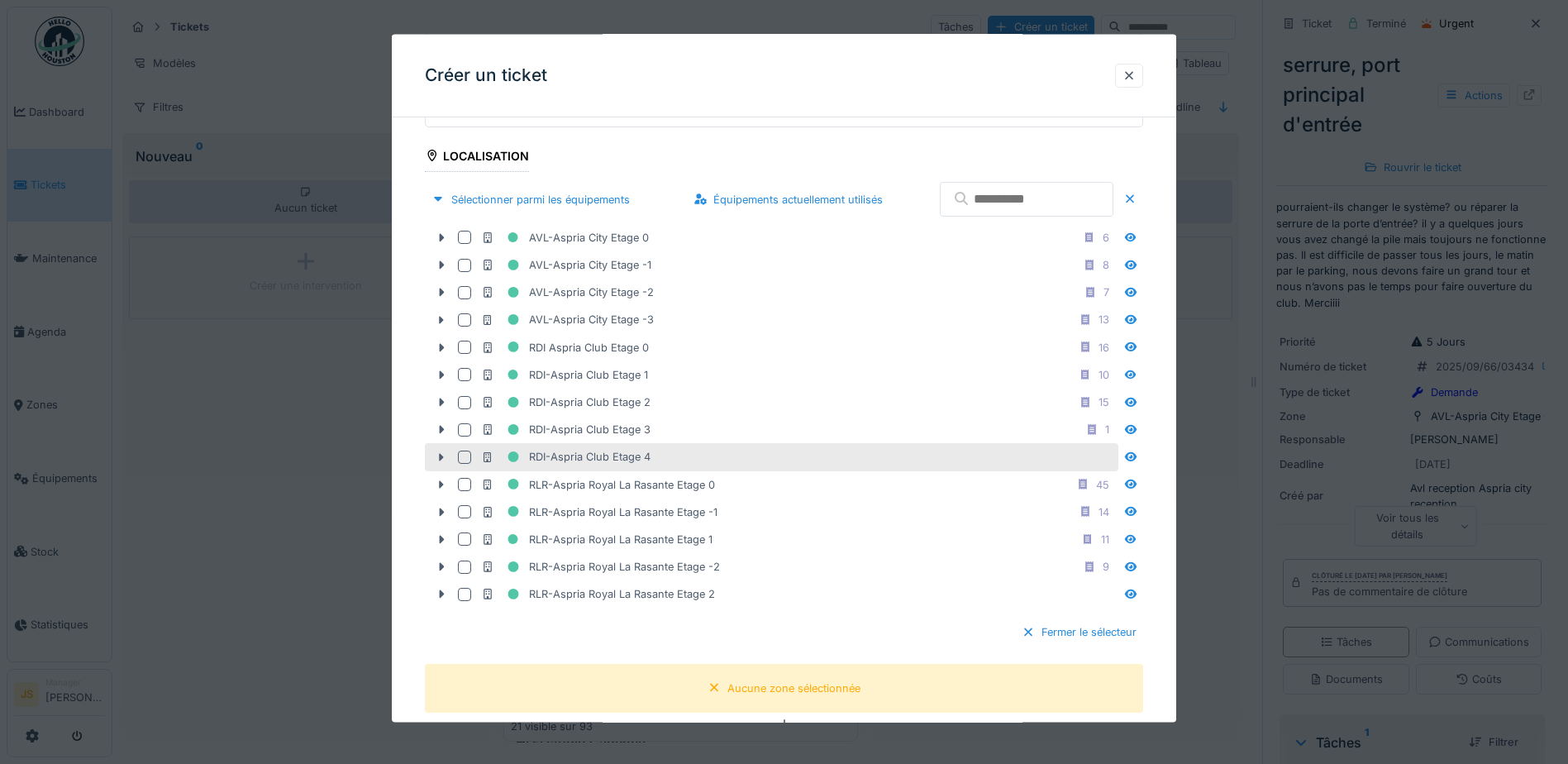
scroll to position [496, 0]
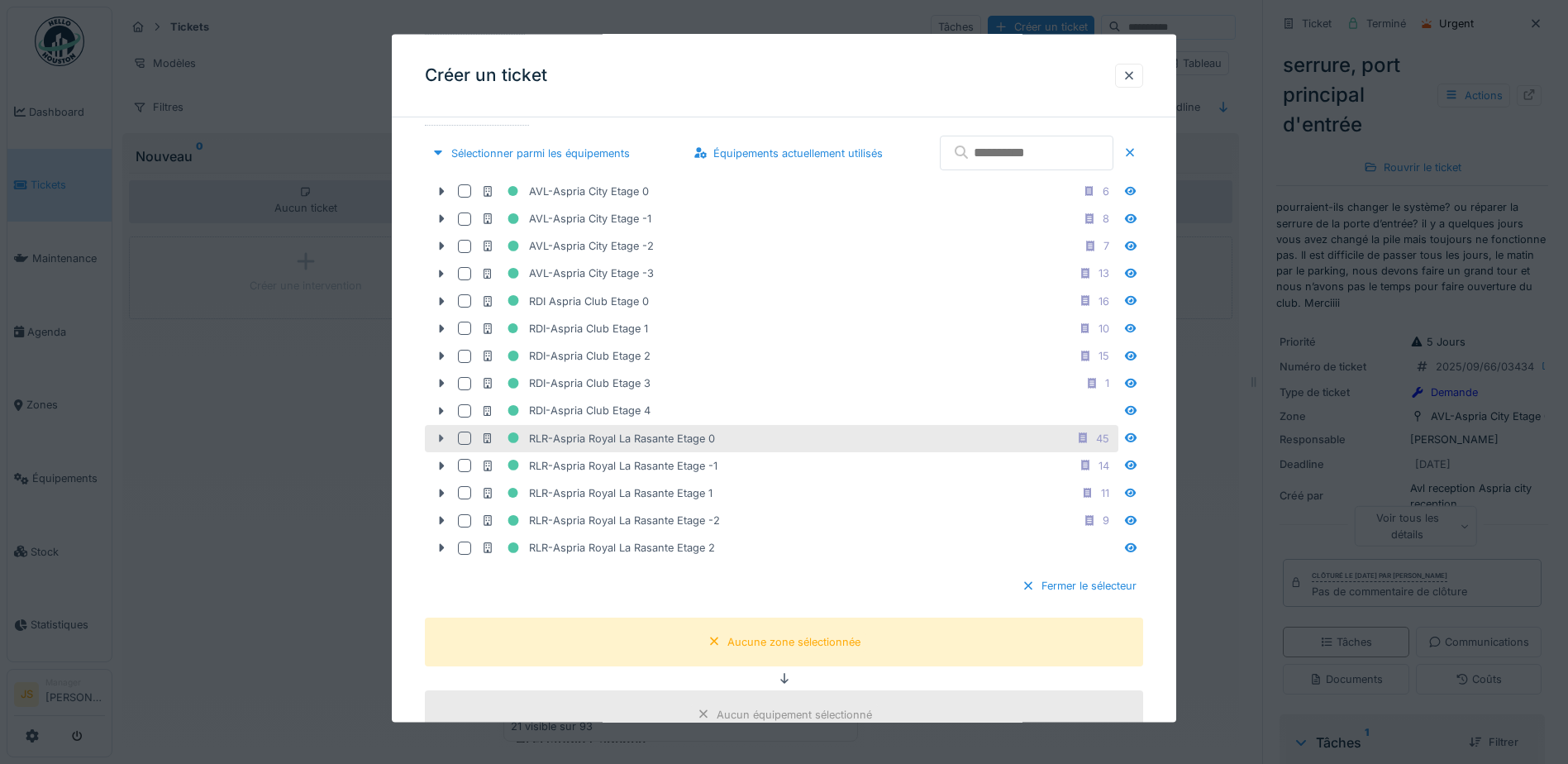
click at [440, 437] on icon at bounding box center [441, 437] width 5 height 8
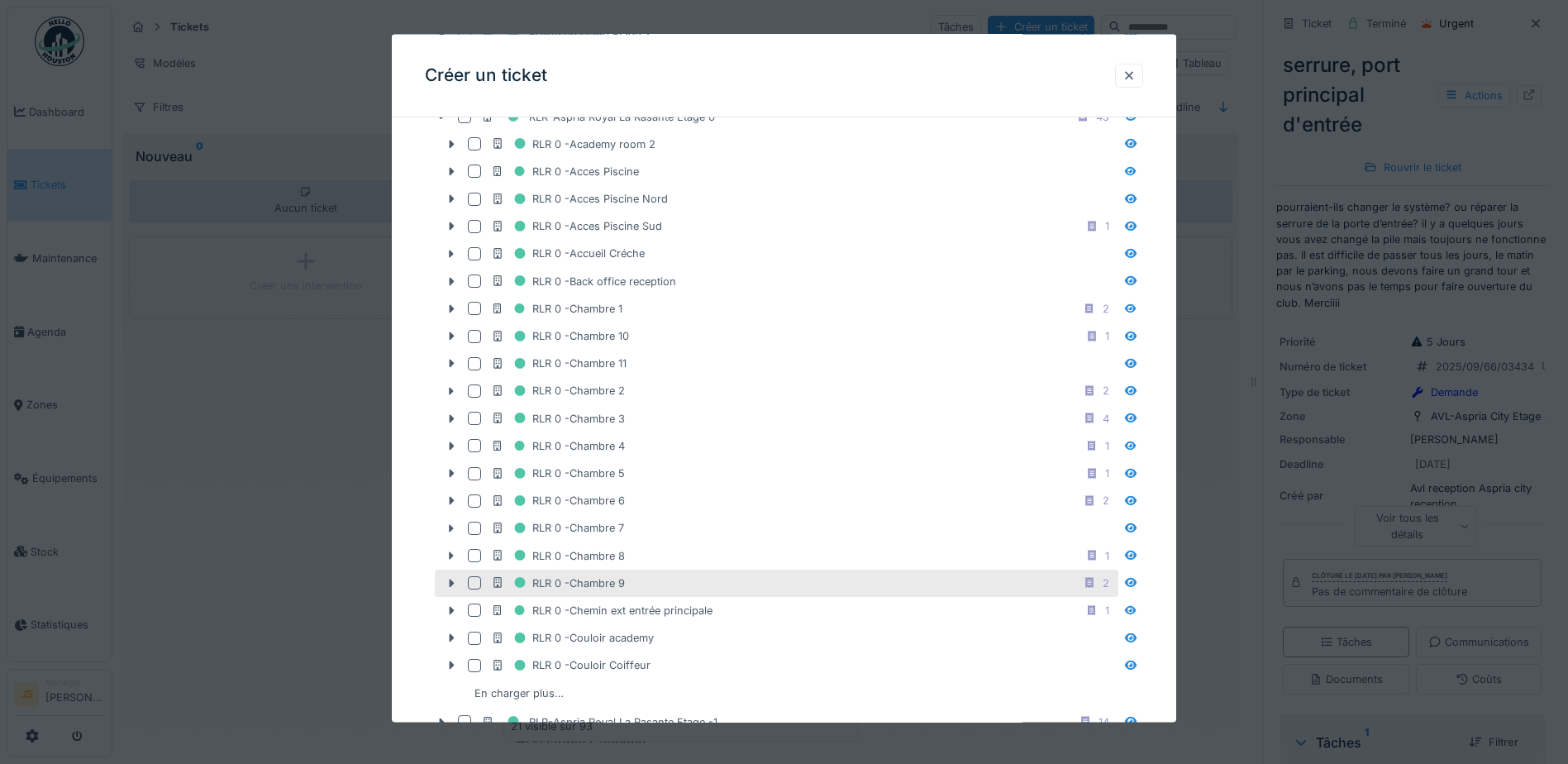
scroll to position [661, 0]
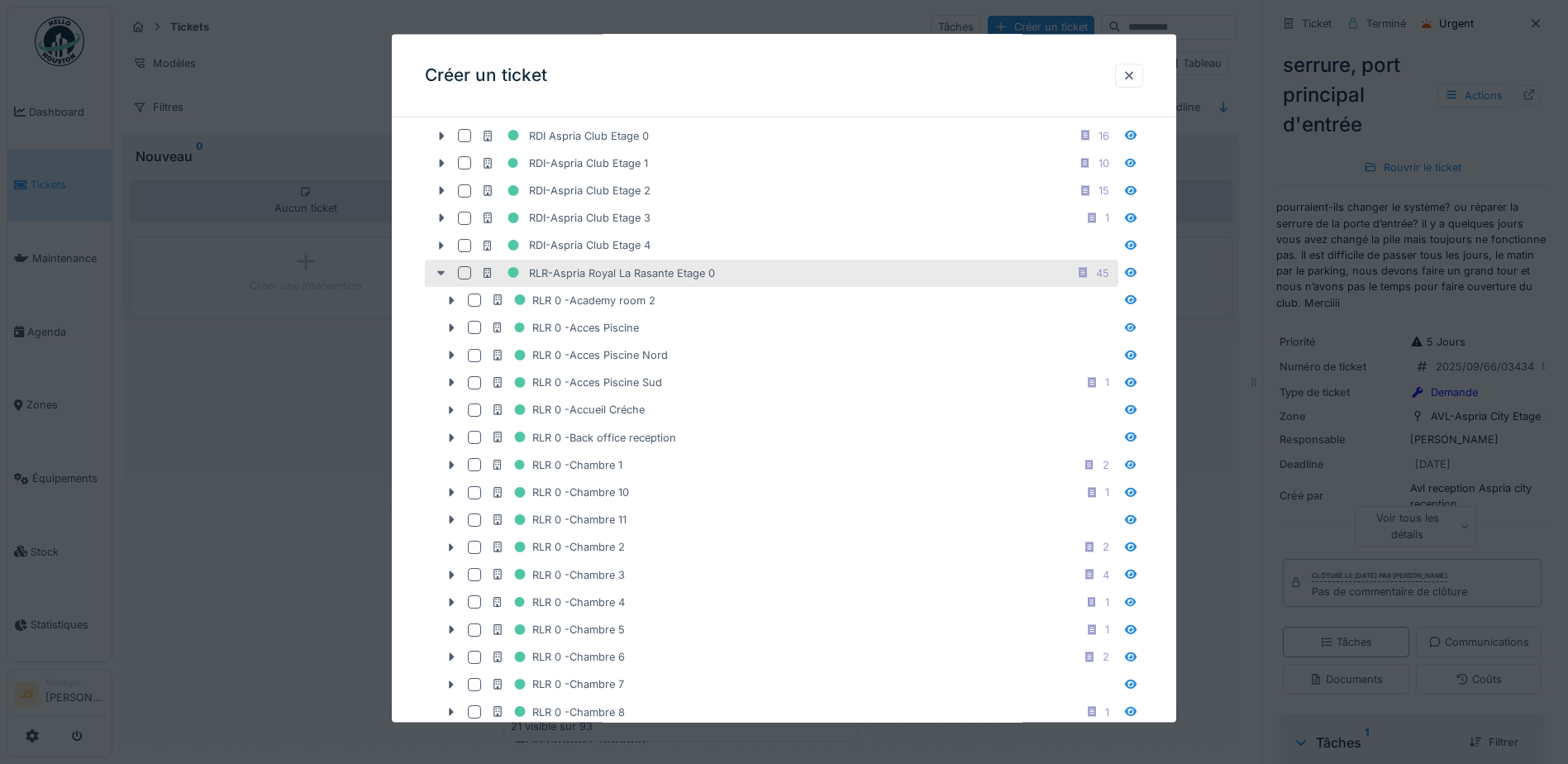
click at [439, 273] on icon at bounding box center [441, 273] width 13 height 11
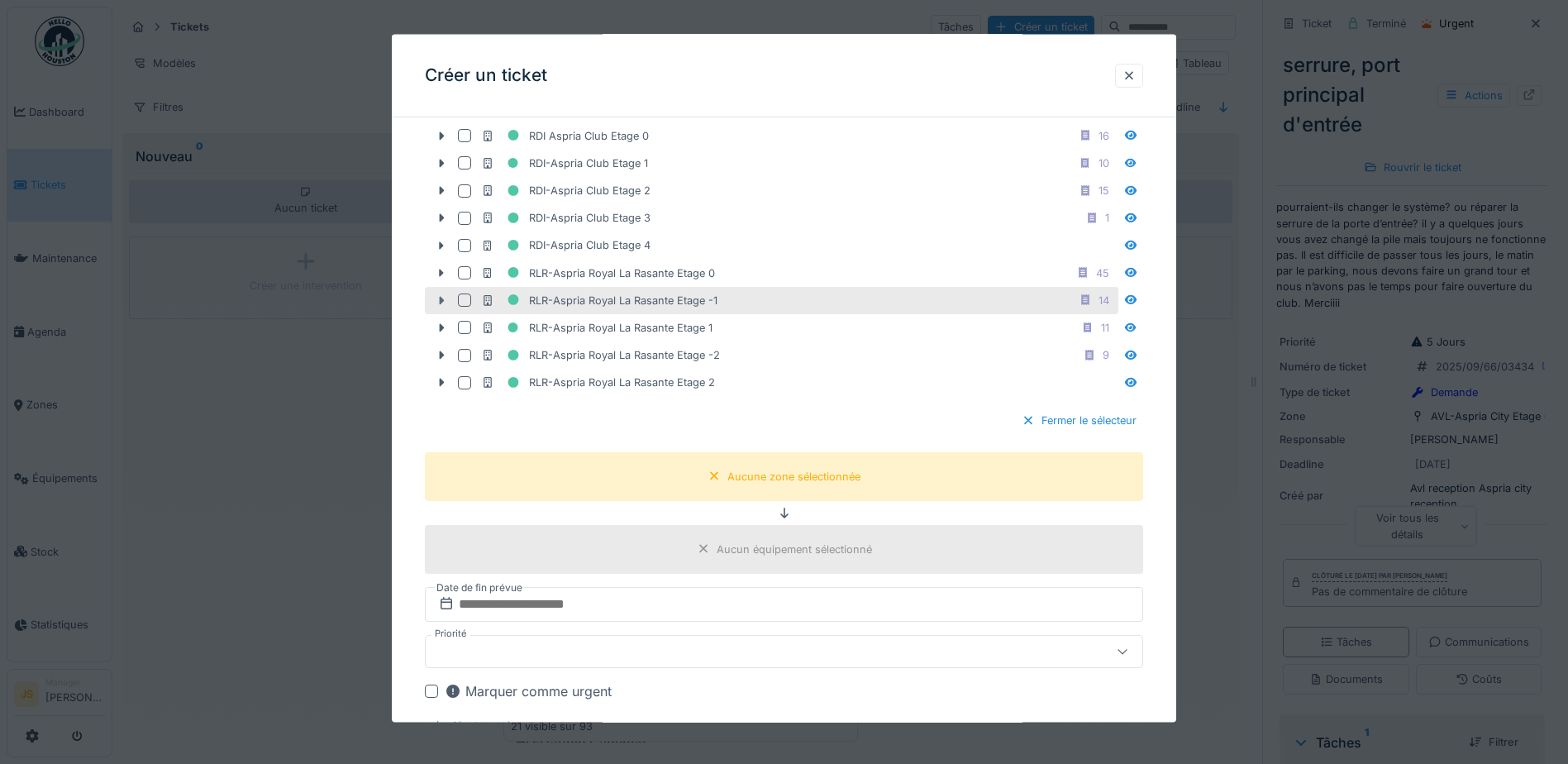
click at [438, 300] on icon at bounding box center [441, 300] width 13 height 11
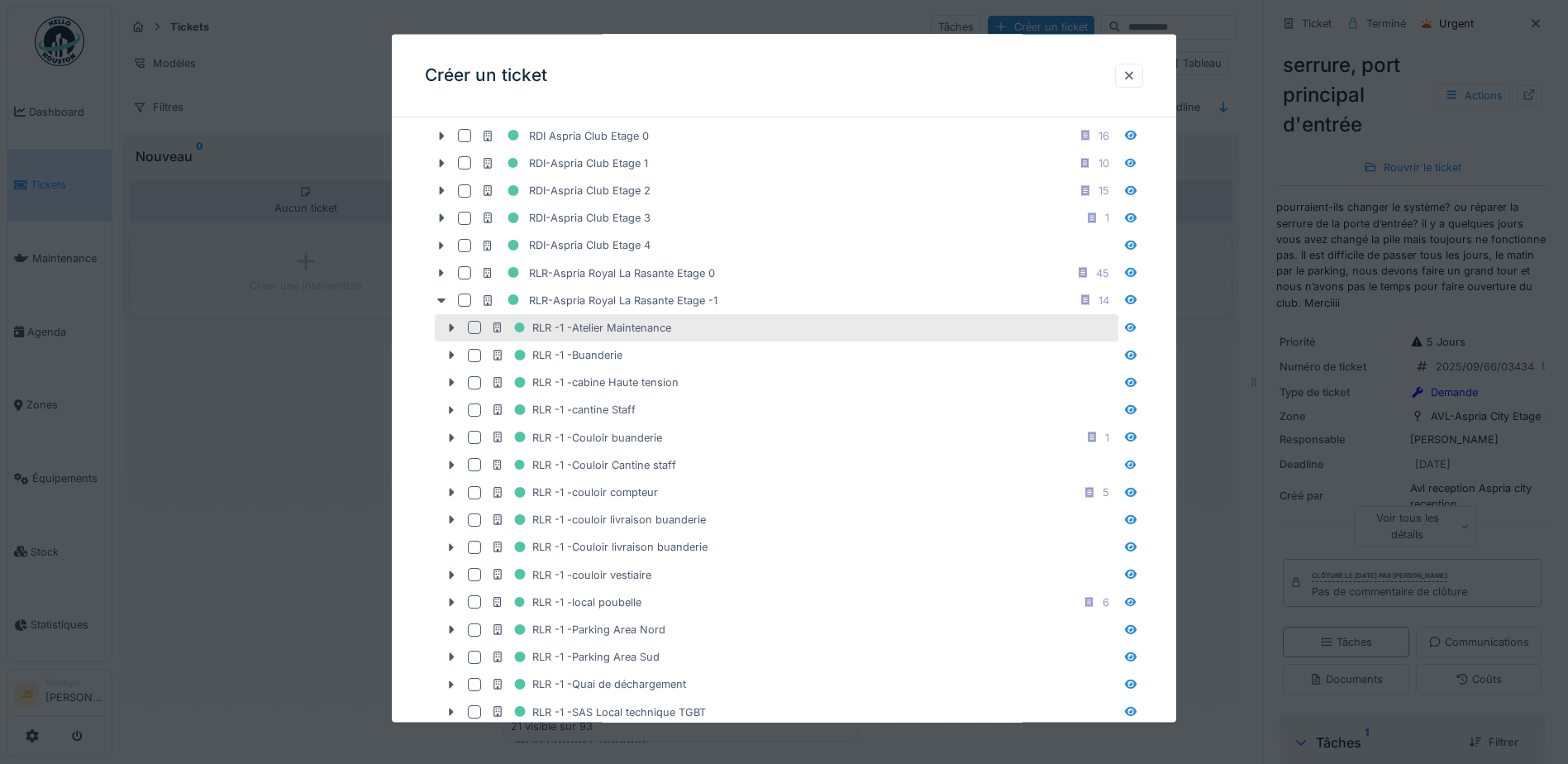
click at [475, 327] on div at bounding box center [475, 327] width 13 height 13
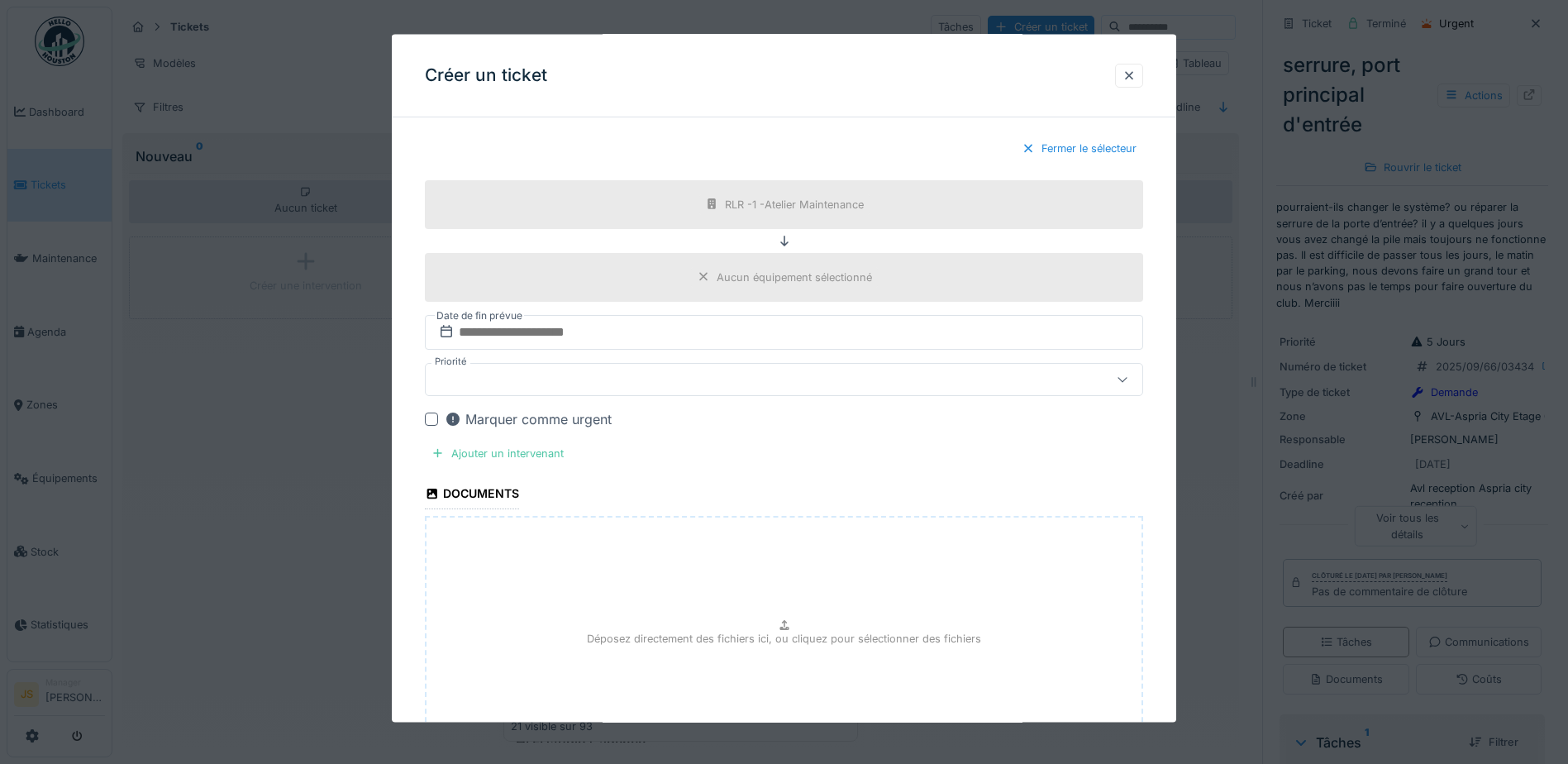
scroll to position [1495, 0]
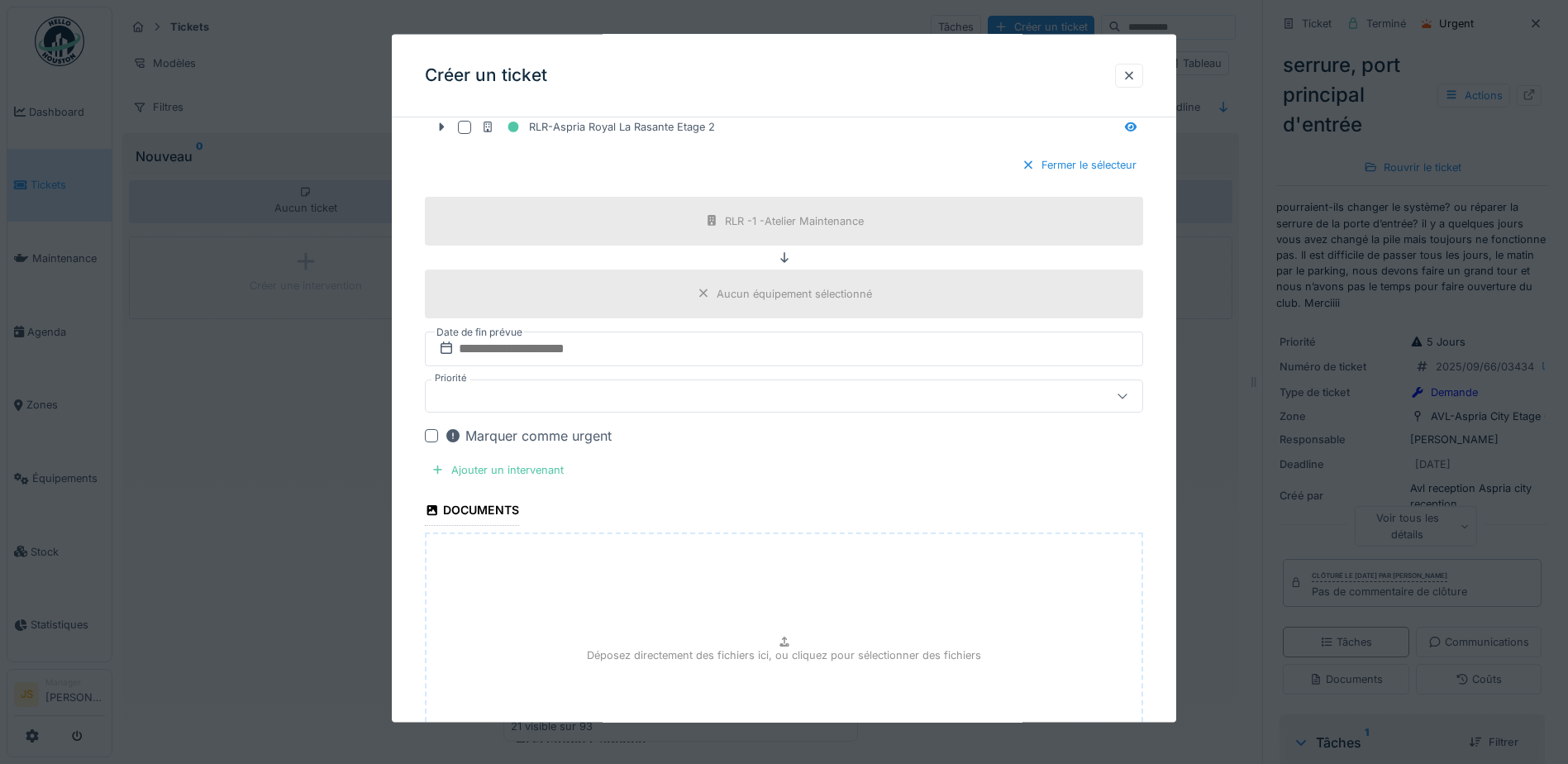
click at [429, 432] on div at bounding box center [431, 435] width 13 height 13
click at [500, 398] on div at bounding box center [741, 395] width 619 height 18
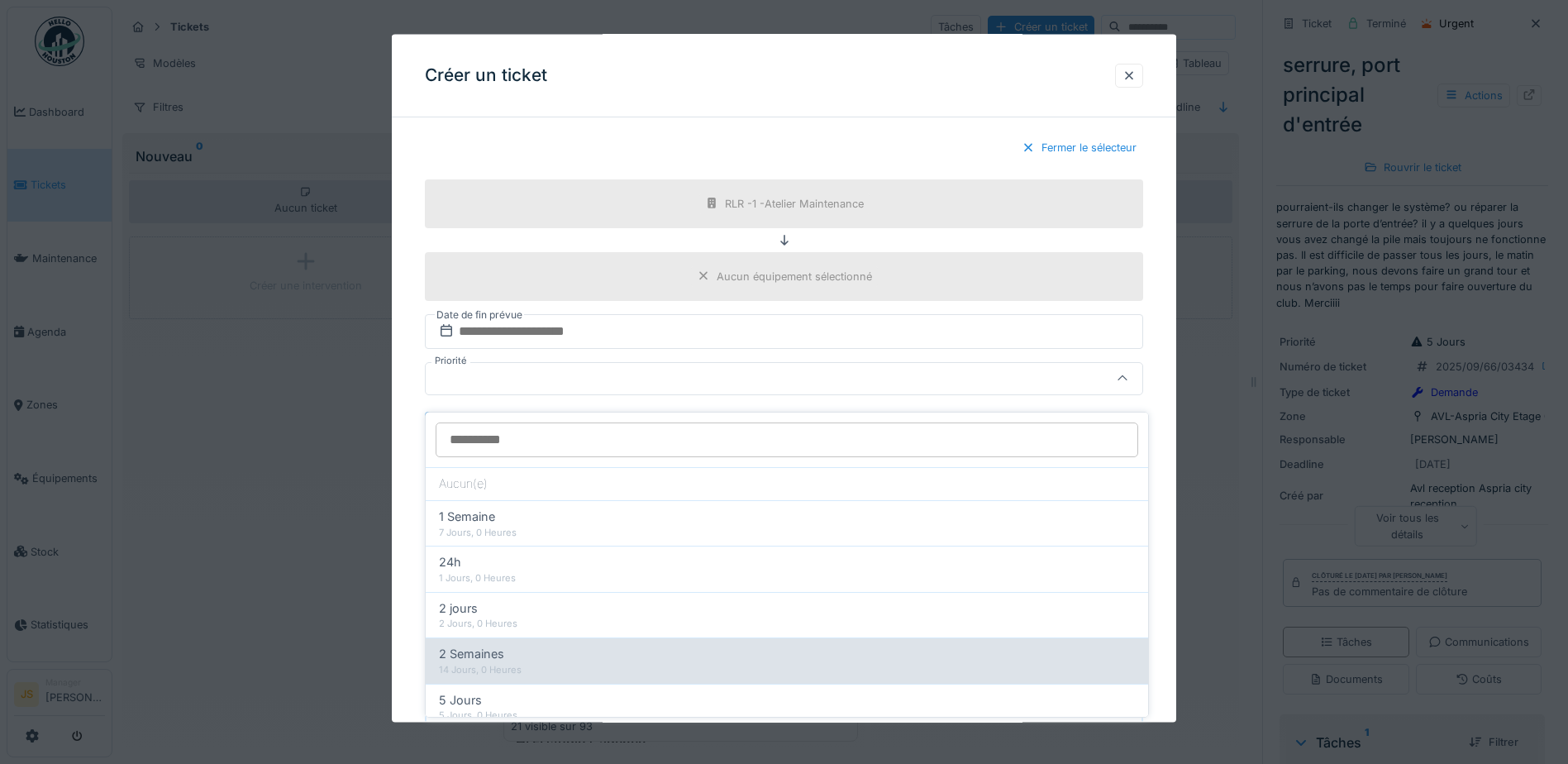
click at [487, 648] on span "2 Semaines" at bounding box center [472, 654] width 66 height 18
type input "***"
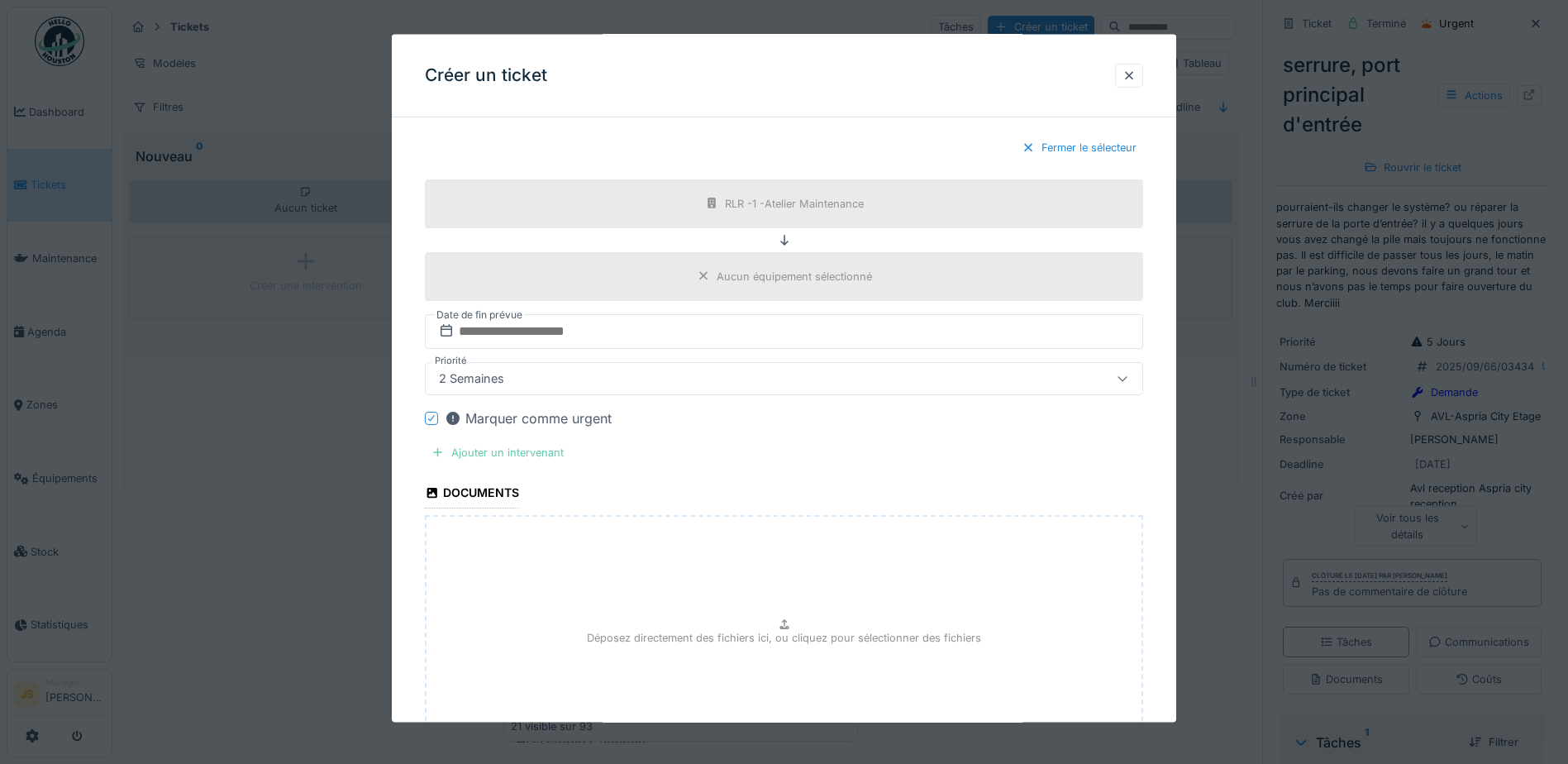
click at [502, 452] on div "Ajouter un intervenant" at bounding box center [497, 451] width 145 height 22
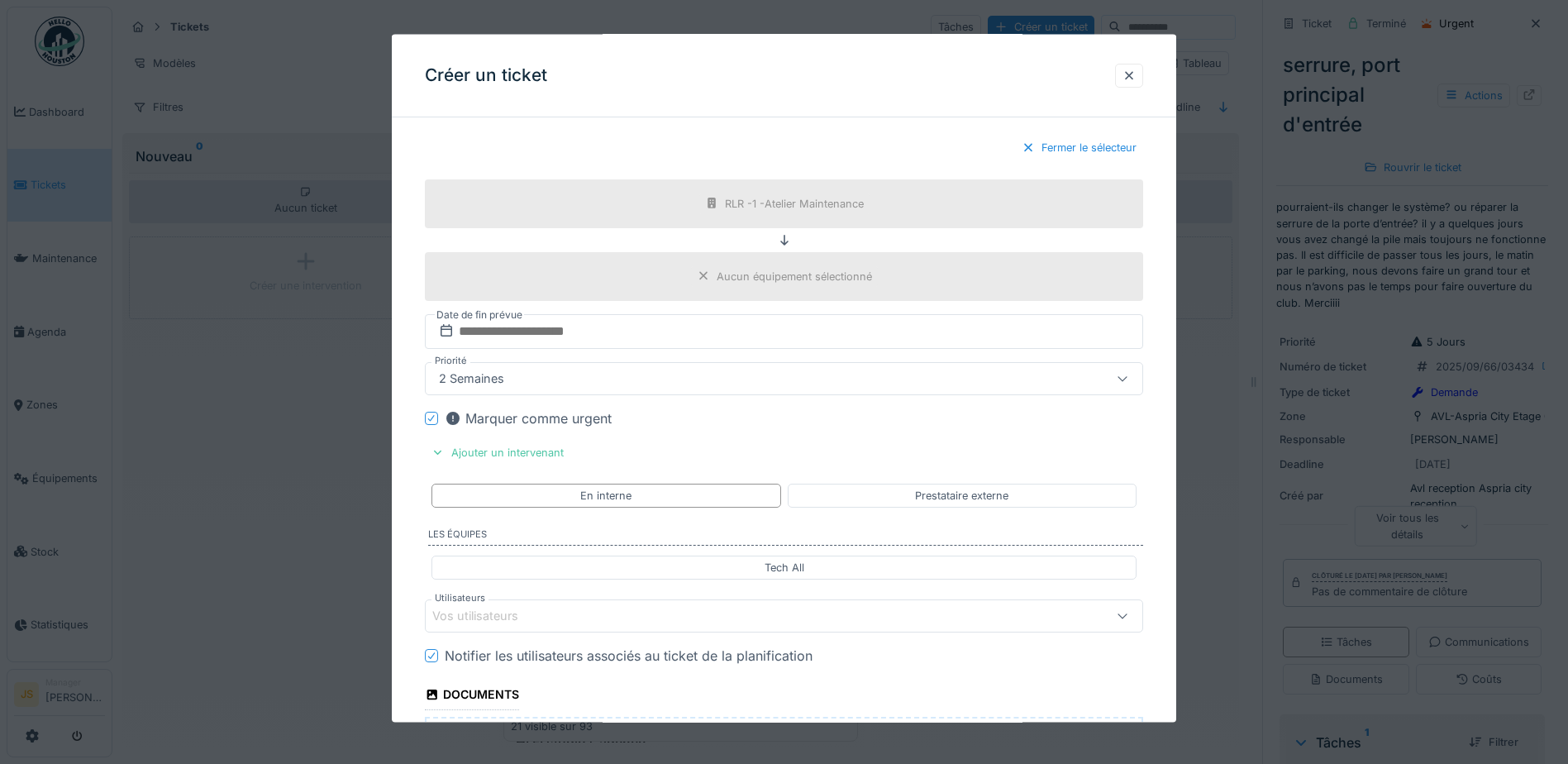
click at [516, 611] on div "Vos utilisateurs" at bounding box center [487, 616] width 109 height 18
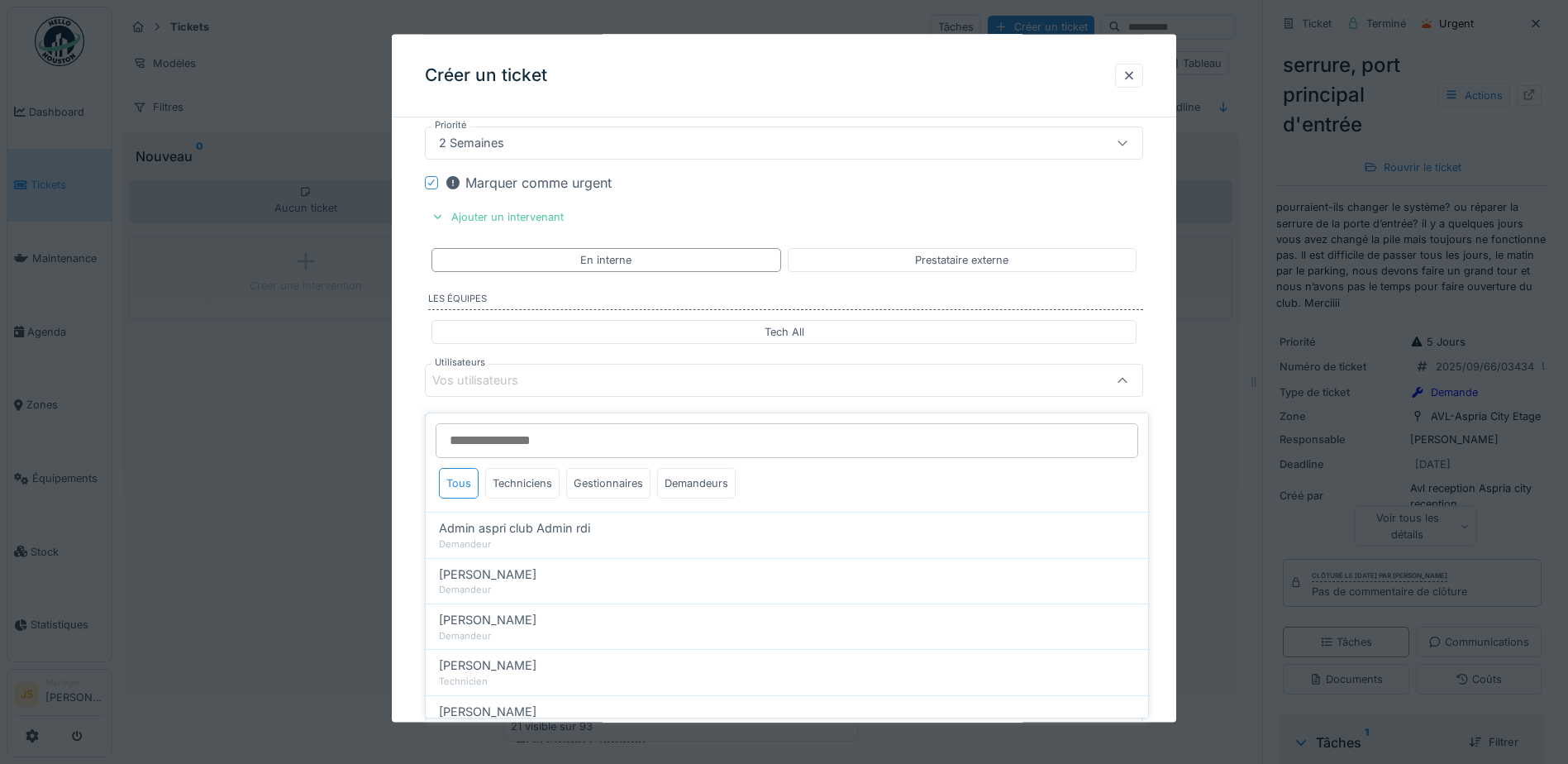
scroll to position [1749, 0]
click at [510, 468] on div "Techniciens" at bounding box center [523, 483] width 74 height 31
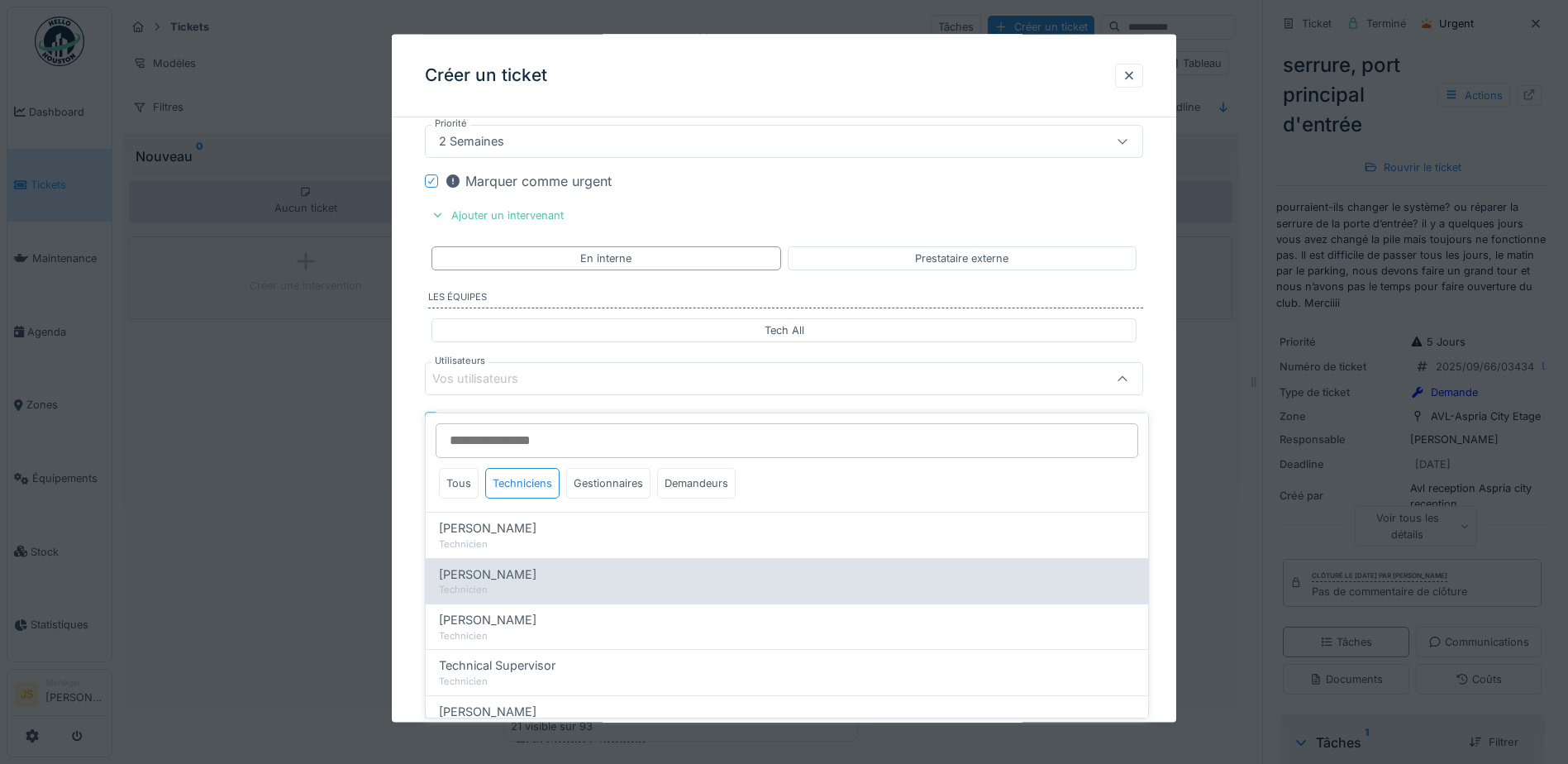
click at [525, 583] on div "Technicien" at bounding box center [787, 589] width 697 height 14
type input "*****"
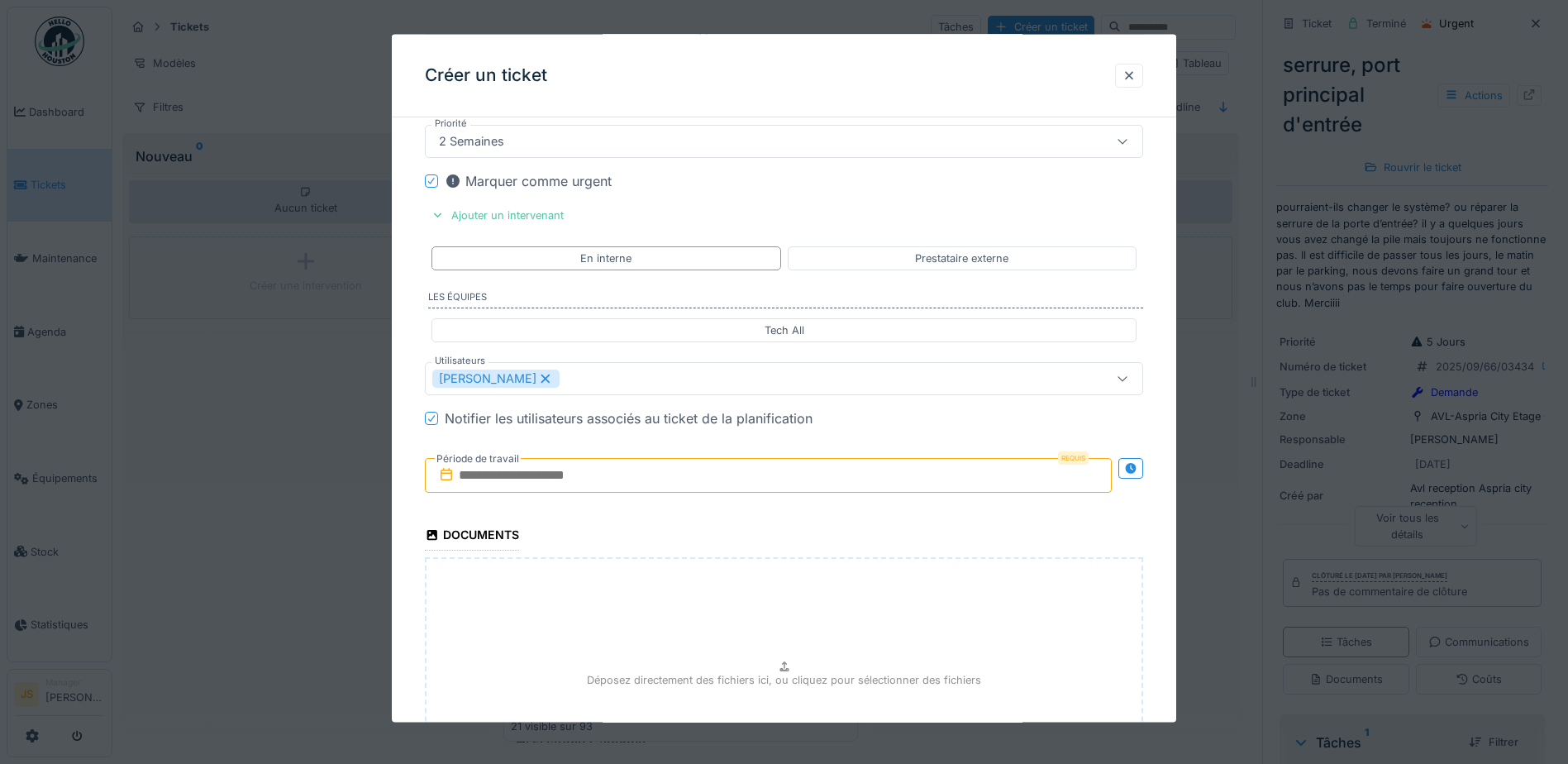
click at [488, 475] on input "text" at bounding box center [768, 475] width 687 height 35
click at [855, 512] on button "Next Month" at bounding box center [856, 516] width 27 height 27
click at [717, 603] on div "7" at bounding box center [718, 610] width 22 height 22
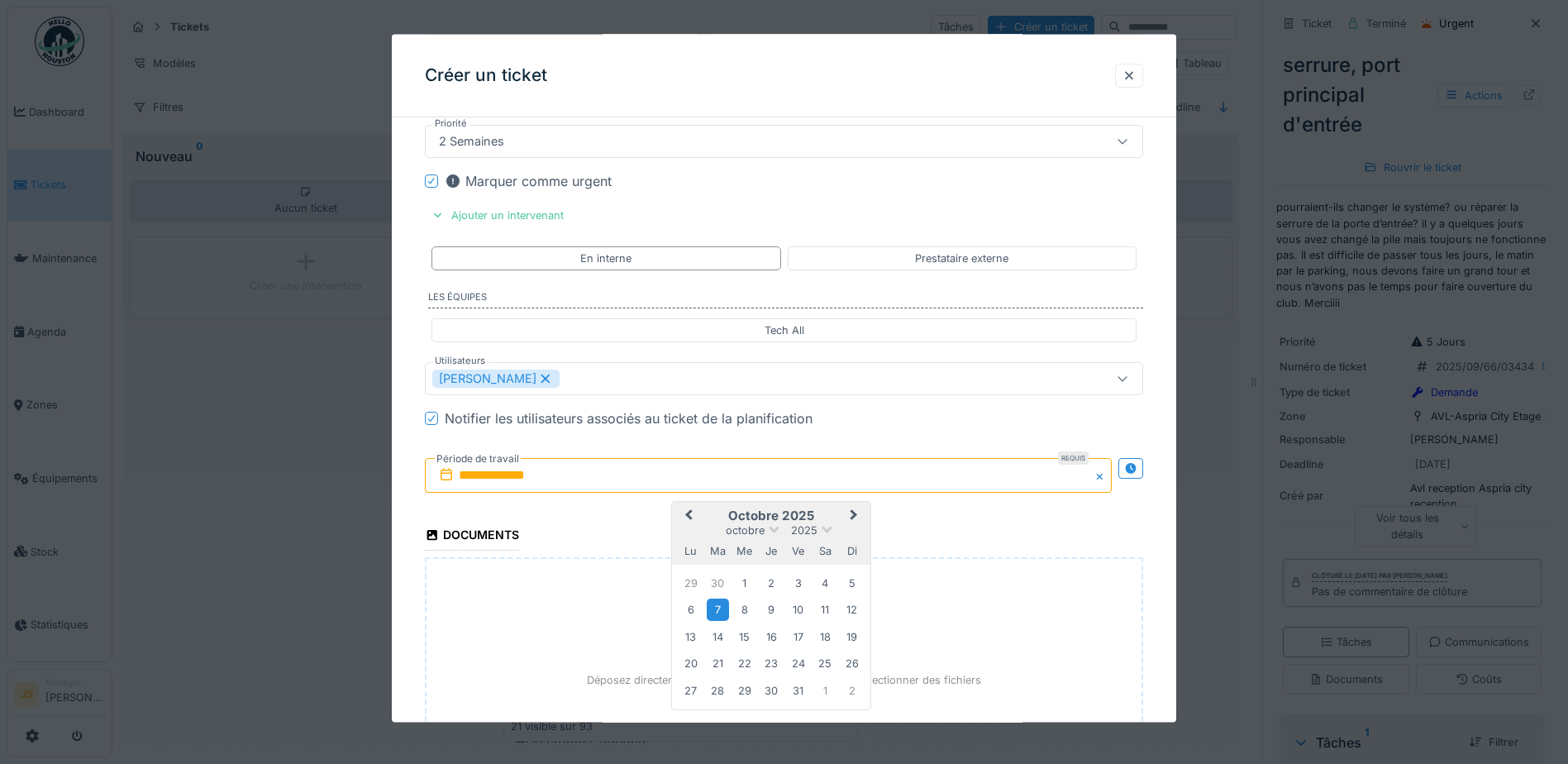
click at [715, 607] on div "7" at bounding box center [718, 610] width 22 height 22
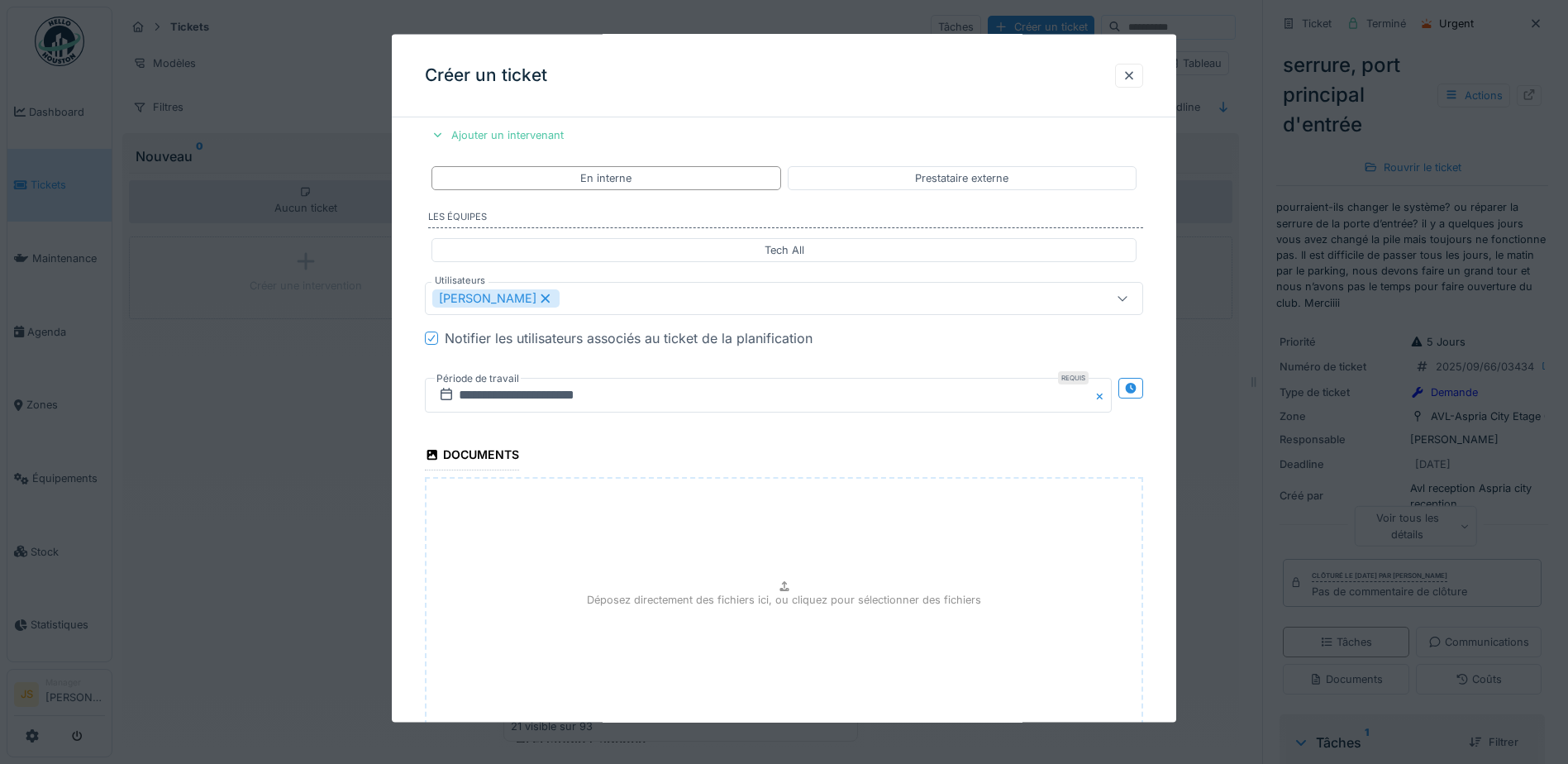
scroll to position [1940, 0]
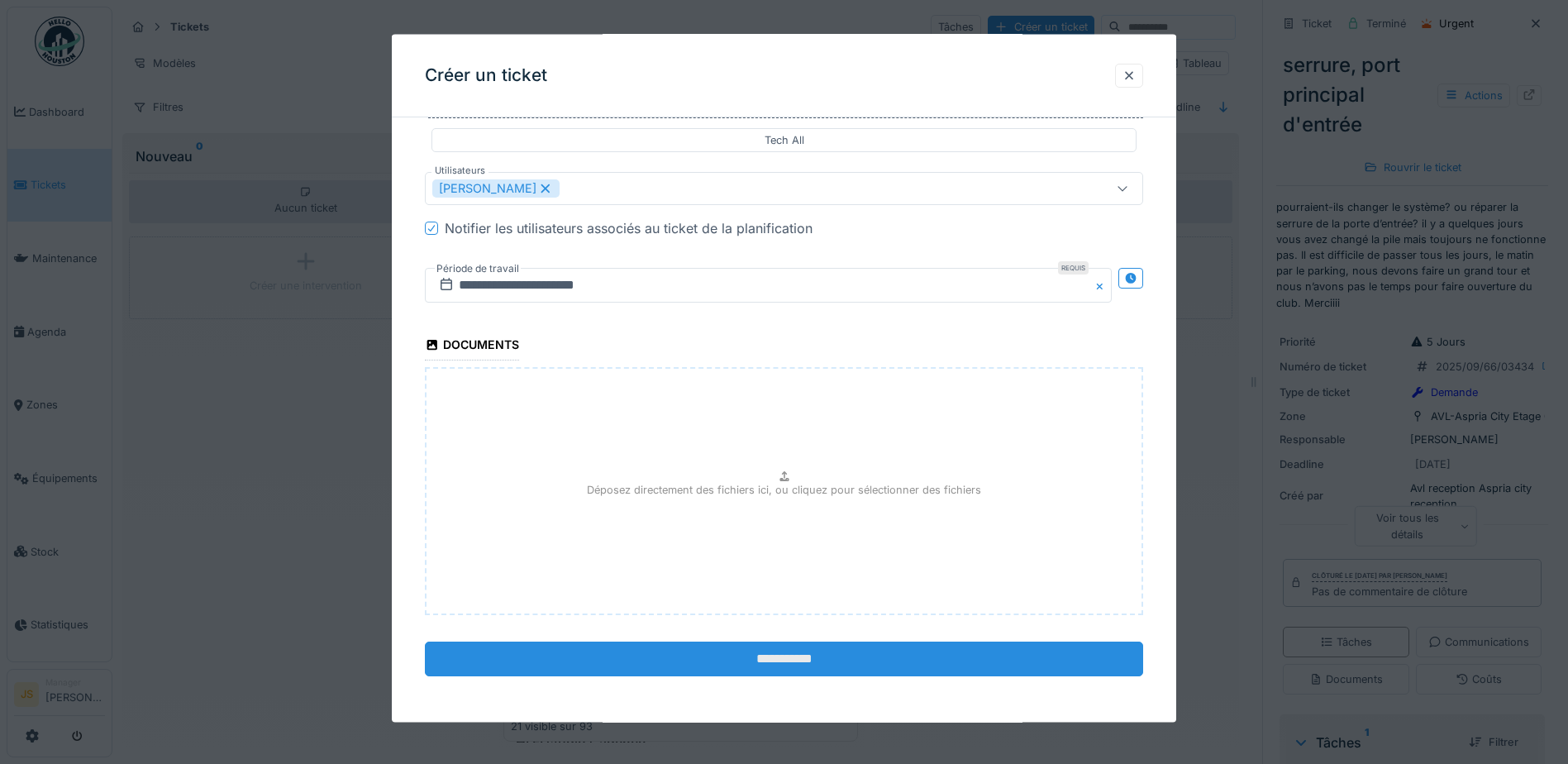
click at [834, 653] on input "**********" at bounding box center [784, 659] width 719 height 35
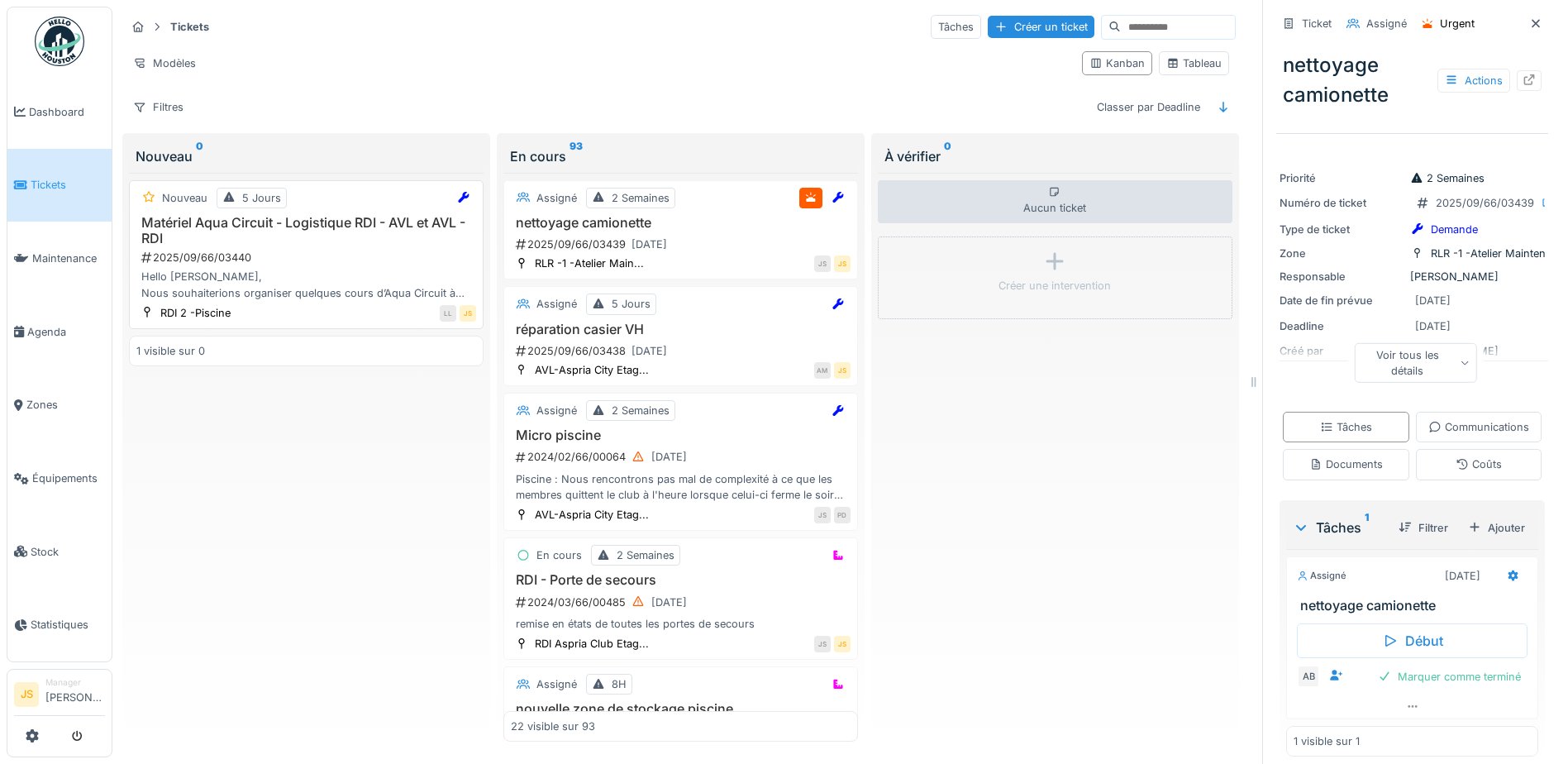
click at [235, 277] on div "Hello [PERSON_NAME], Nous souhaiterions organiser quelques cours d’Aqua Circuit…" at bounding box center [305, 284] width 340 height 31
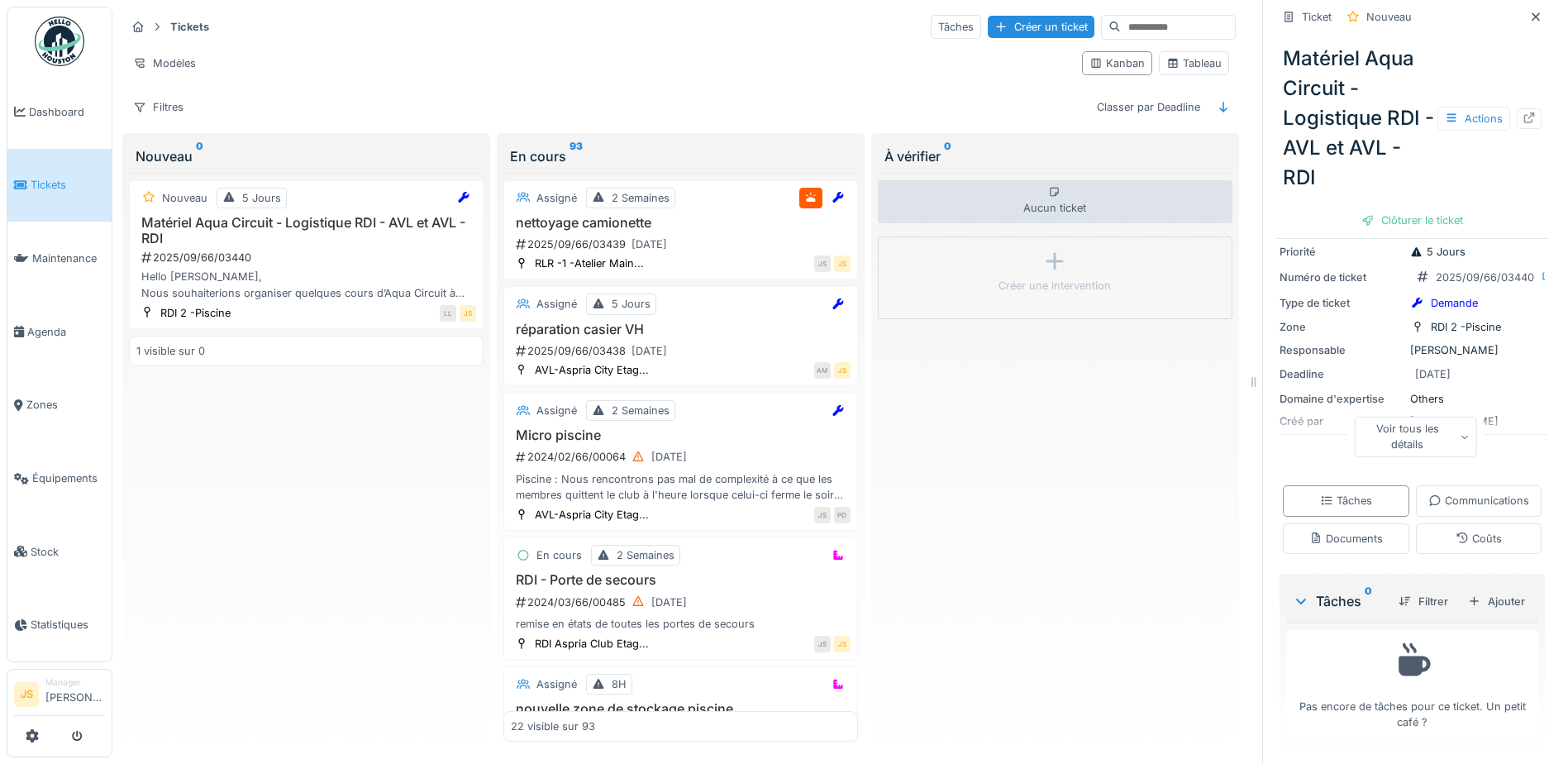
scroll to position [280, 0]
click at [1477, 590] on div "Ajouter" at bounding box center [1497, 601] width 70 height 22
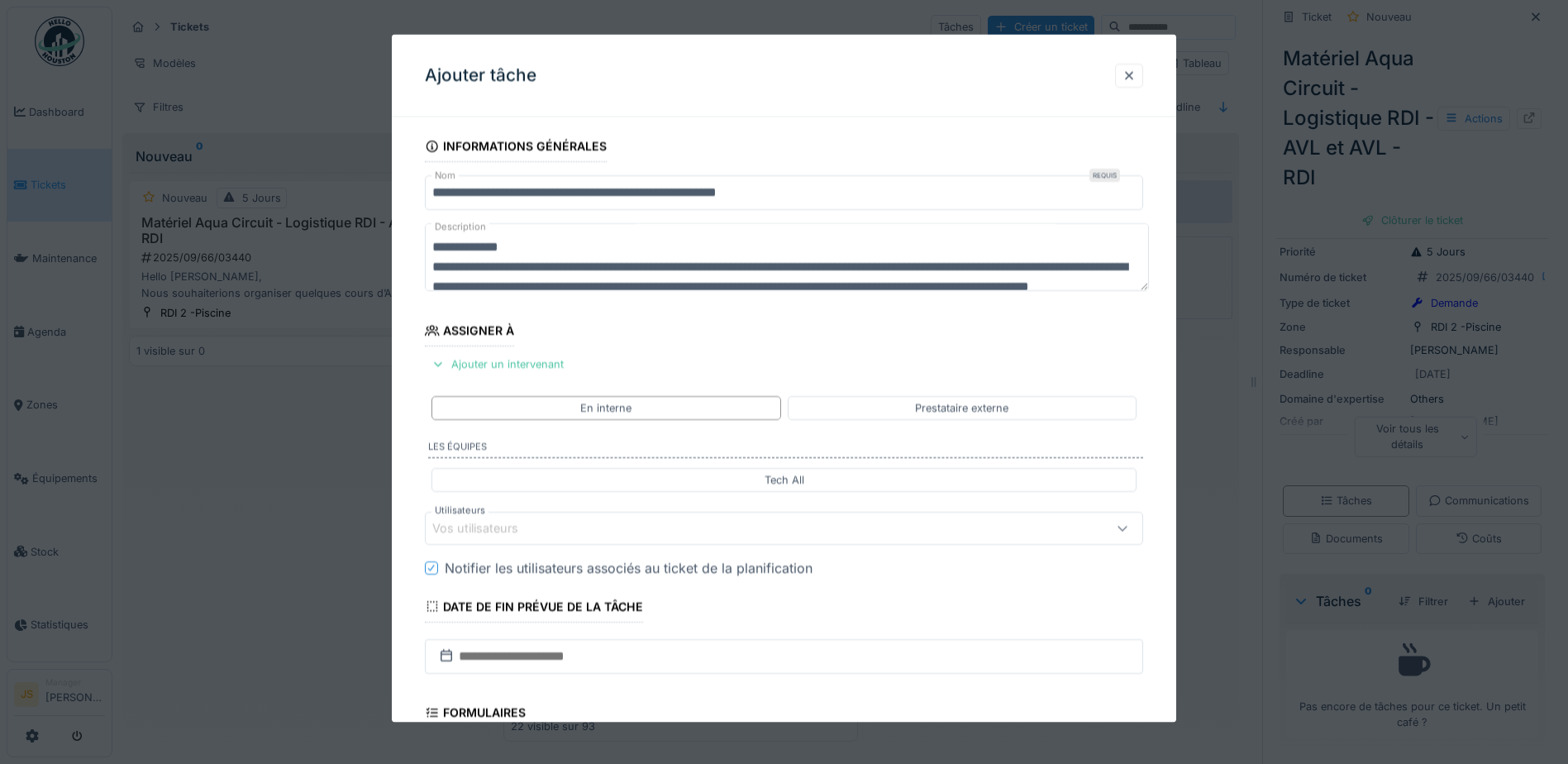
click at [506, 526] on div "Vos utilisateurs" at bounding box center [487, 528] width 109 height 18
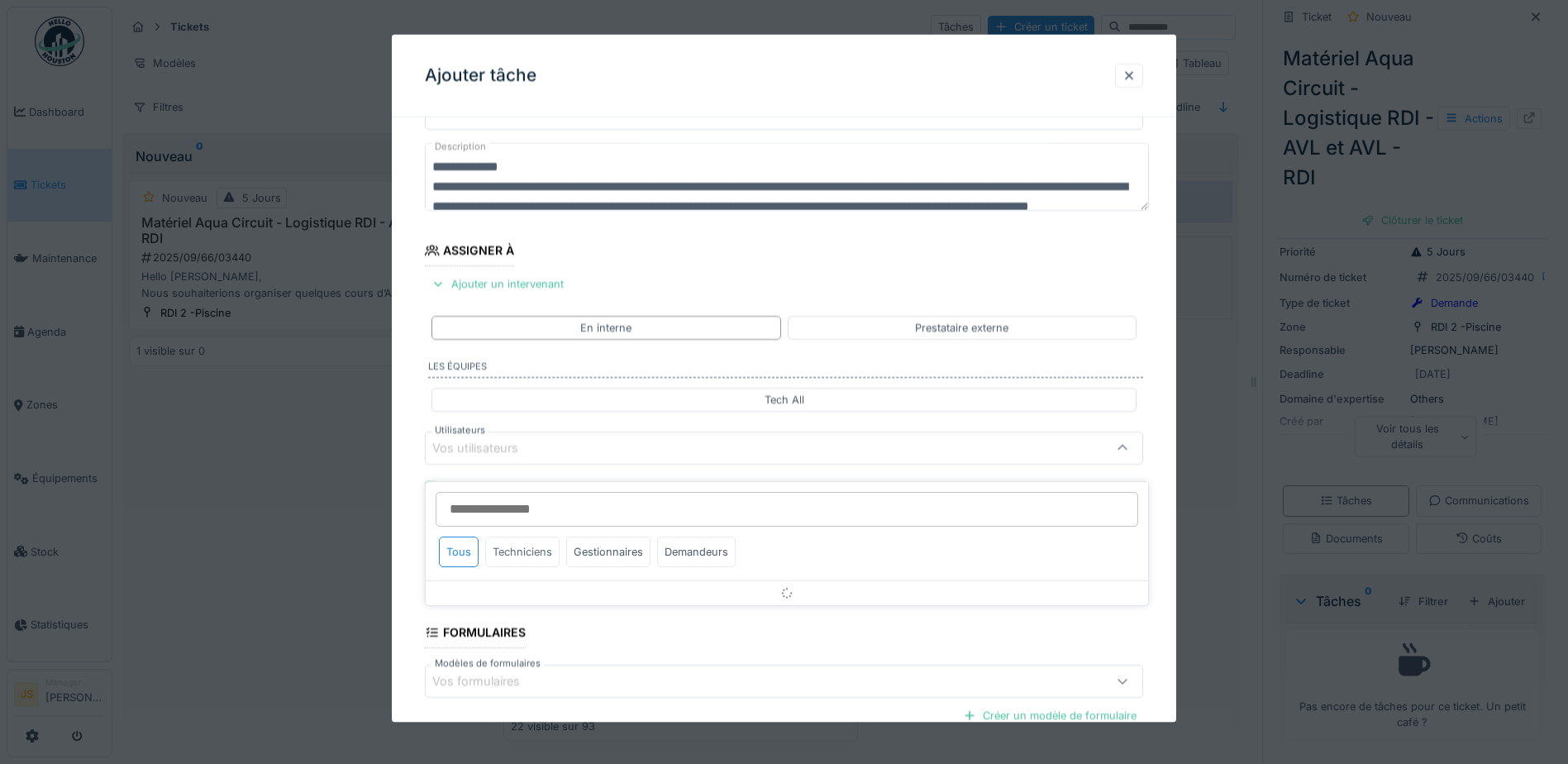
scroll to position [150, 0]
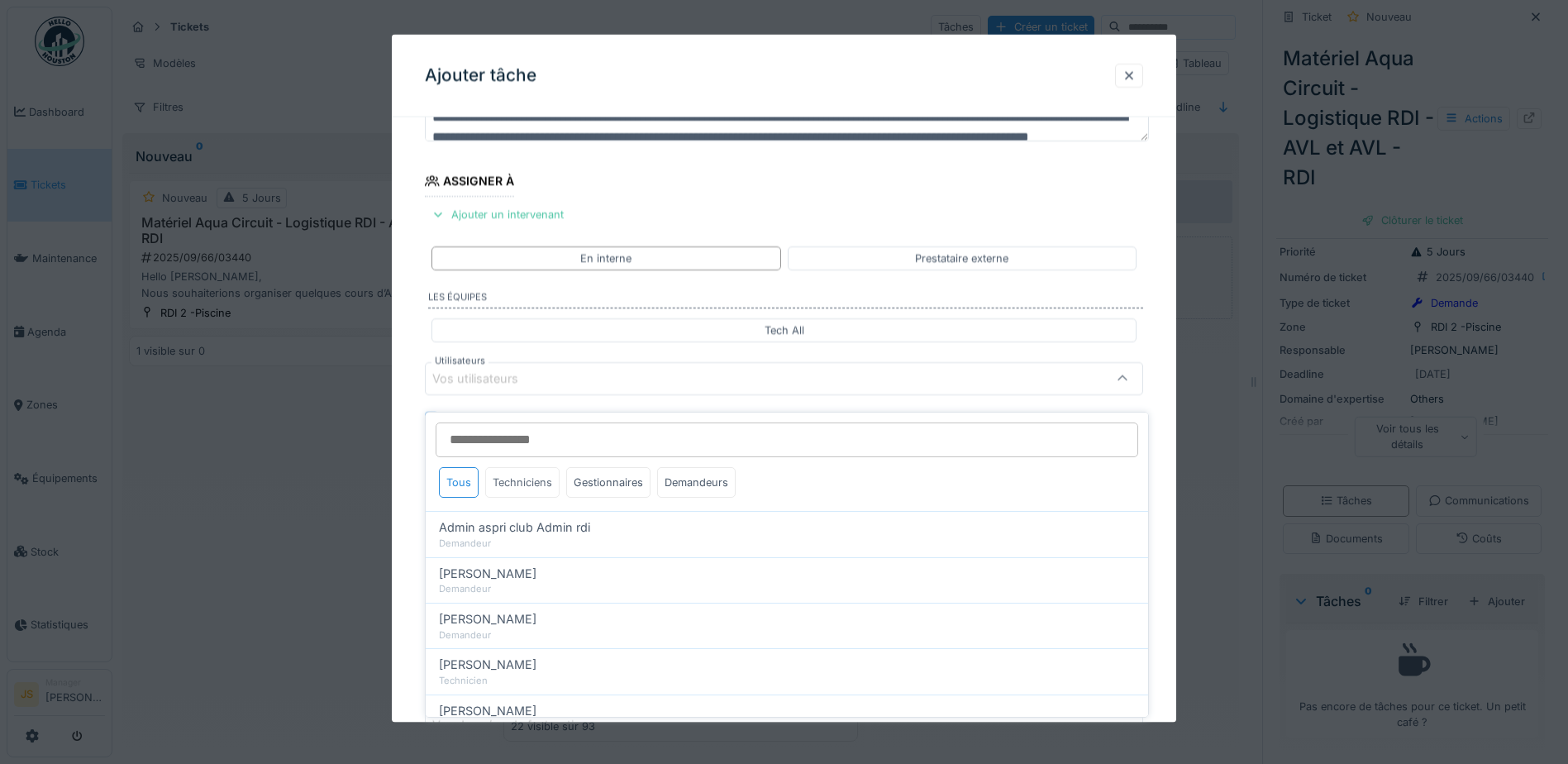
click at [538, 471] on div "Techniciens" at bounding box center [523, 482] width 74 height 31
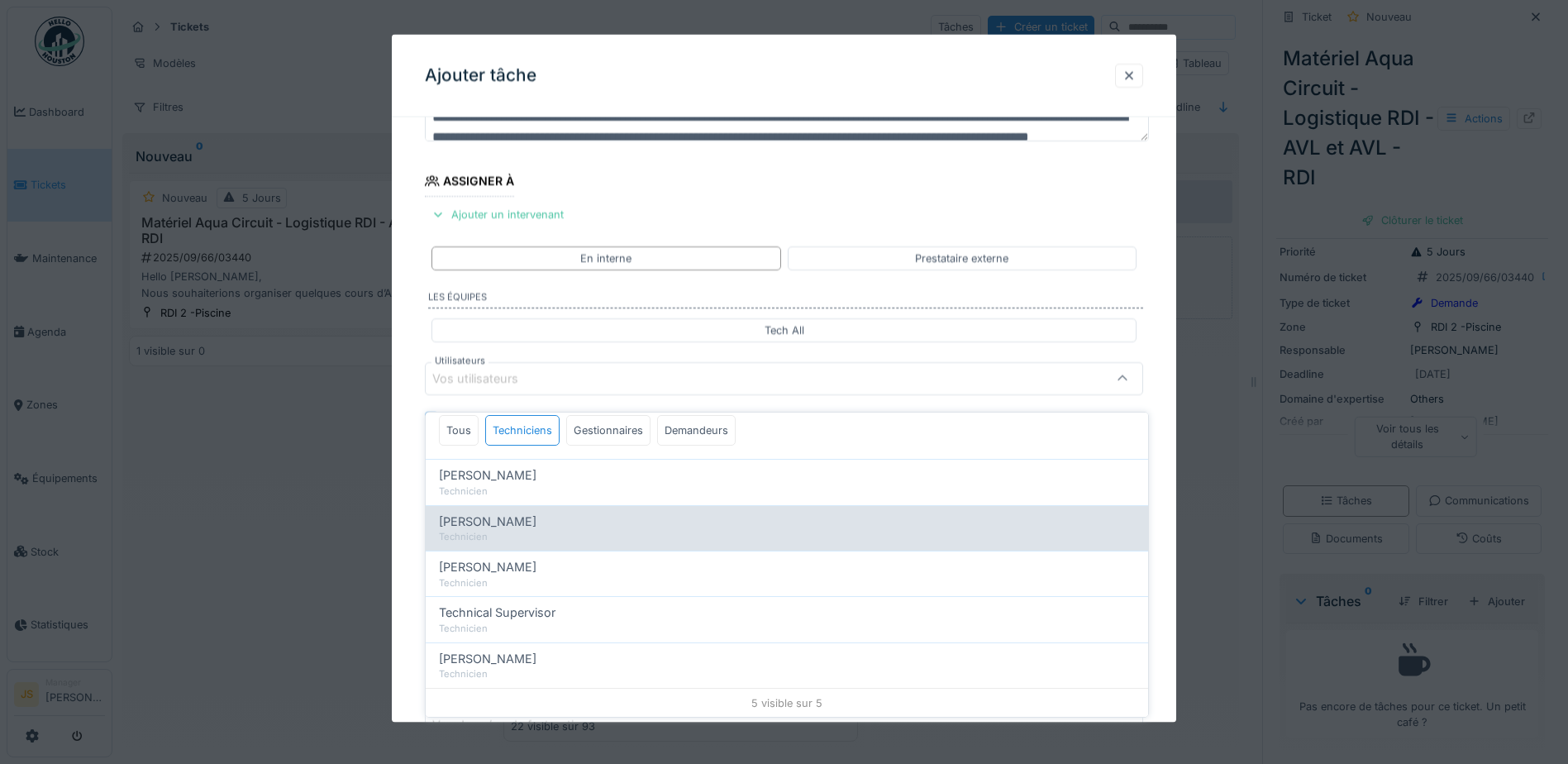
scroll to position [53, 0]
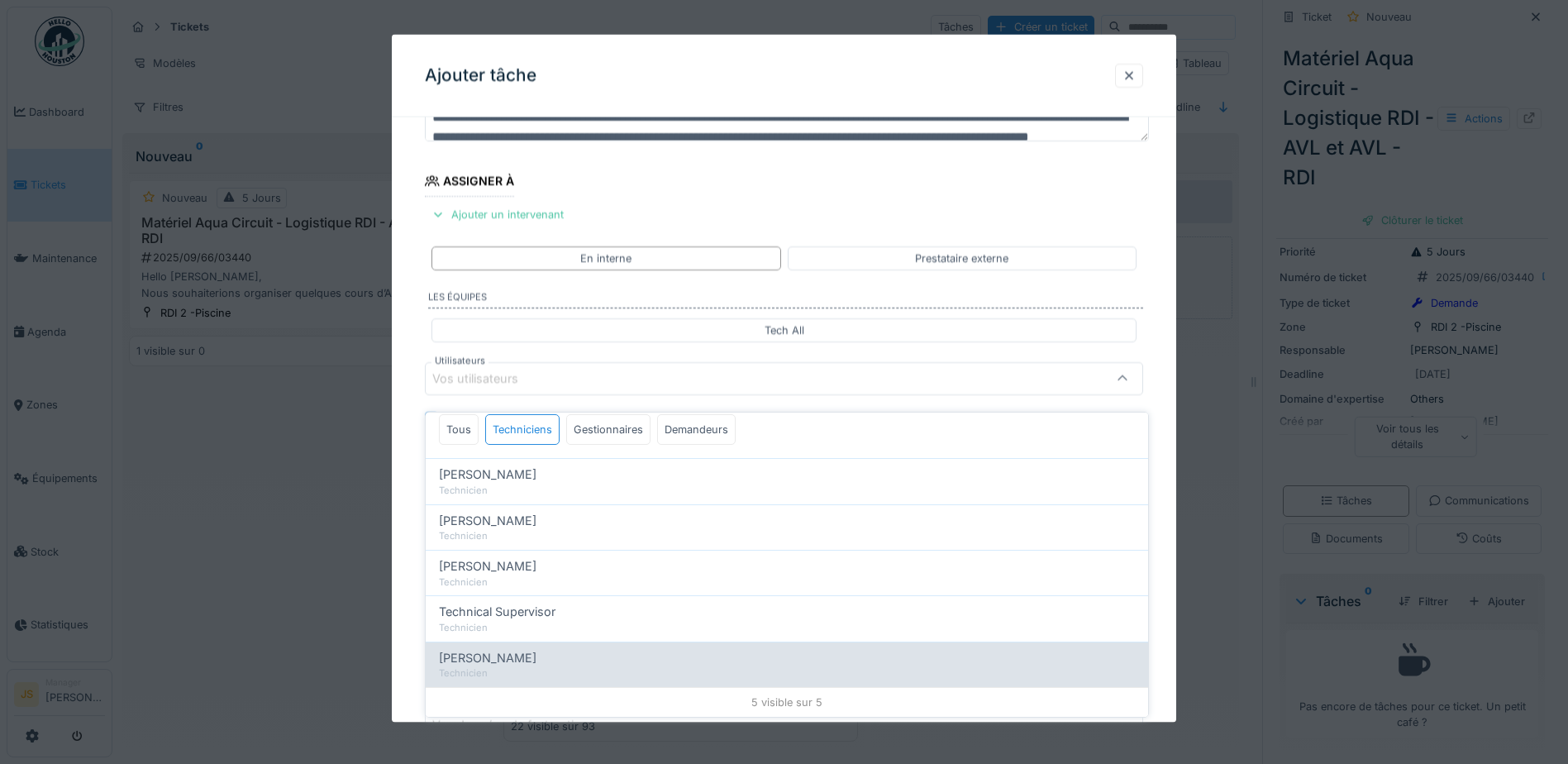
click at [525, 649] on span "[PERSON_NAME]" at bounding box center [488, 659] width 97 height 18
type input "****"
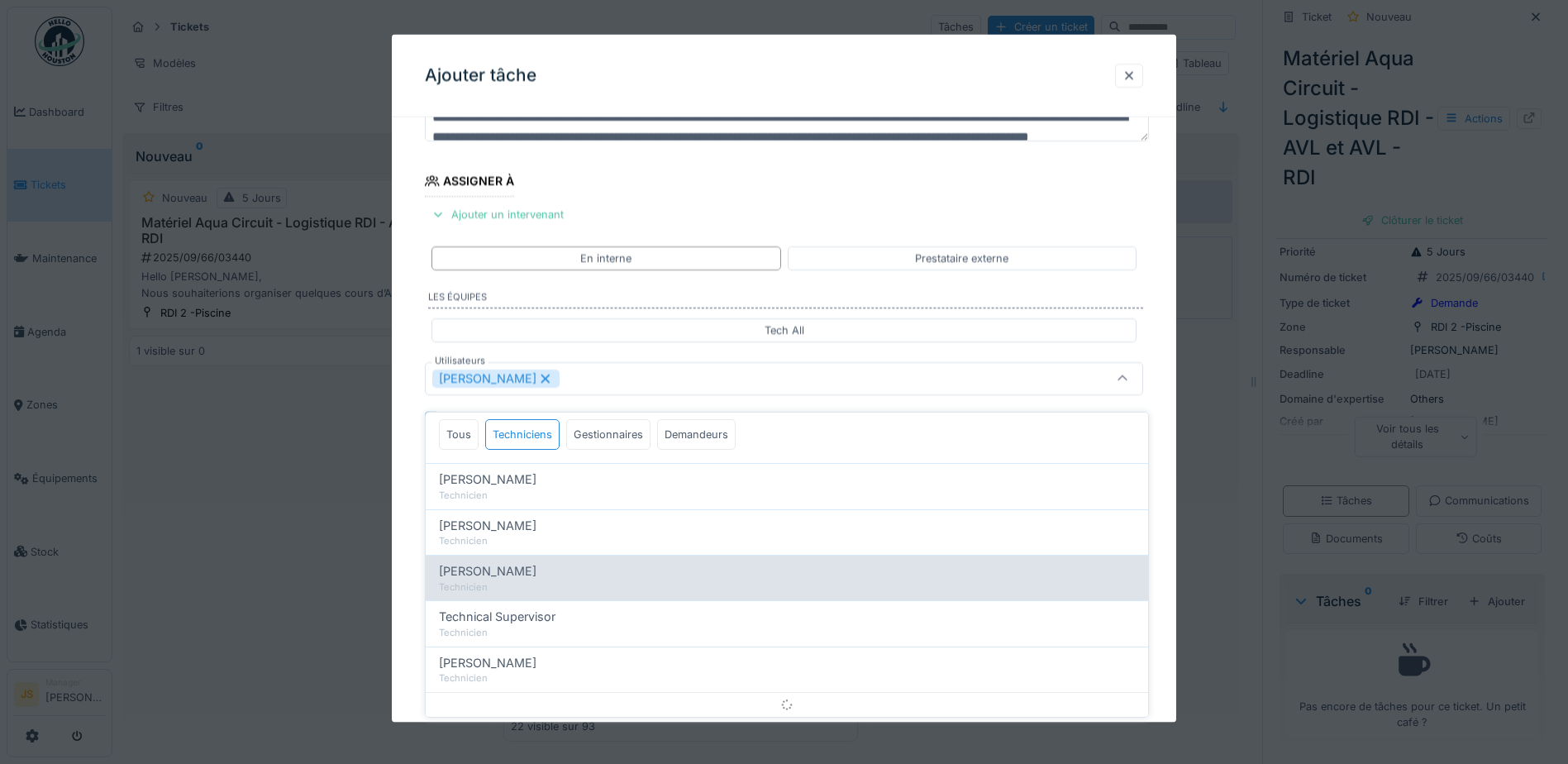
scroll to position [0, 0]
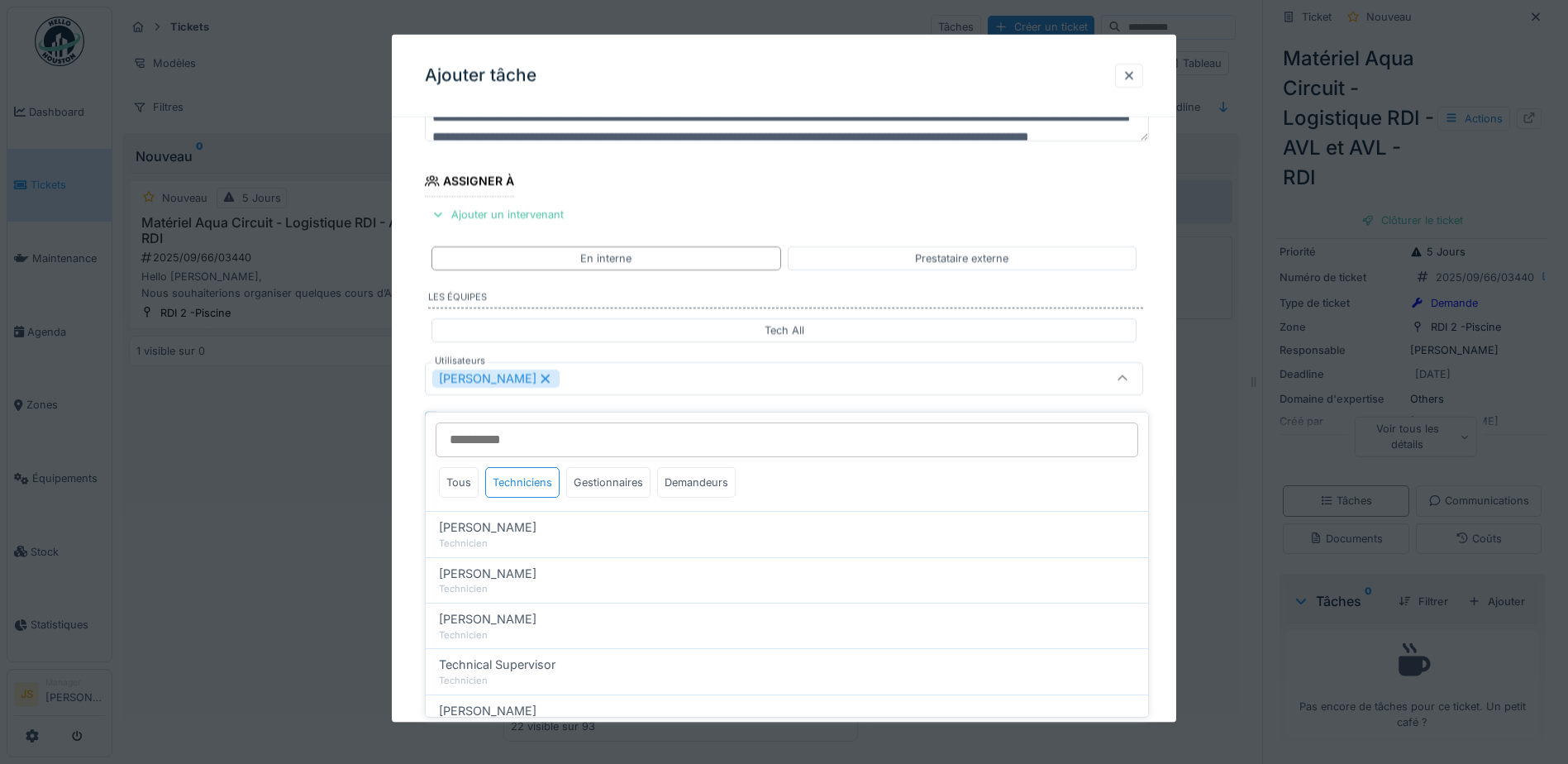
click at [406, 489] on div "**********" at bounding box center [784, 440] width 784 height 919
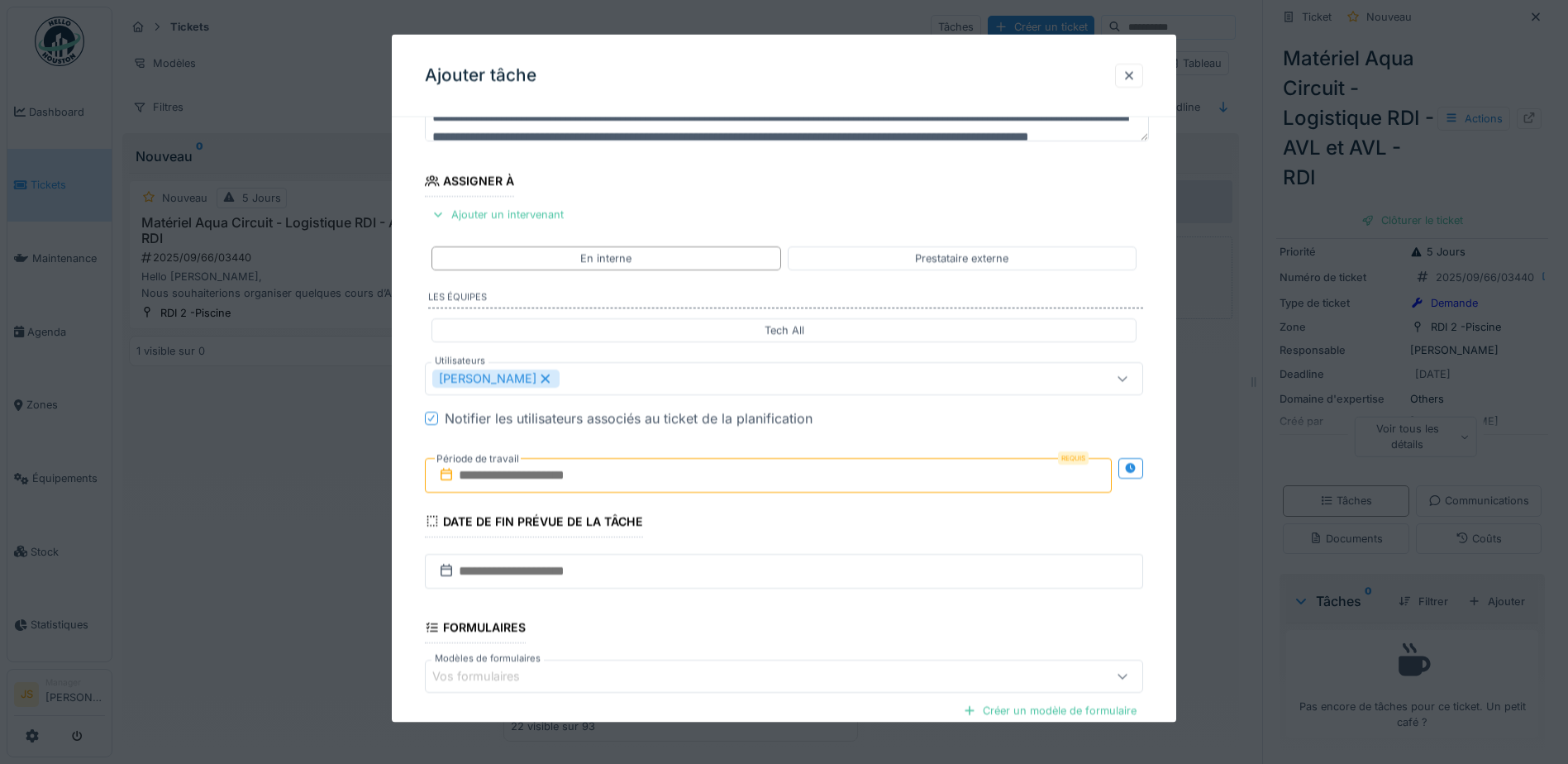
click at [500, 473] on input "text" at bounding box center [768, 474] width 687 height 35
click at [854, 518] on span "Next Month" at bounding box center [854, 514] width 0 height 19
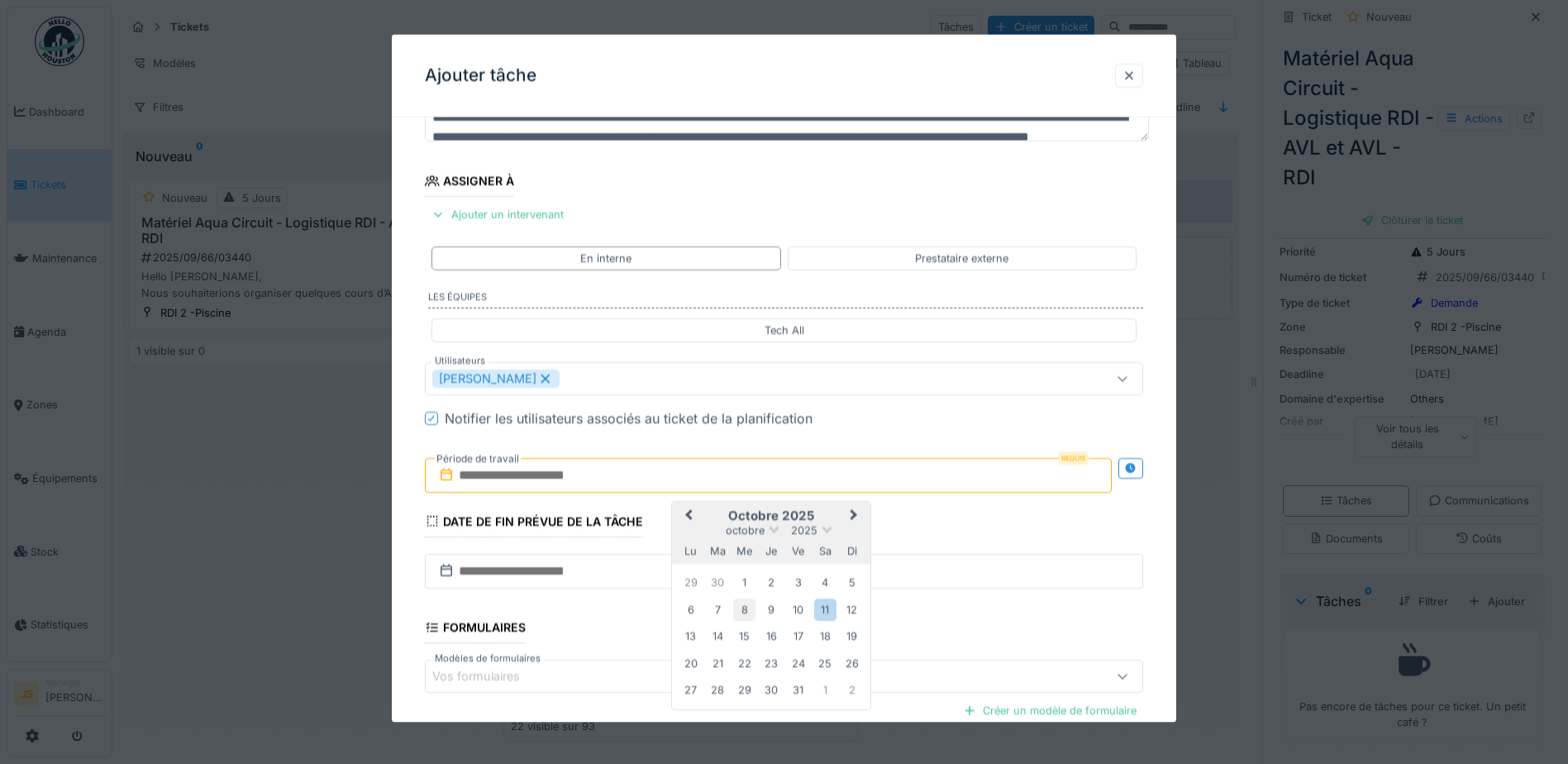
click at [742, 610] on div "8" at bounding box center [745, 609] width 22 height 22
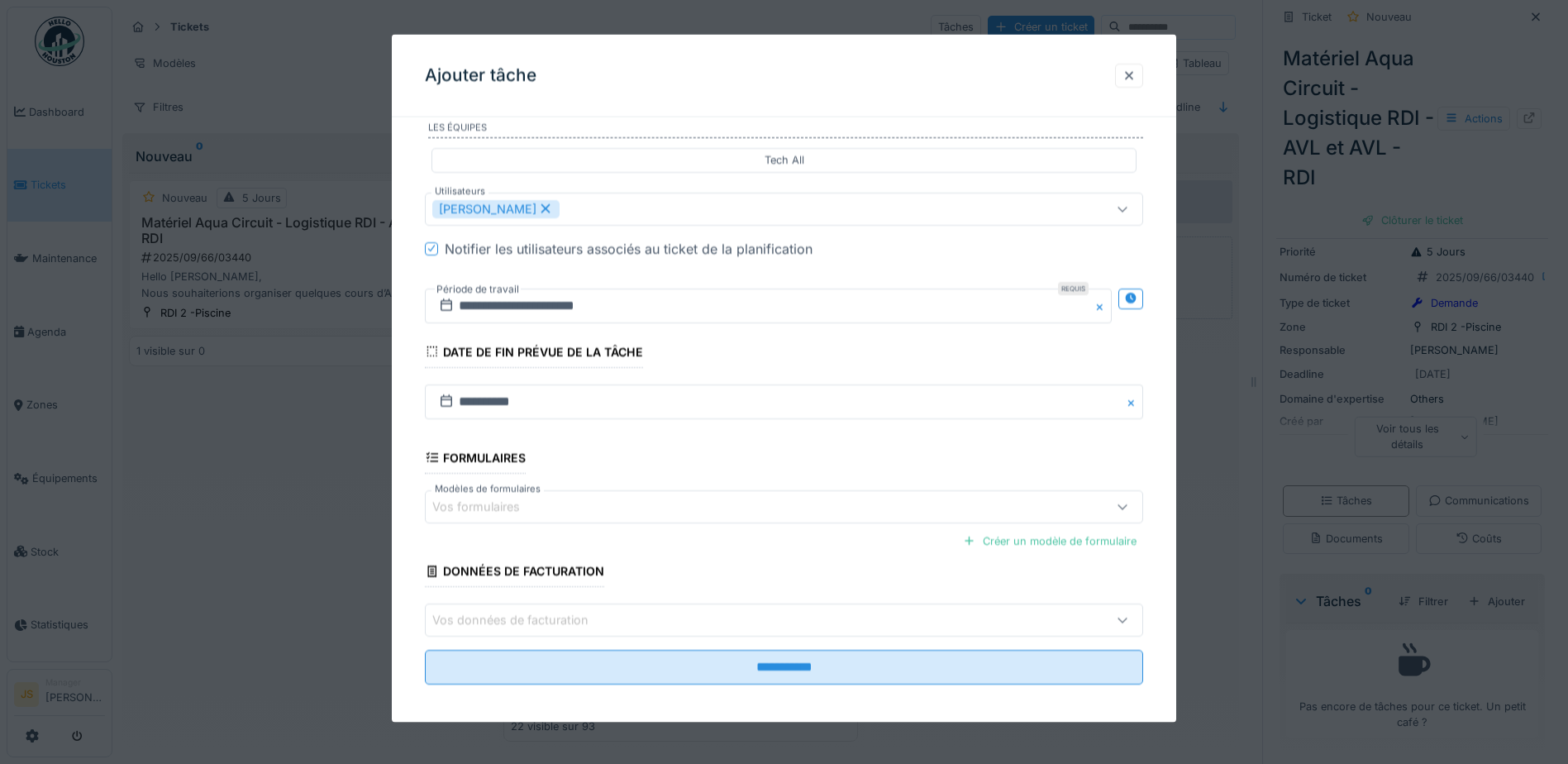
scroll to position [327, 0]
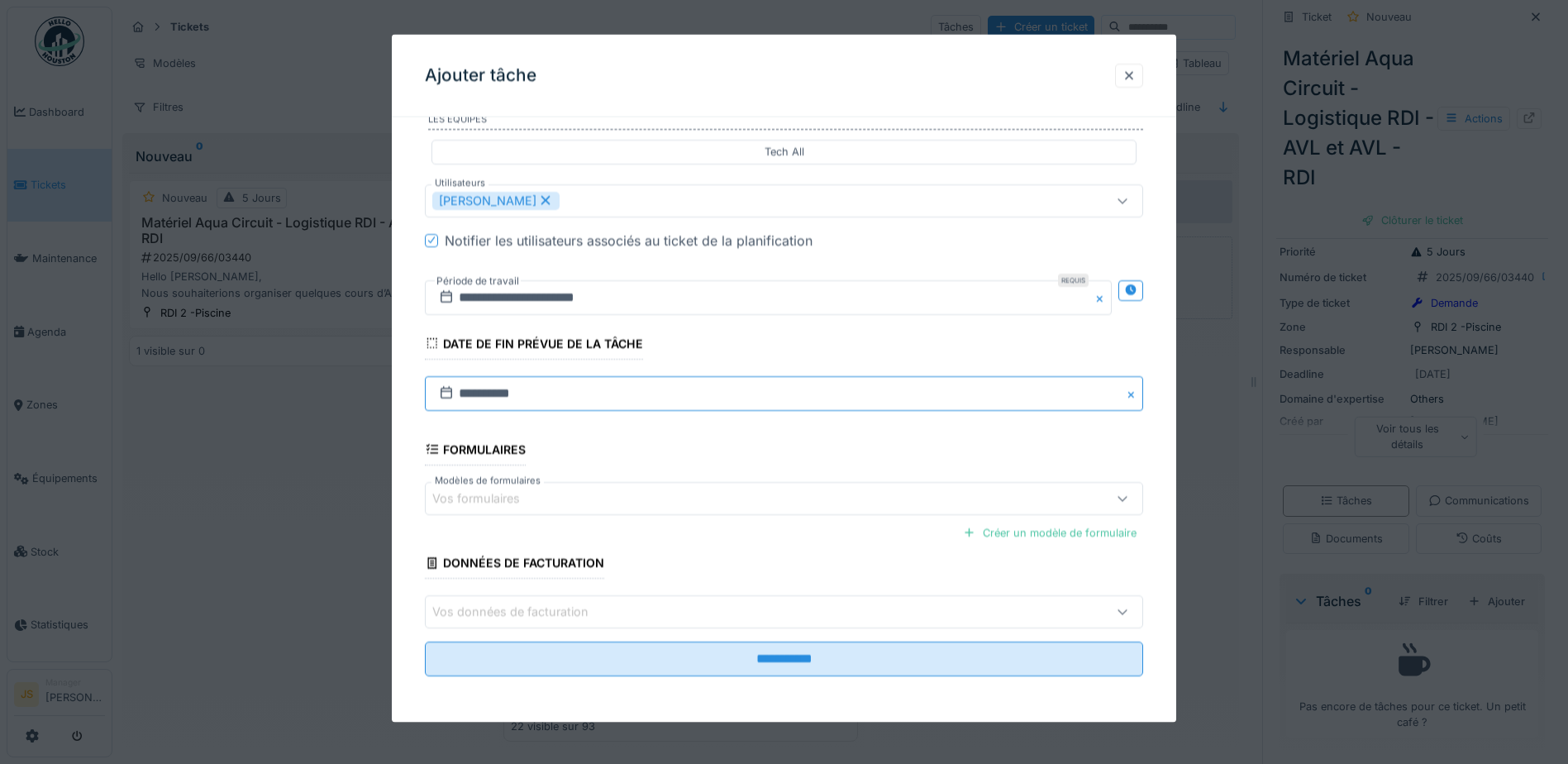
click at [533, 388] on input "**********" at bounding box center [784, 393] width 719 height 35
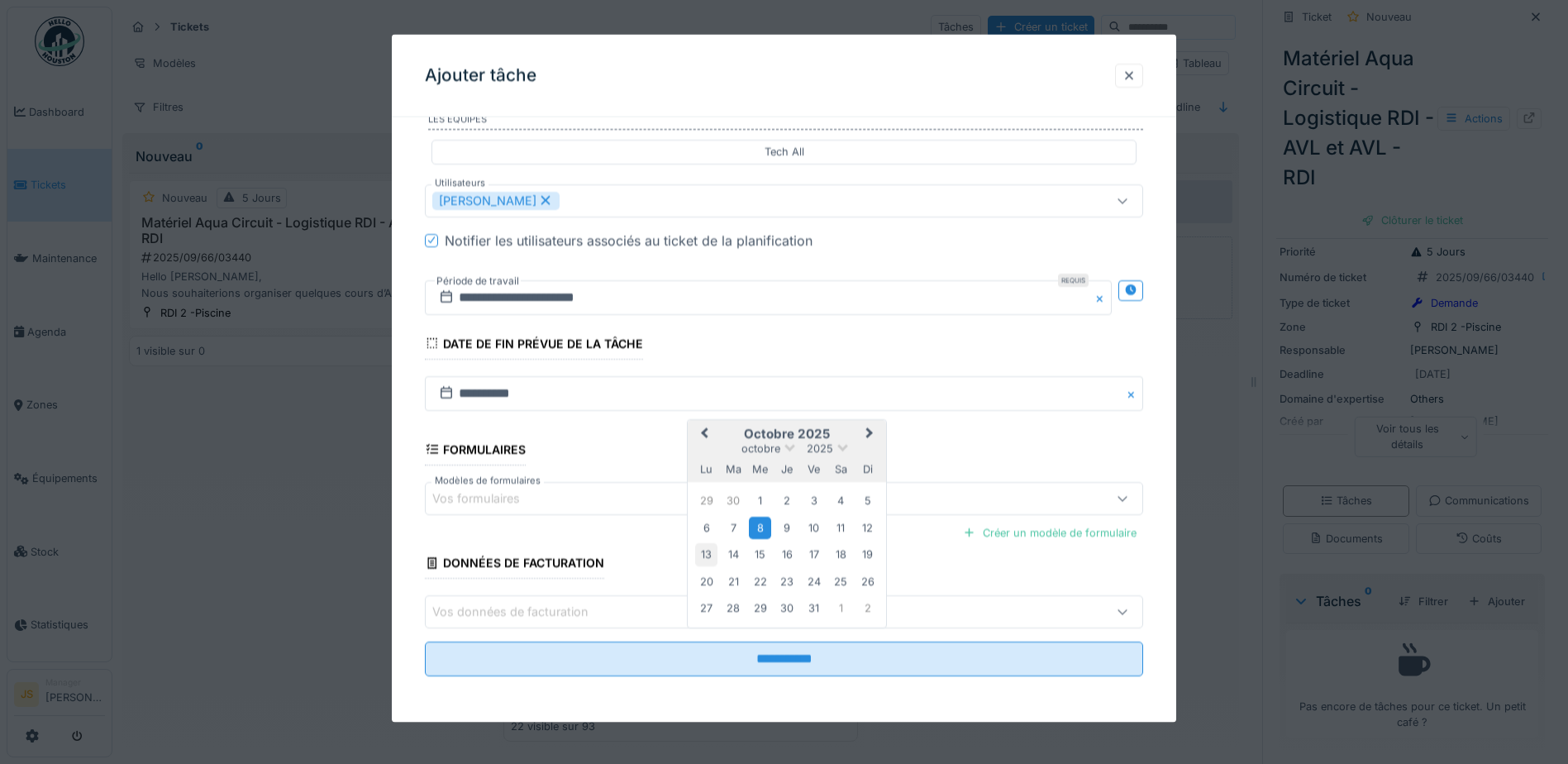
click at [703, 550] on div "13" at bounding box center [707, 554] width 22 height 22
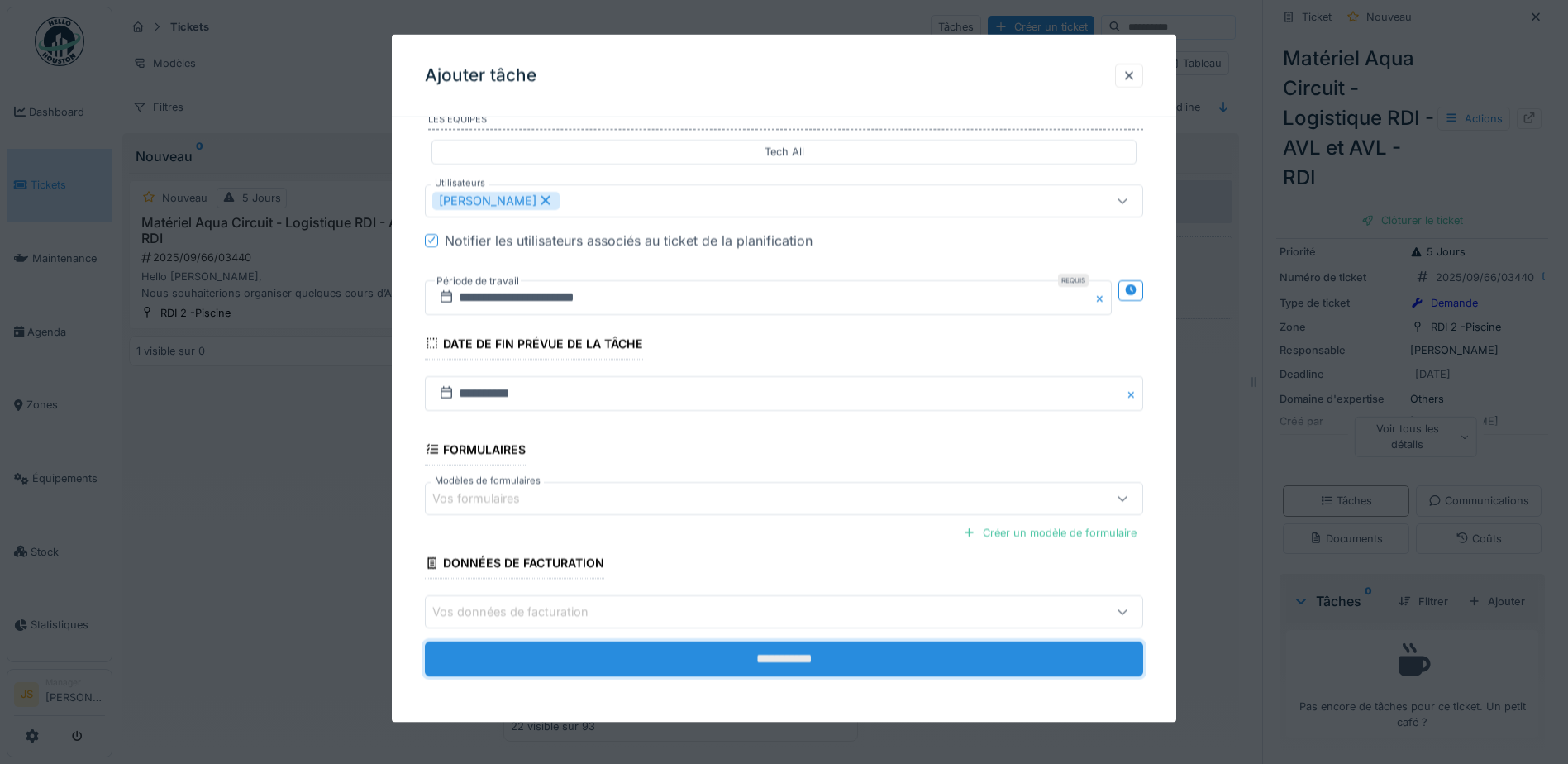
click at [803, 659] on input "**********" at bounding box center [784, 659] width 719 height 35
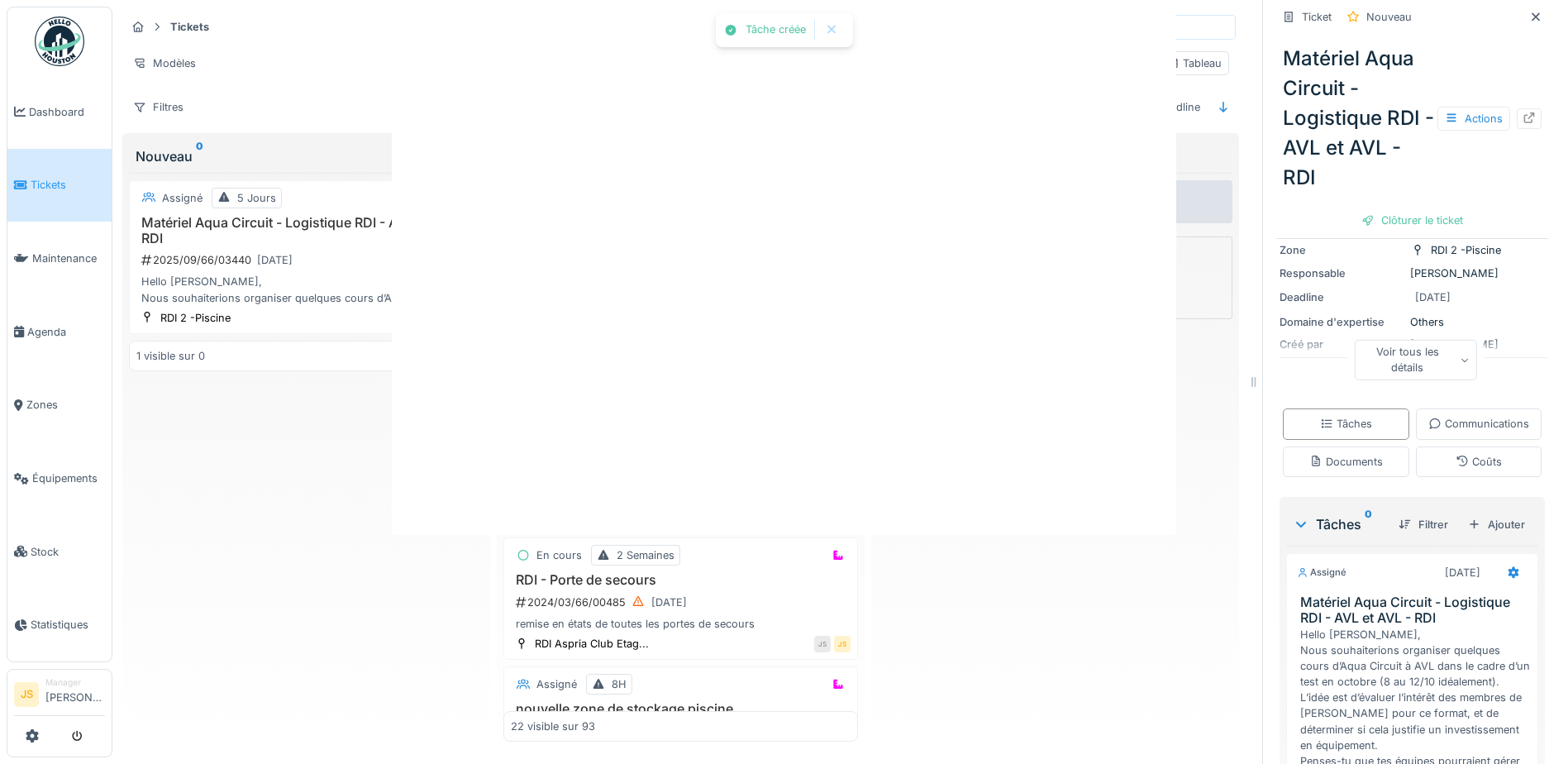
scroll to position [258, 0]
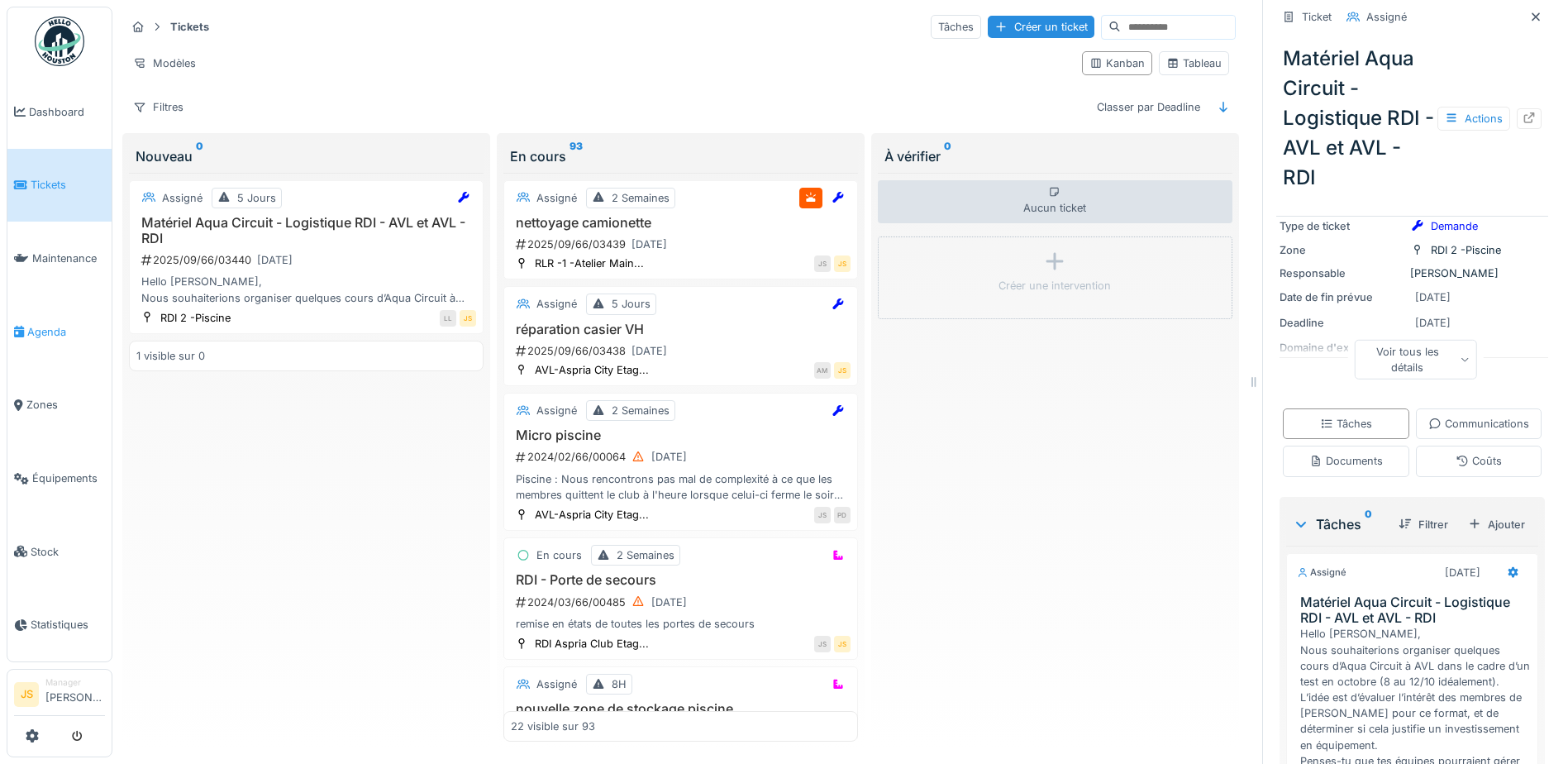
click at [36, 327] on span "Agenda" at bounding box center [66, 331] width 78 height 16
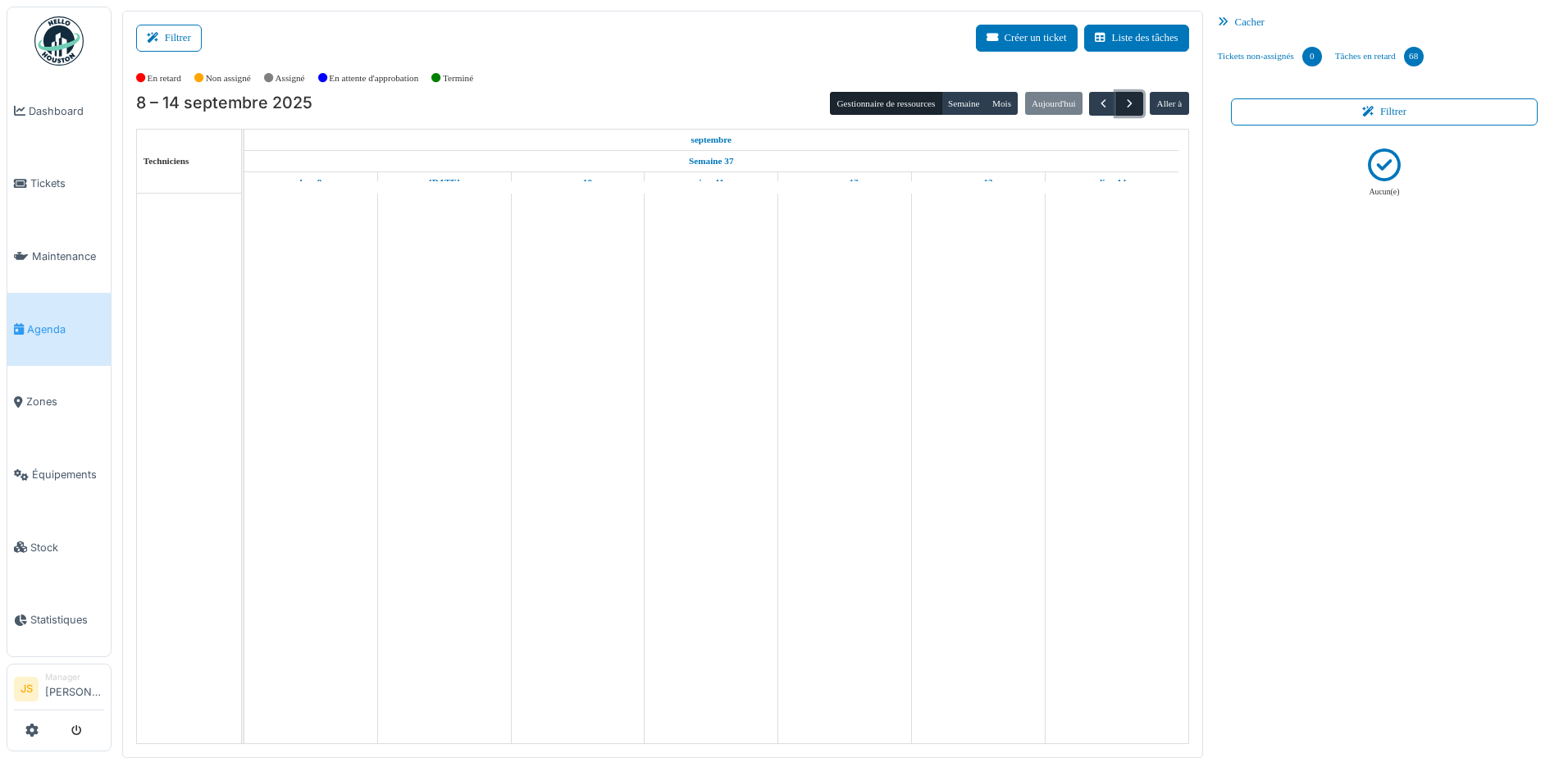
click at [1123, 103] on span "button" at bounding box center [1129, 103] width 14 height 14
click at [1123, 102] on span "button" at bounding box center [1129, 103] width 14 height 14
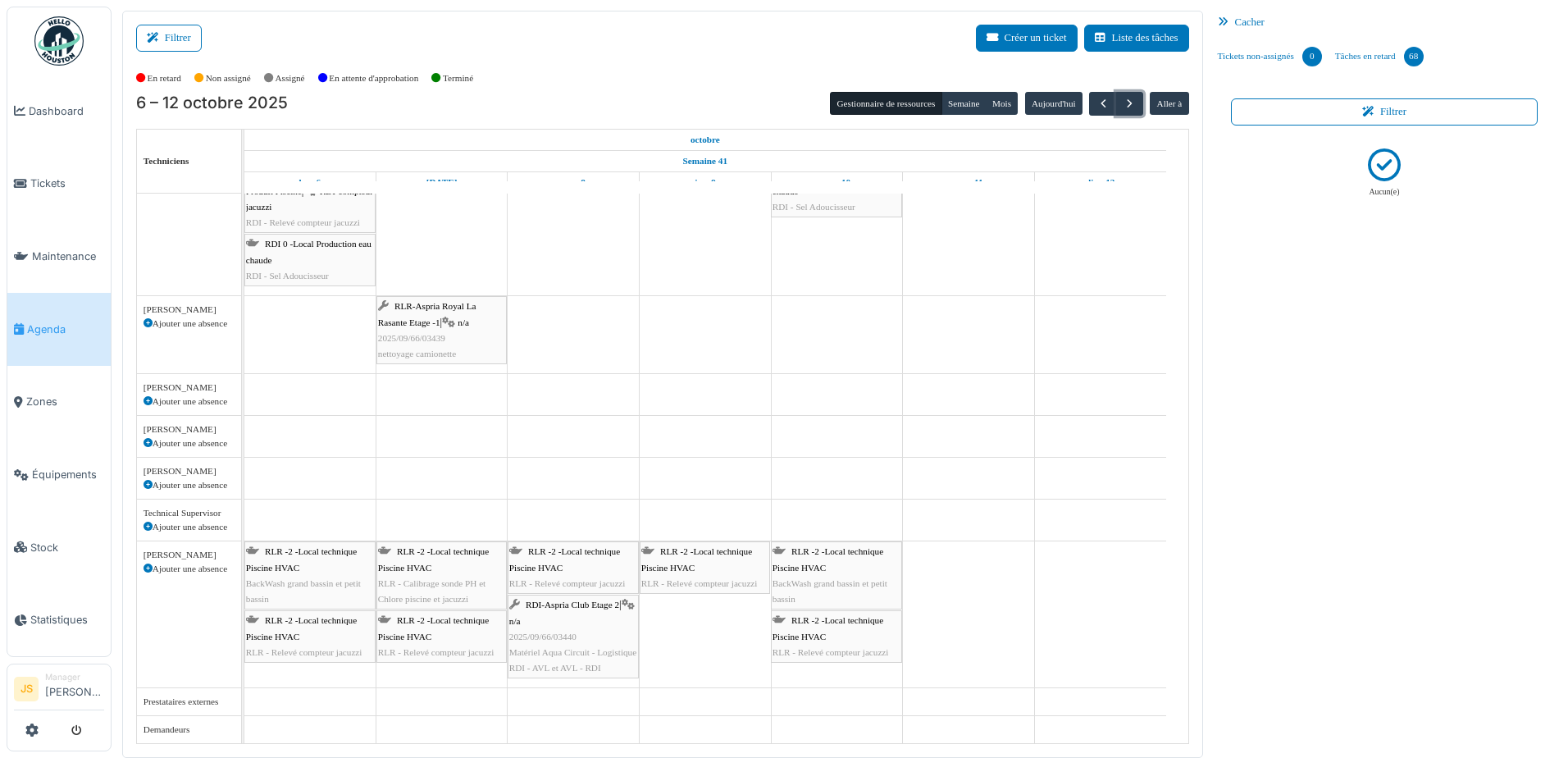
scroll to position [3, 0]
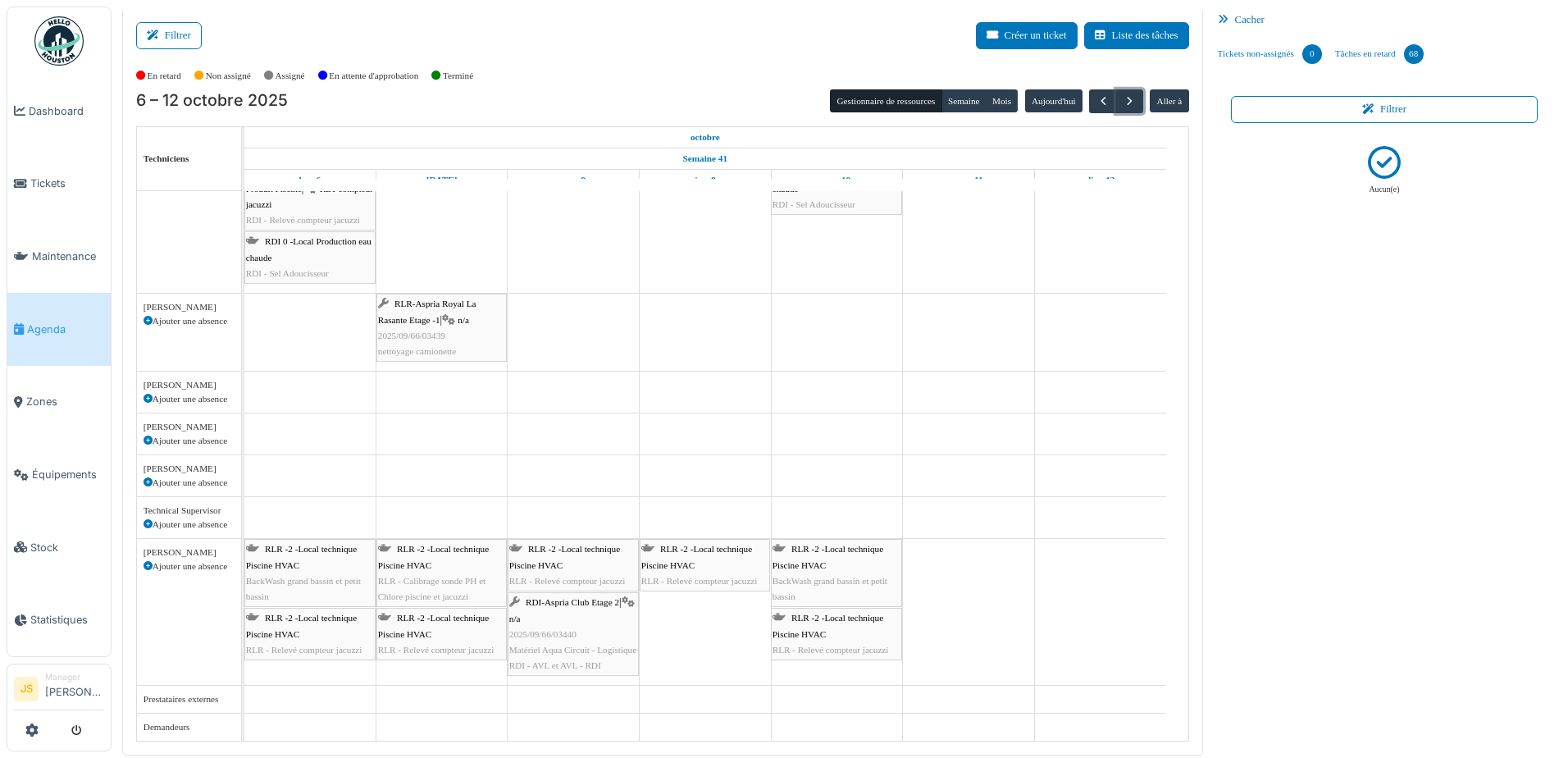
click at [583, 646] on span "Matériel Aqua Circuit - Logistique RDI - AVL et AVL - RDI" at bounding box center [573, 658] width 128 height 26
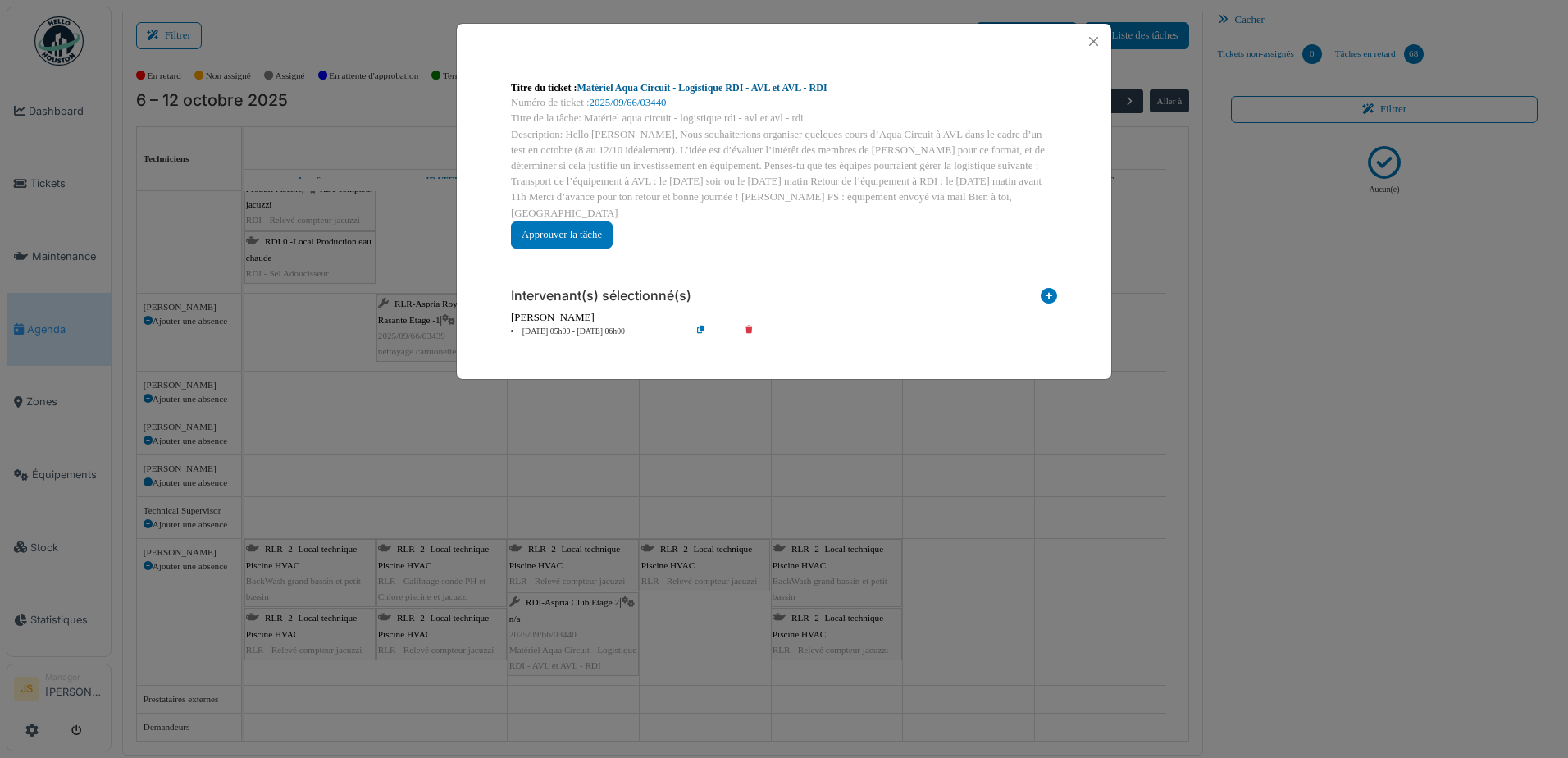
click at [723, 89] on link "Matériel Aqua Circuit - Logistique RDI - AVL et AVL - RDI" at bounding box center [702, 87] width 250 height 12
click at [779, 456] on div "Titre du ticket : Matériel Aqua Circuit - Logistique RDI - AVL et AVL - RDI Num…" at bounding box center [784, 379] width 1568 height 758
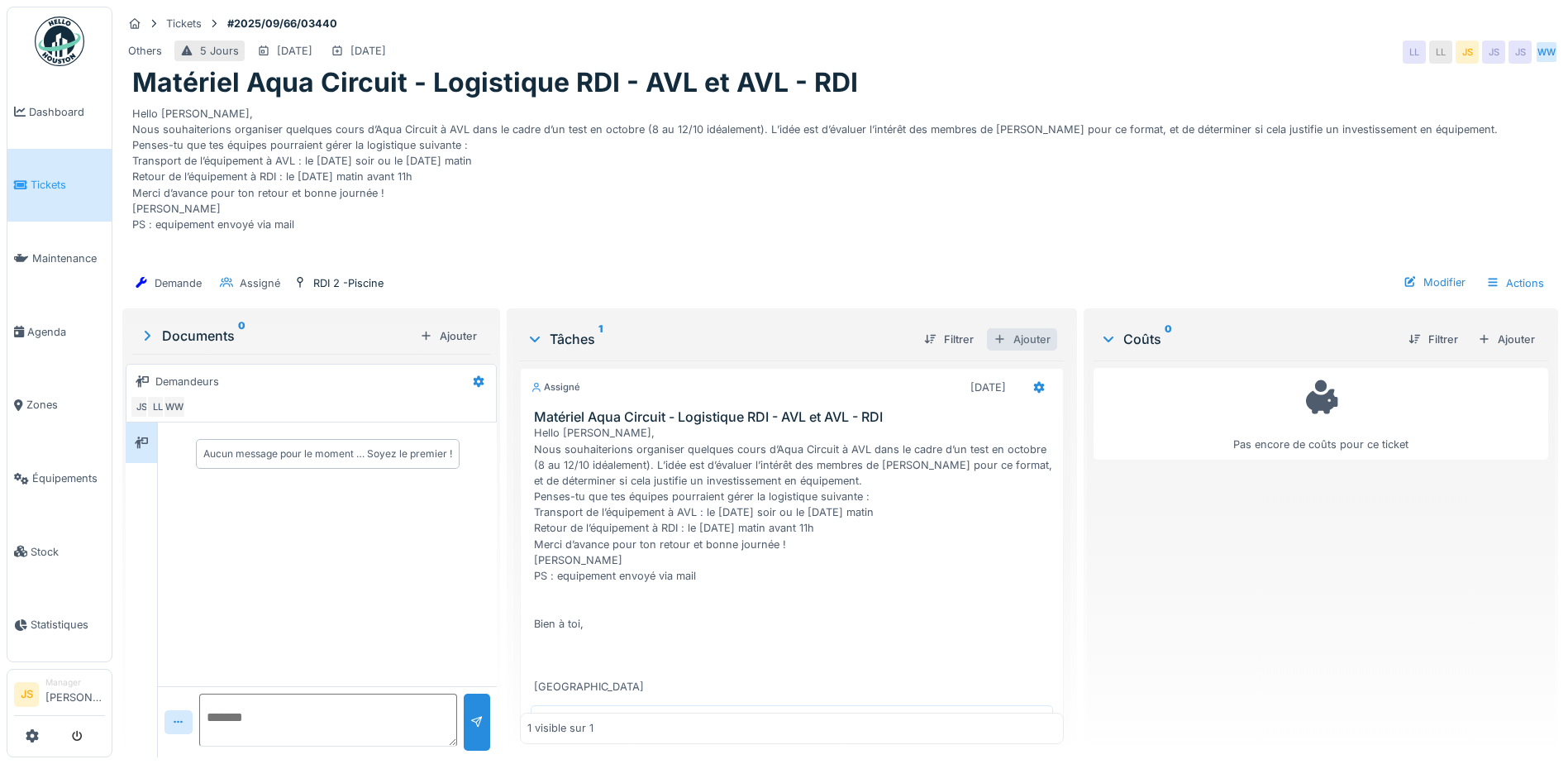
click at [1034, 341] on div "Ajouter" at bounding box center [1022, 339] width 70 height 22
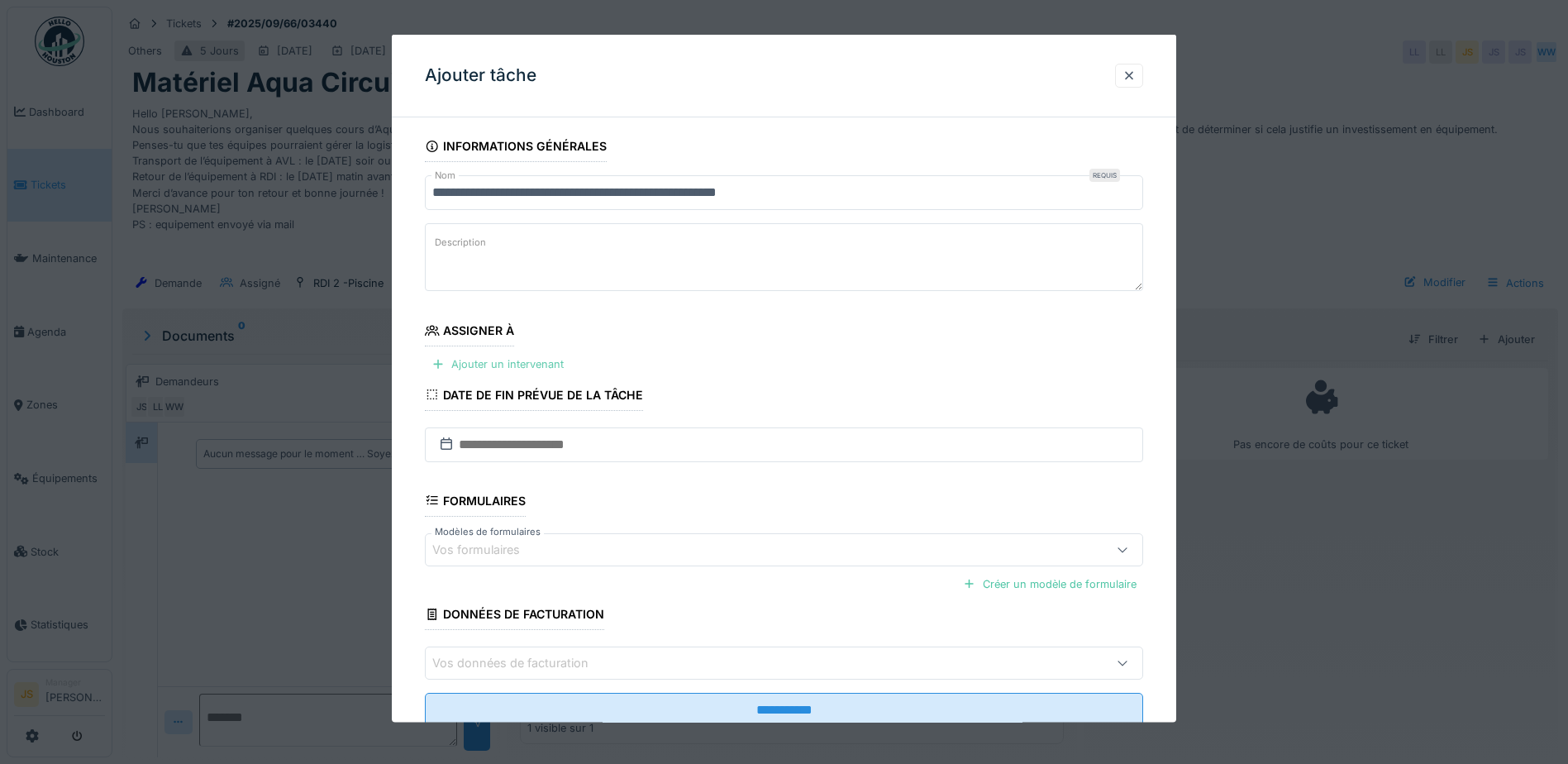
click at [472, 359] on div "Ajouter un intervenant" at bounding box center [497, 364] width 145 height 22
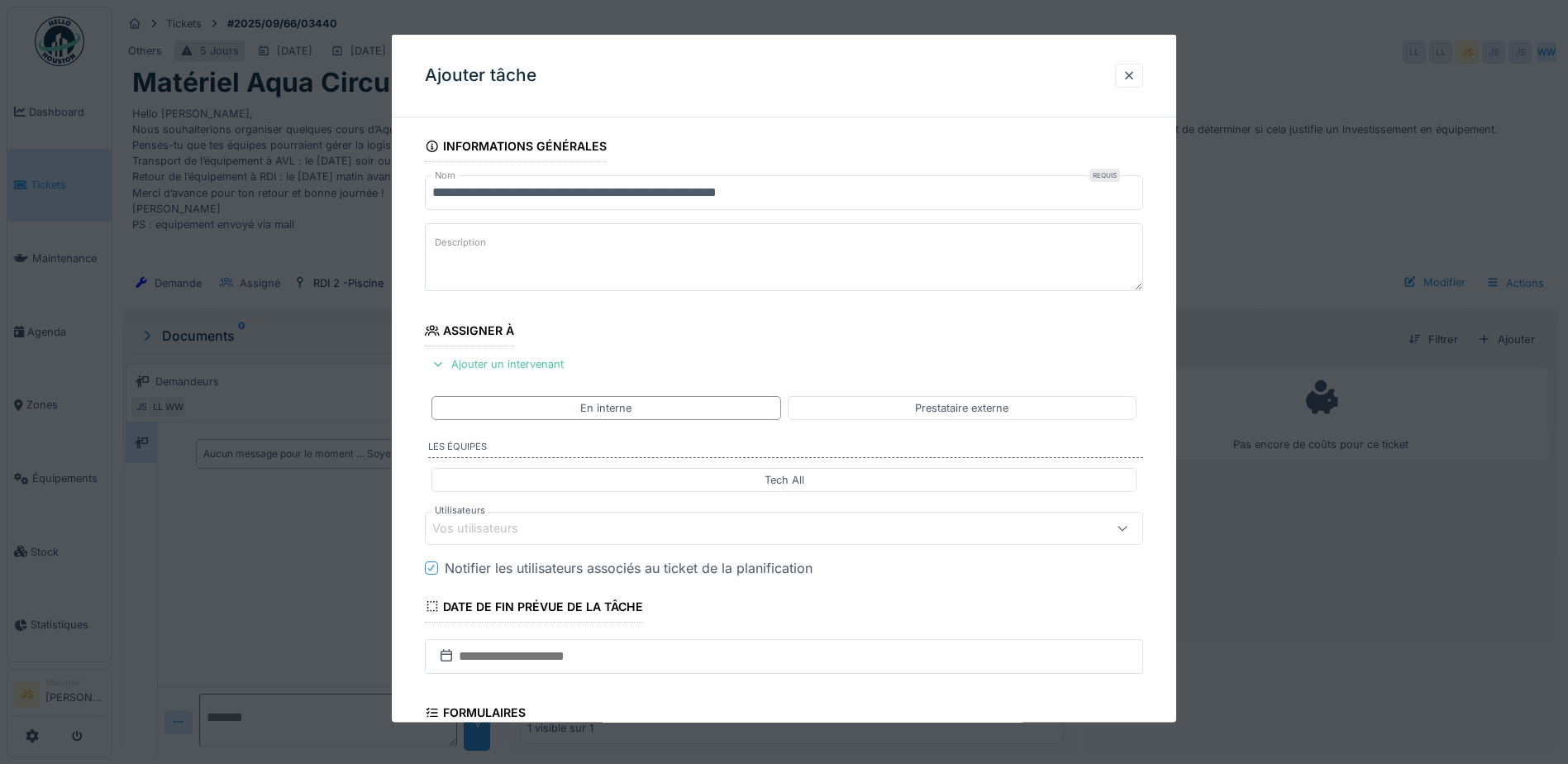
click at [500, 523] on div "Vos utilisateurs" at bounding box center [487, 528] width 109 height 18
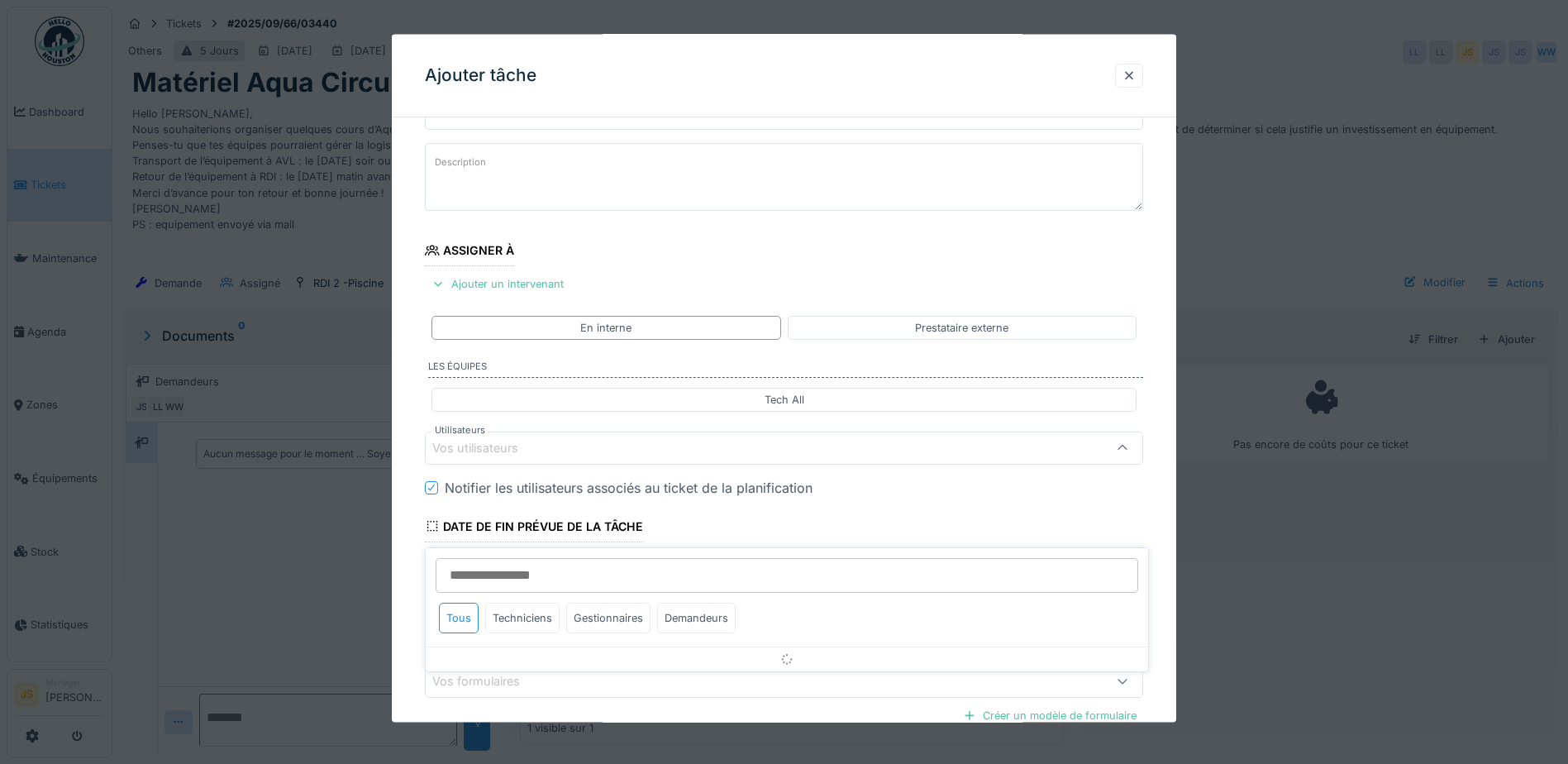
scroll to position [150, 0]
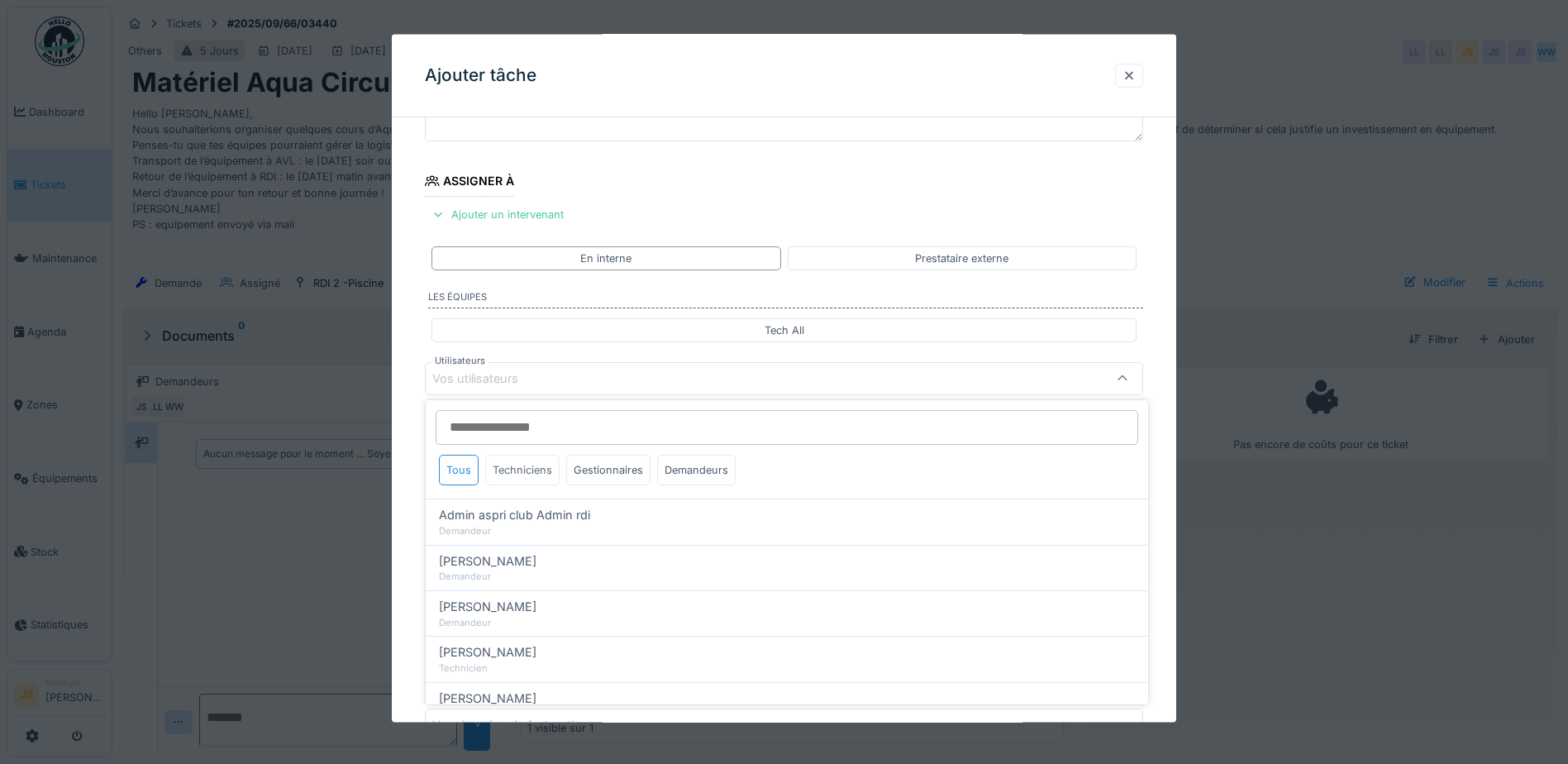
click at [518, 467] on div "Techniciens" at bounding box center [523, 470] width 74 height 31
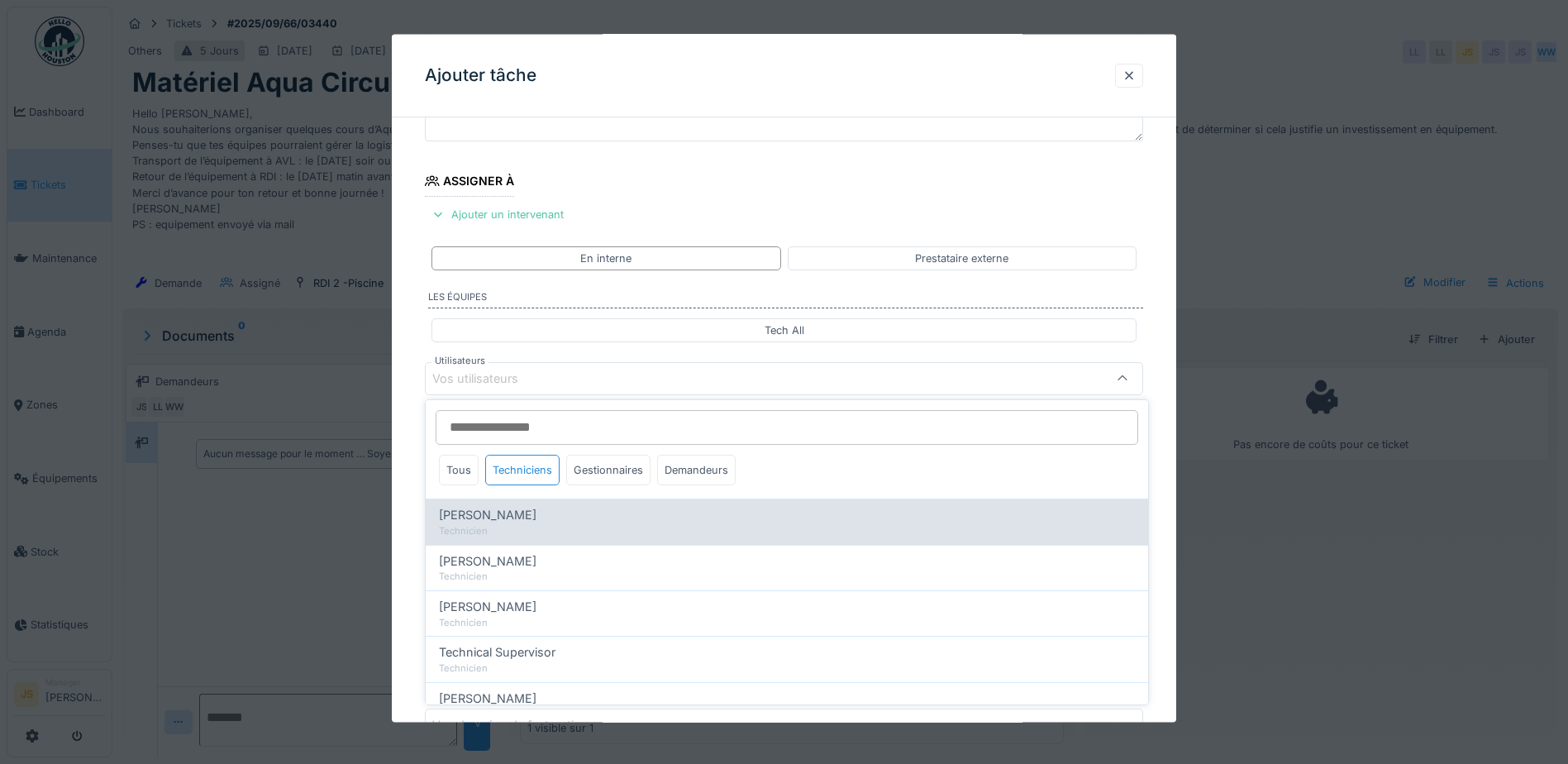
click at [529, 511] on span "[PERSON_NAME]" at bounding box center [488, 515] width 97 height 18
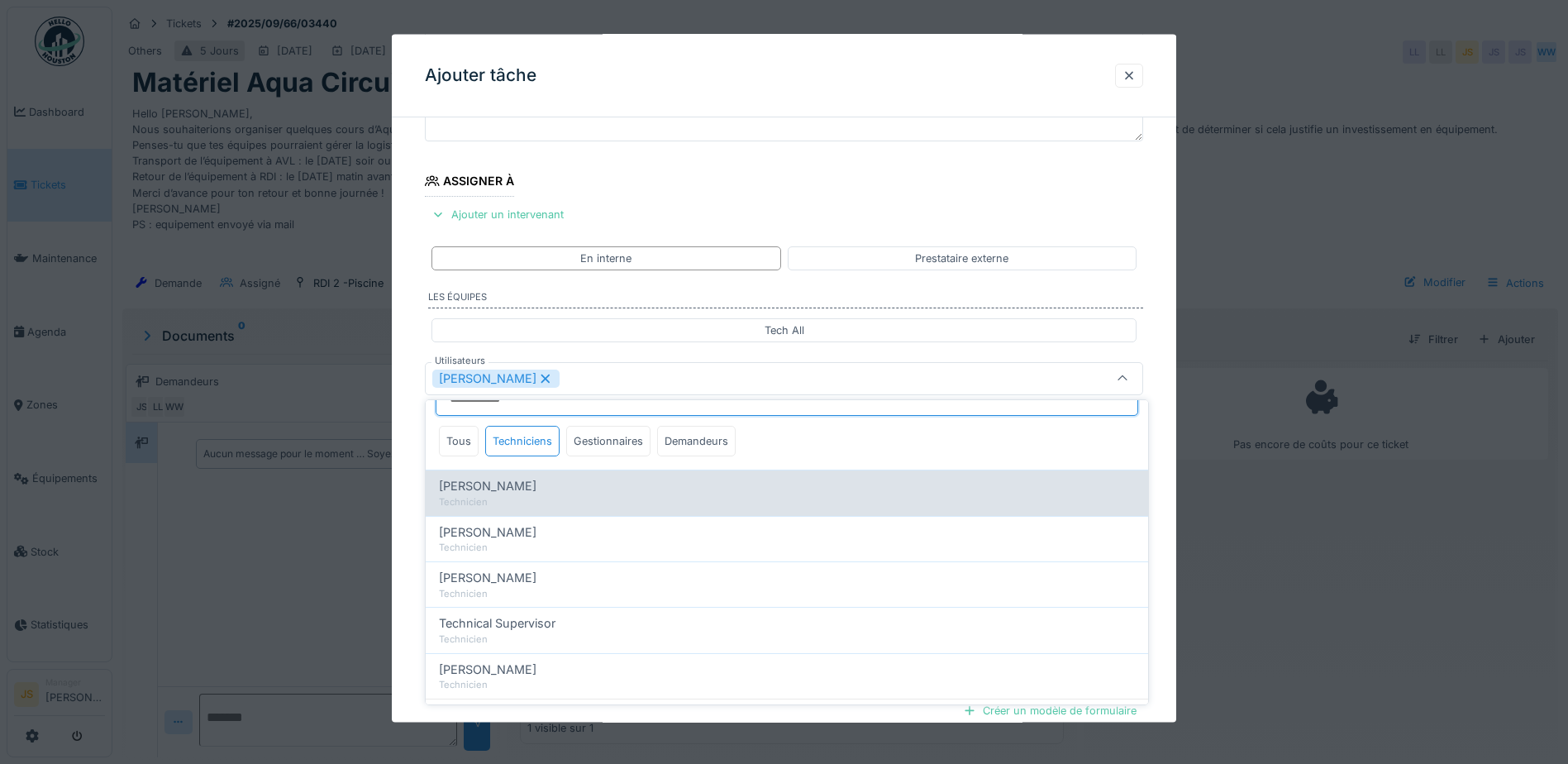
scroll to position [53, 0]
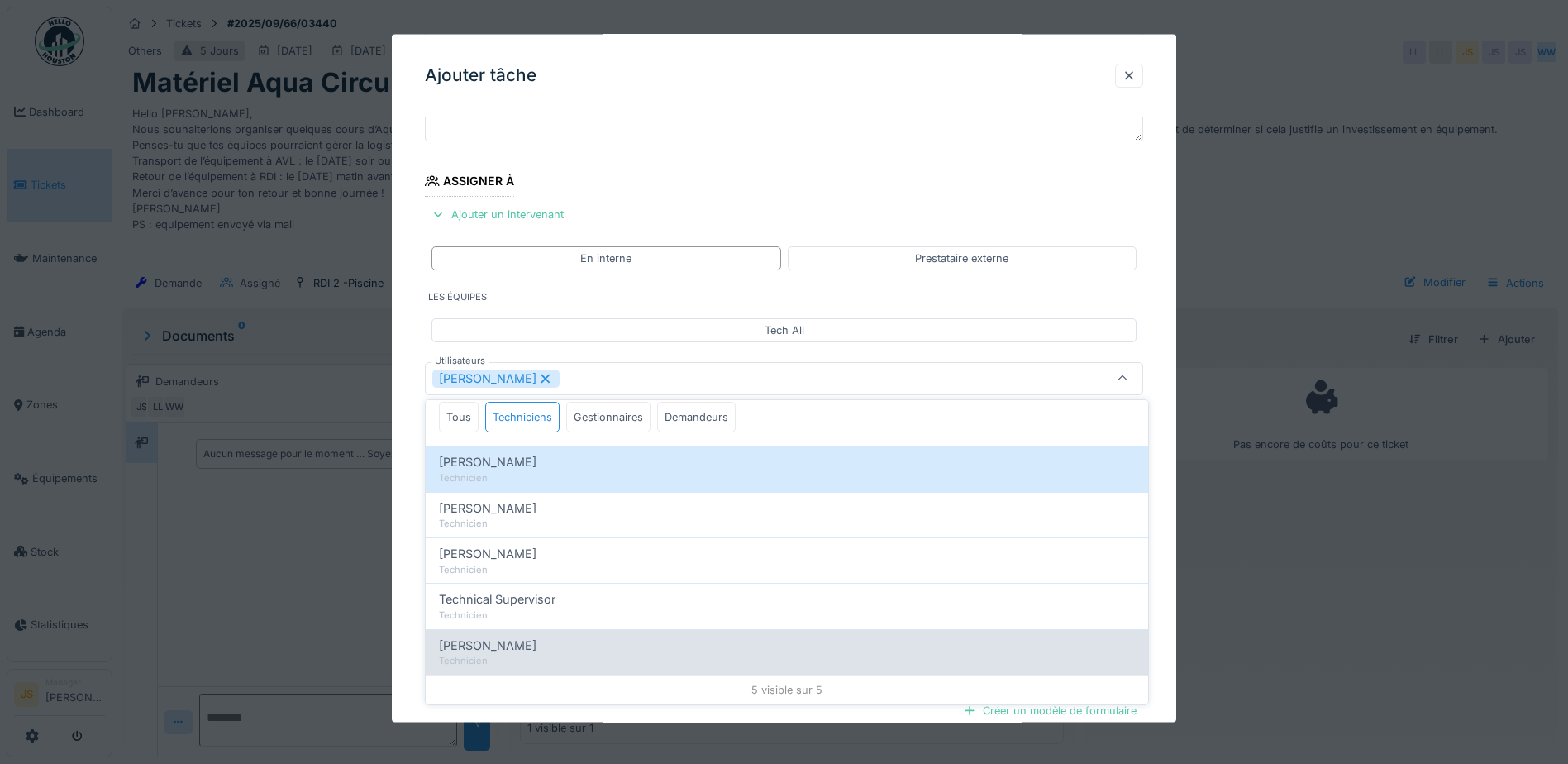
click at [531, 642] on span "[PERSON_NAME]" at bounding box center [488, 646] width 97 height 18
type input "**********"
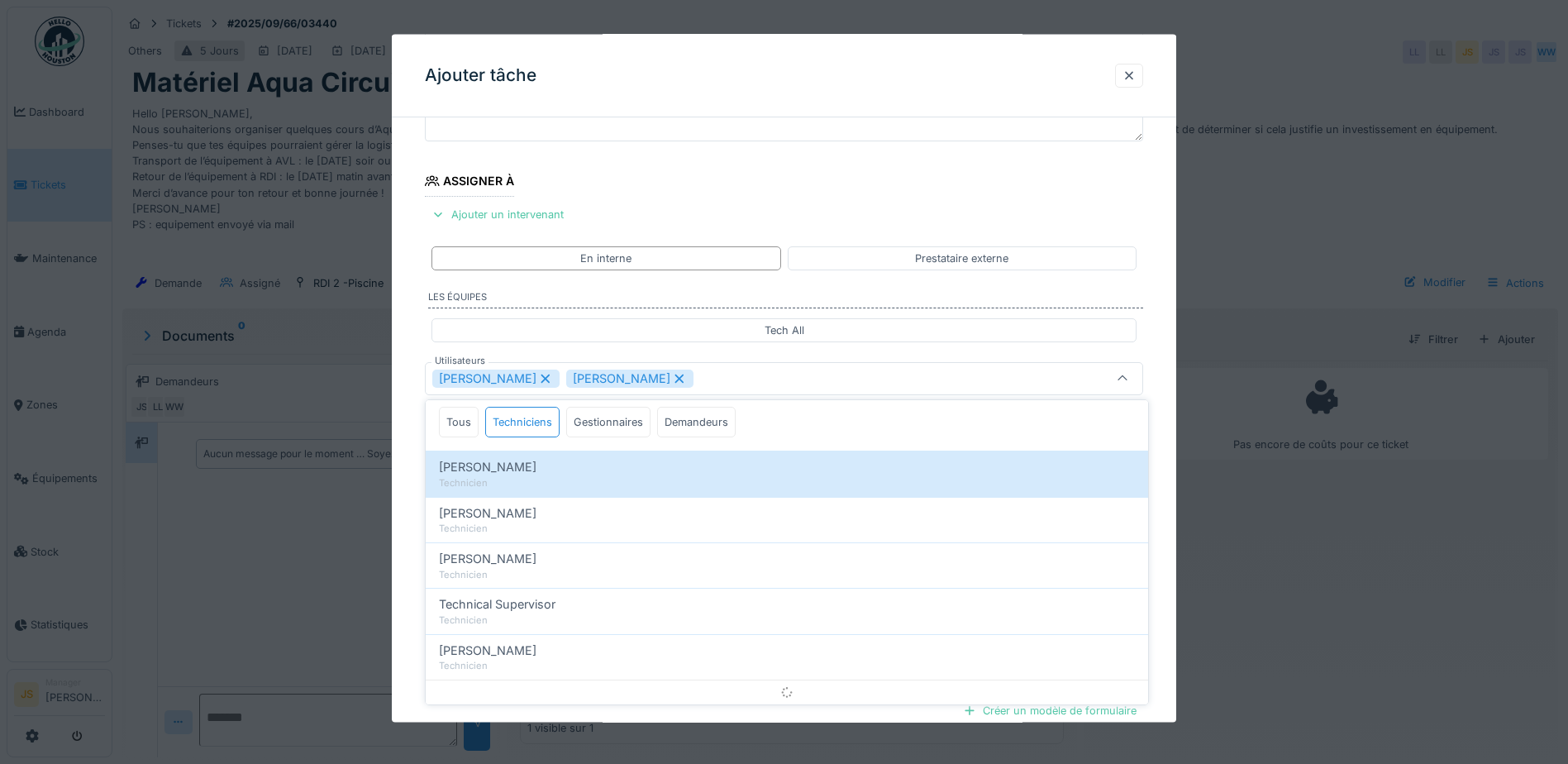
scroll to position [0, 0]
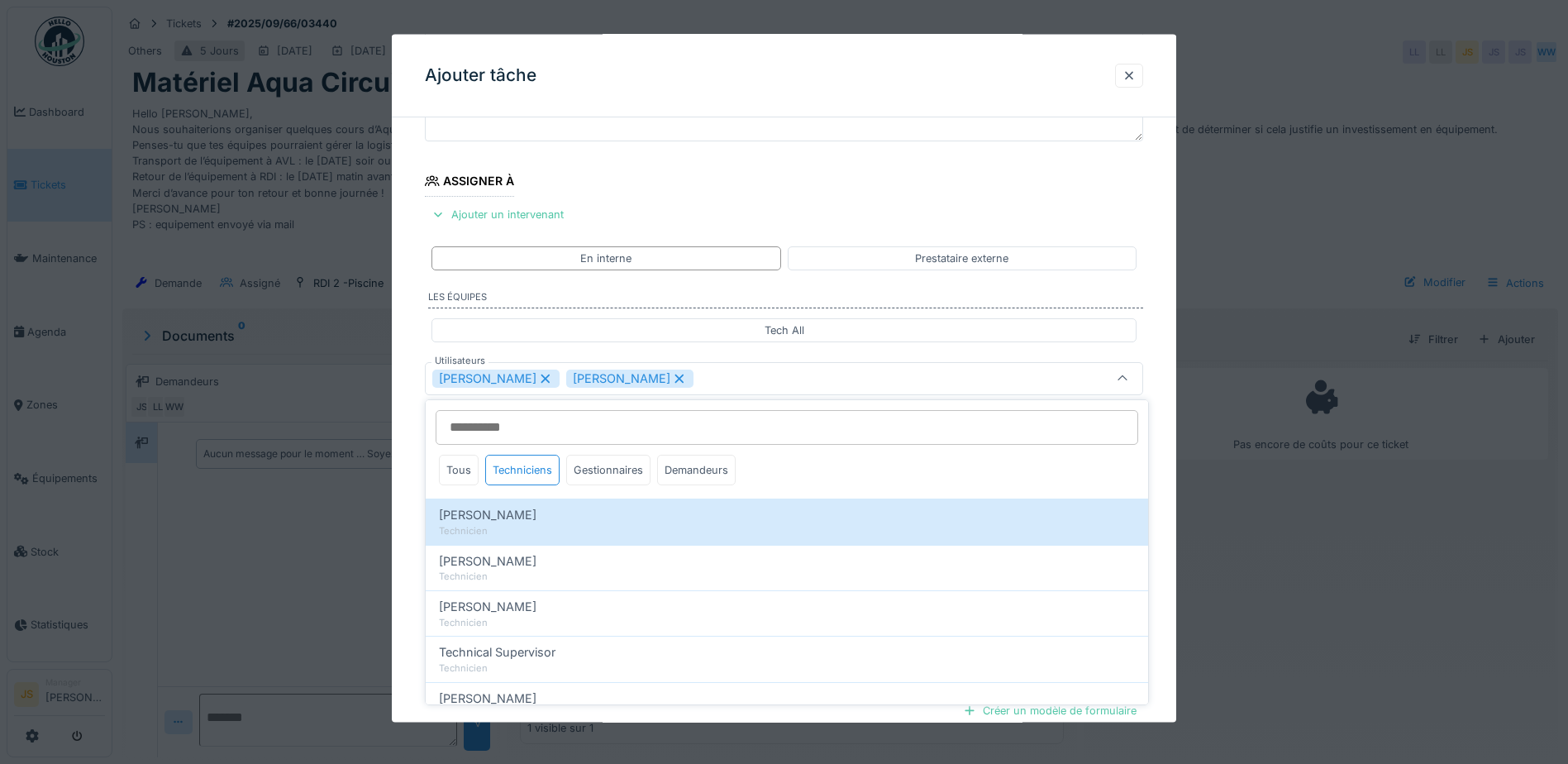
click at [401, 485] on div "**********" at bounding box center [784, 440] width 784 height 919
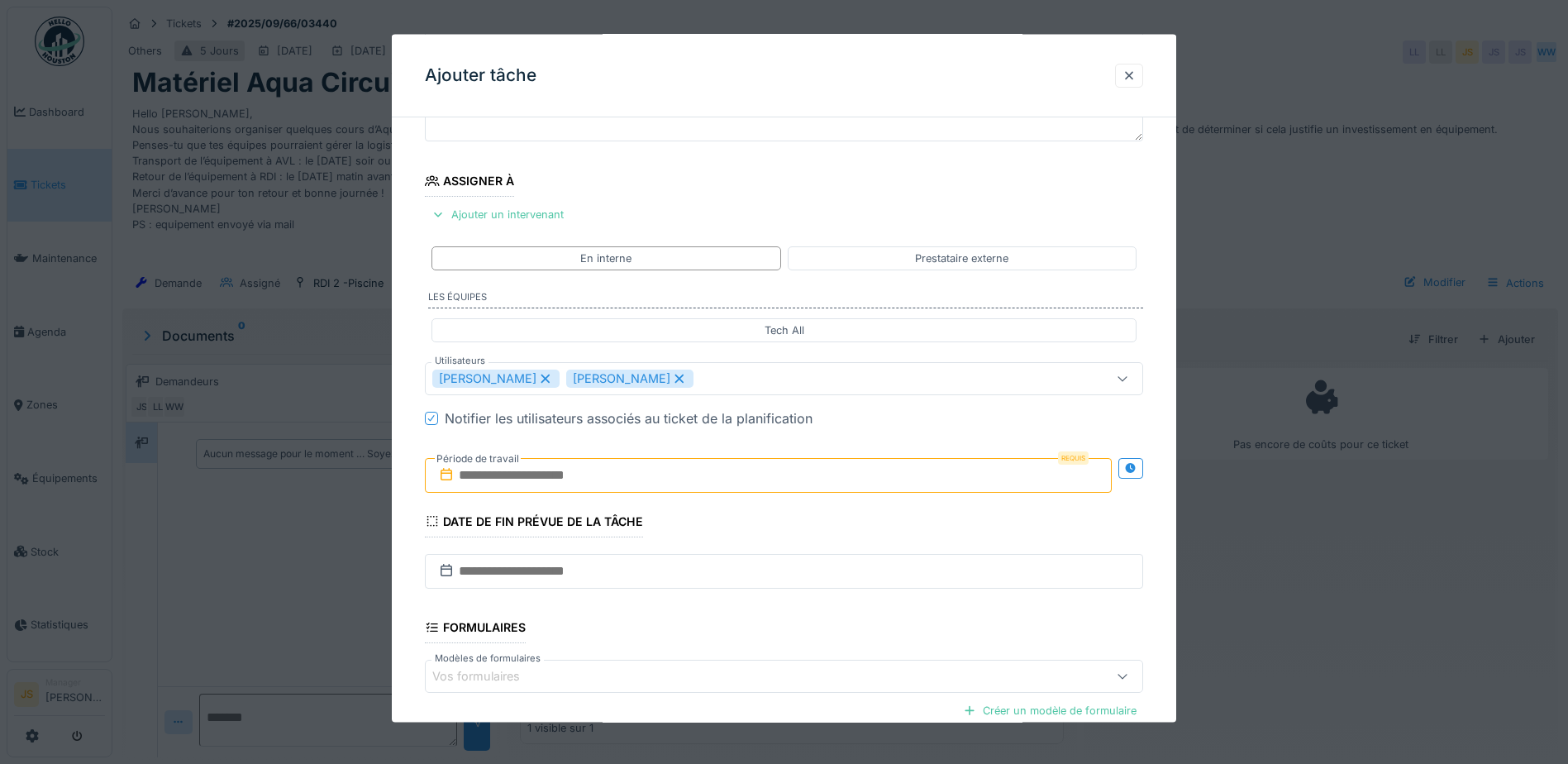
click at [514, 471] on input "text" at bounding box center [768, 474] width 687 height 35
click at [858, 511] on button "Next Month" at bounding box center [856, 515] width 27 height 27
click at [695, 636] on div "13" at bounding box center [691, 636] width 22 height 22
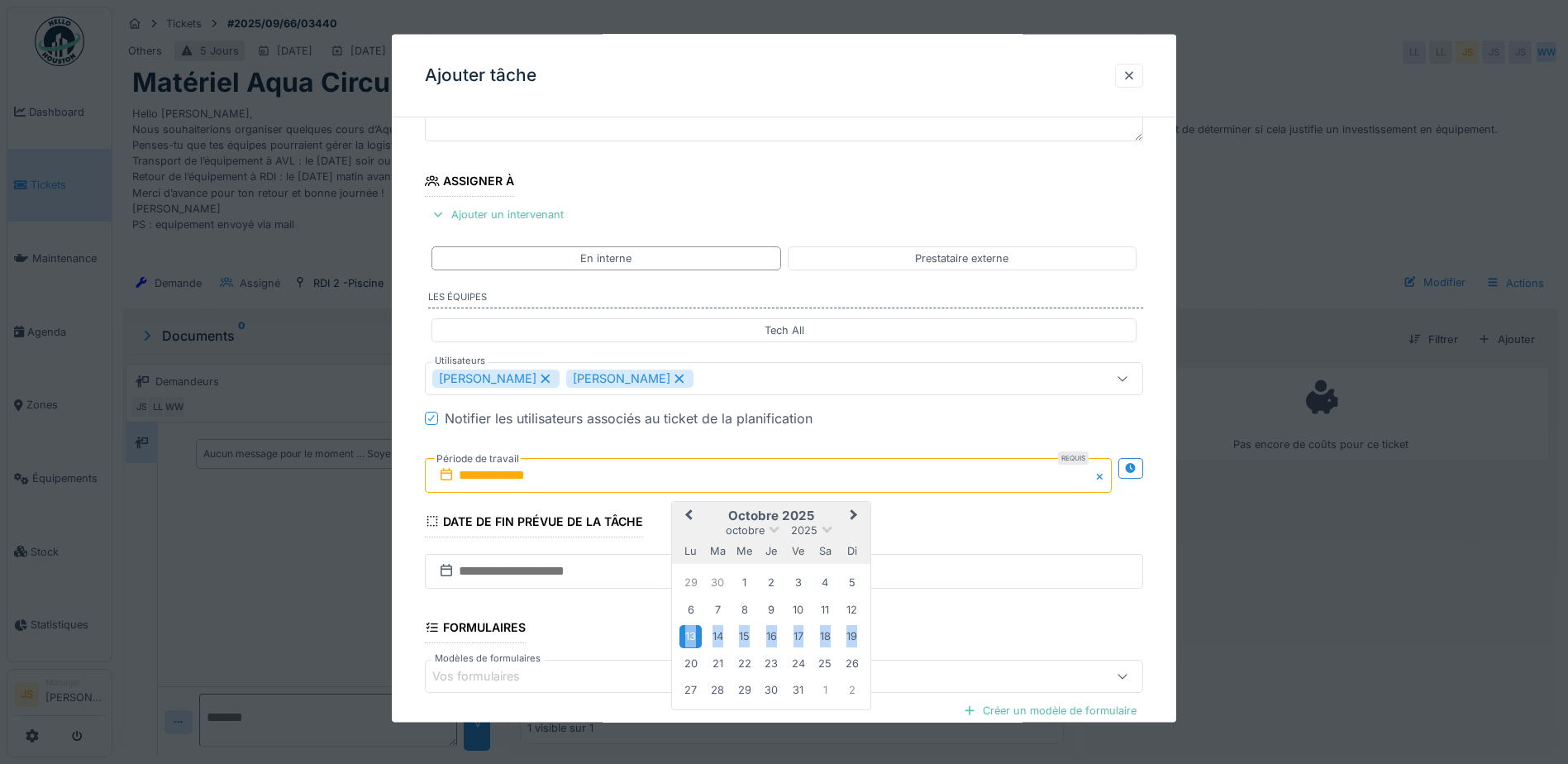
click at [695, 636] on div "13" at bounding box center [691, 636] width 22 height 22
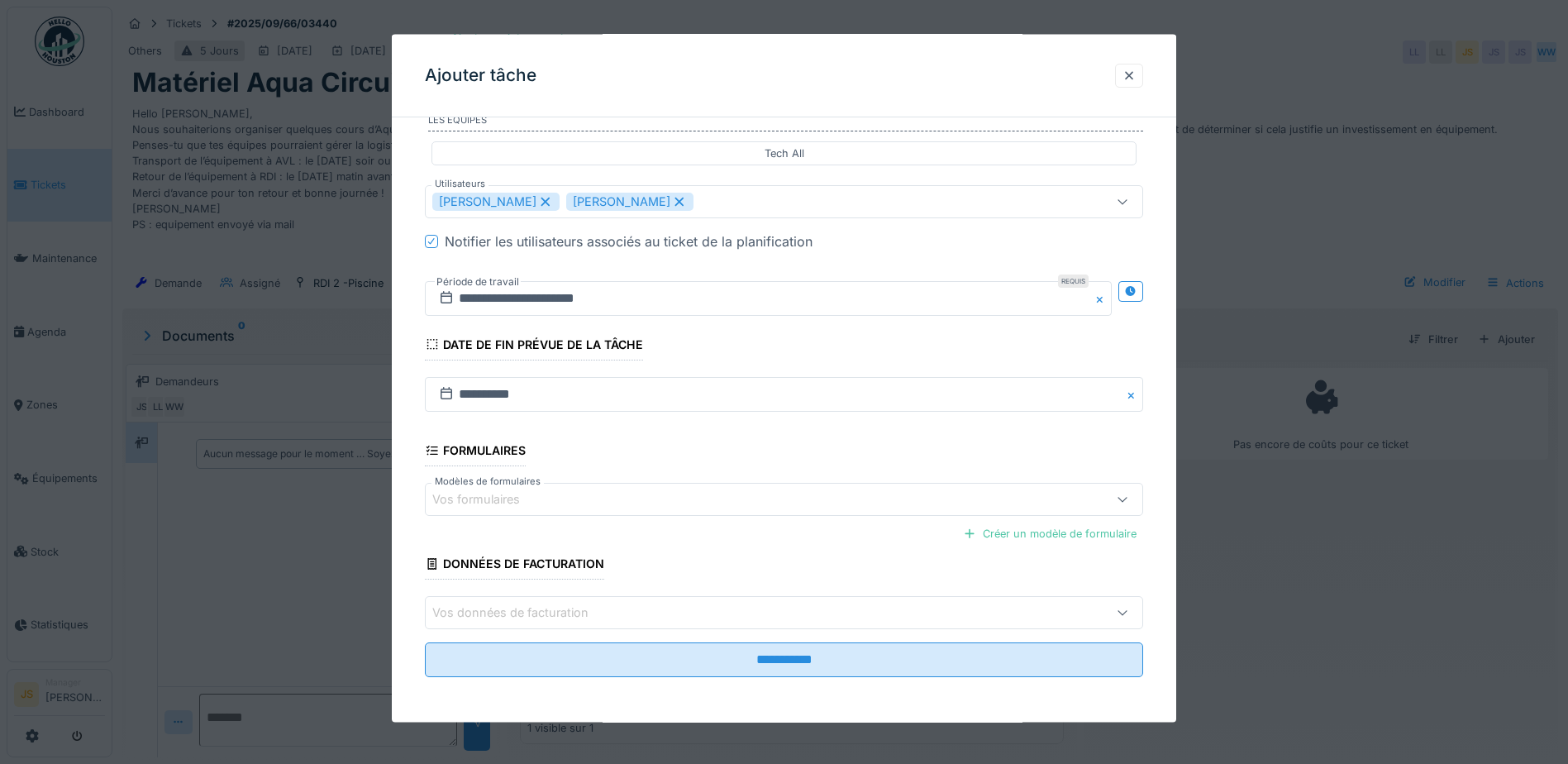
scroll to position [327, 0]
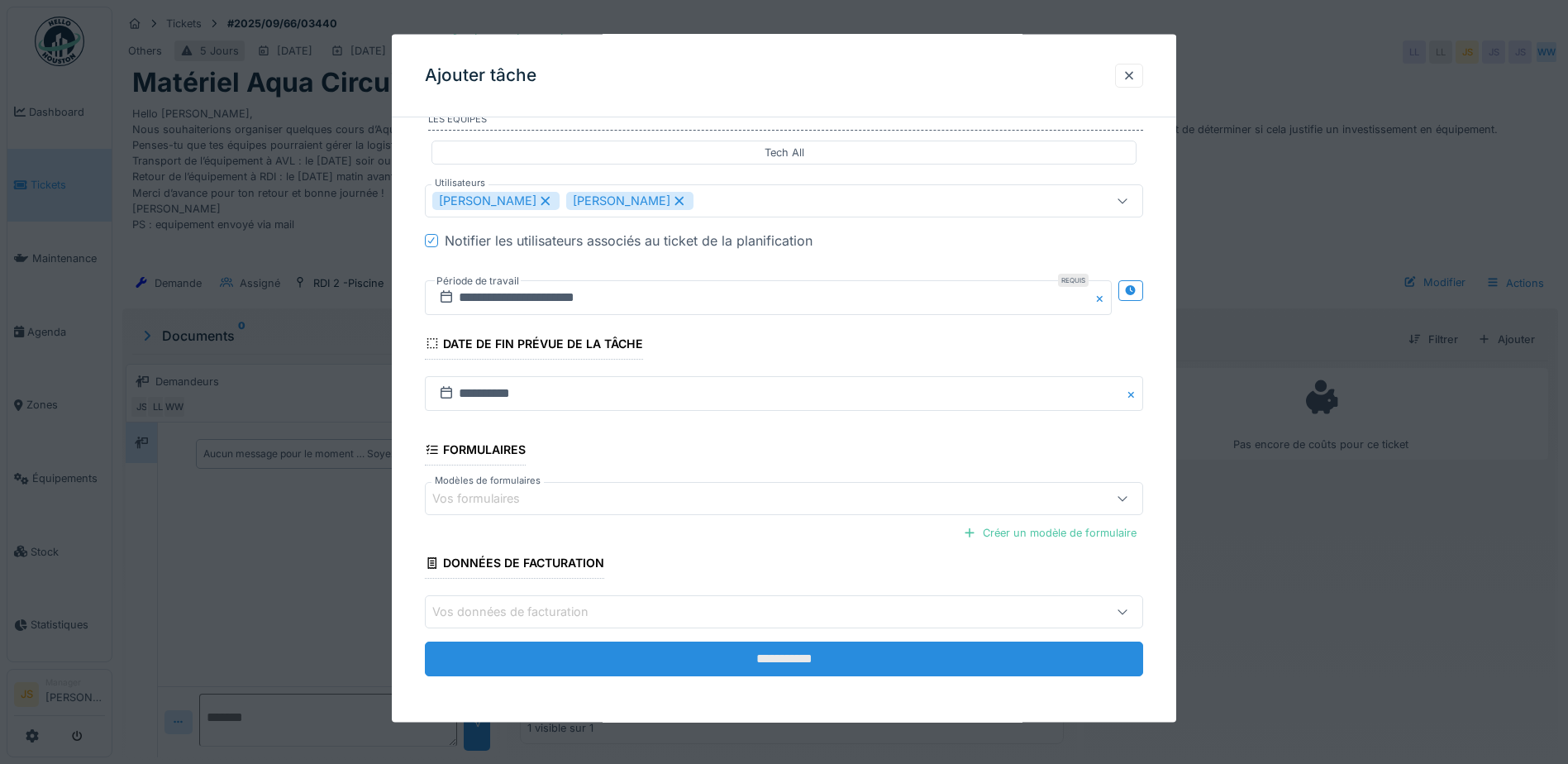
click at [744, 656] on input "**********" at bounding box center [784, 659] width 719 height 35
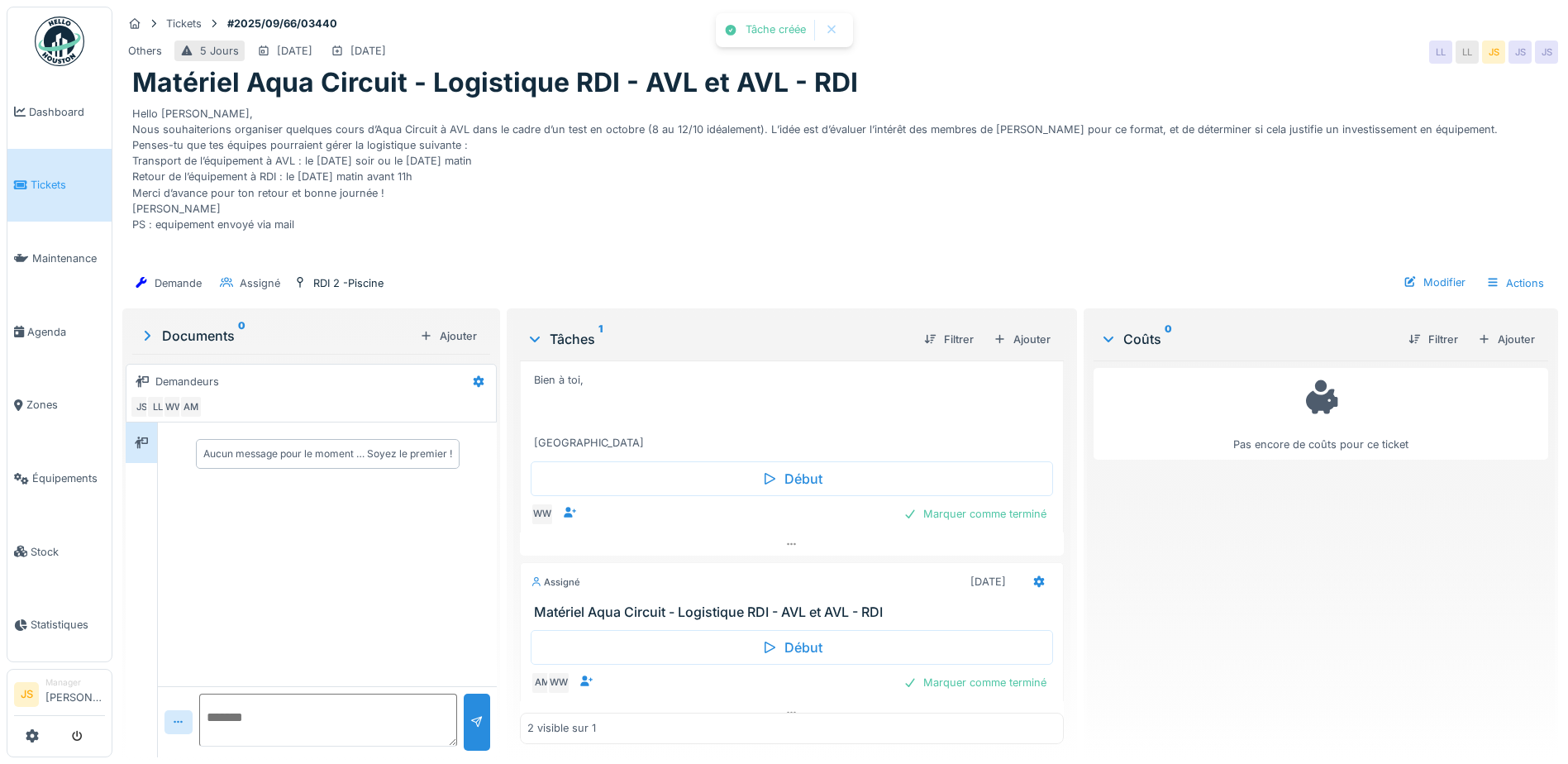
scroll to position [264, 0]
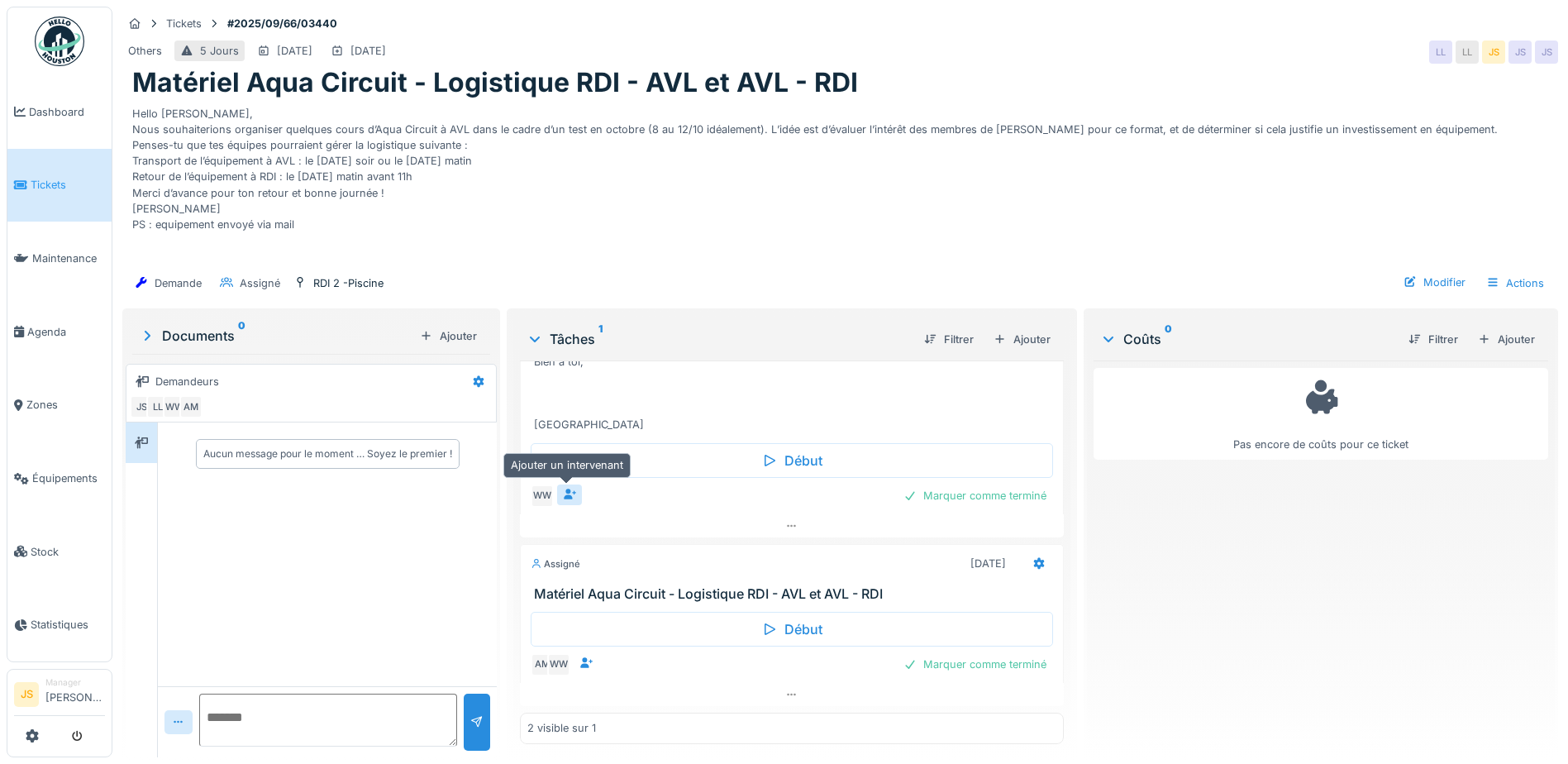
click at [568, 488] on icon at bounding box center [570, 494] width 13 height 11
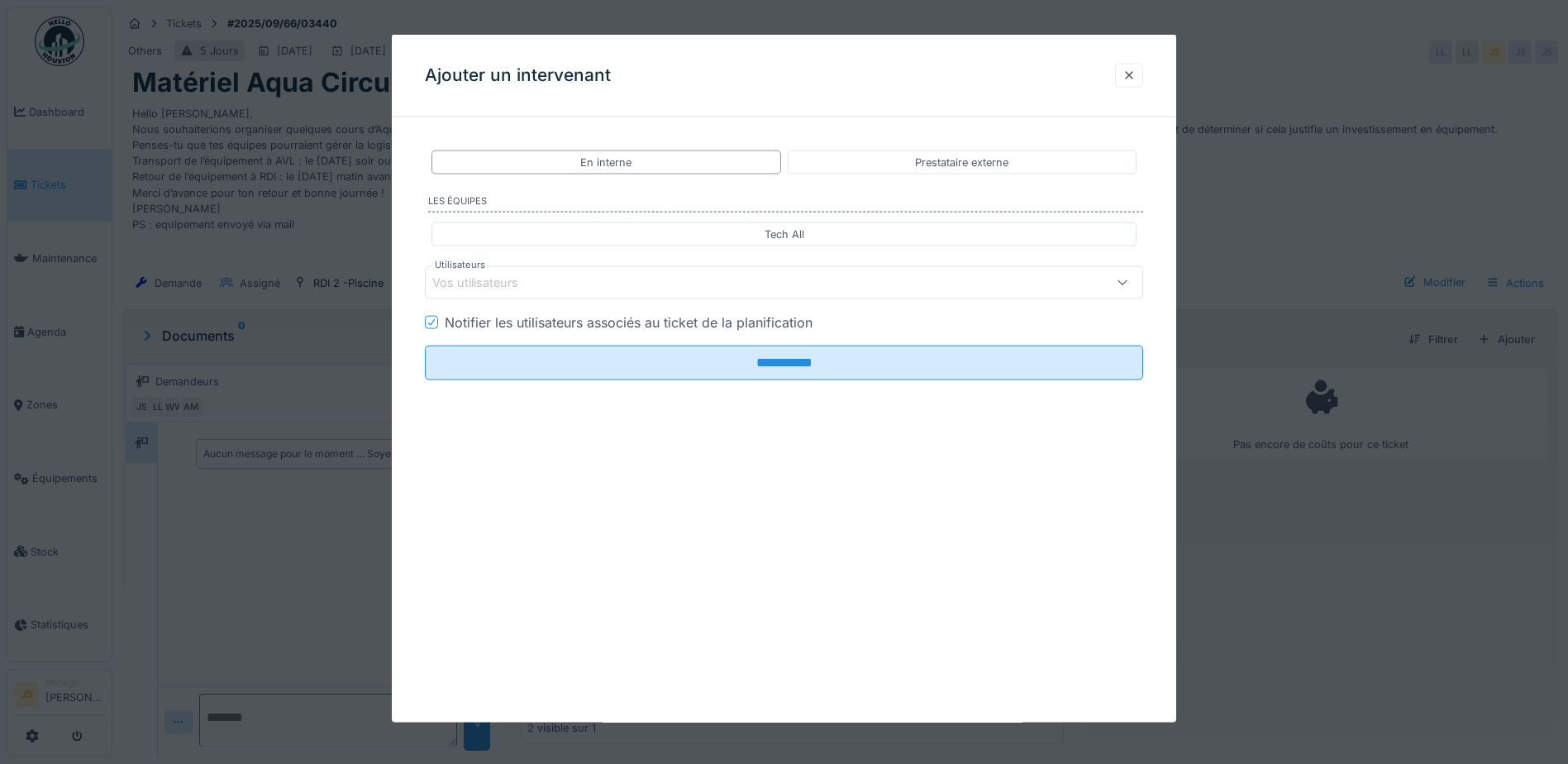
click at [502, 286] on div "Vos utilisateurs" at bounding box center [487, 283] width 109 height 18
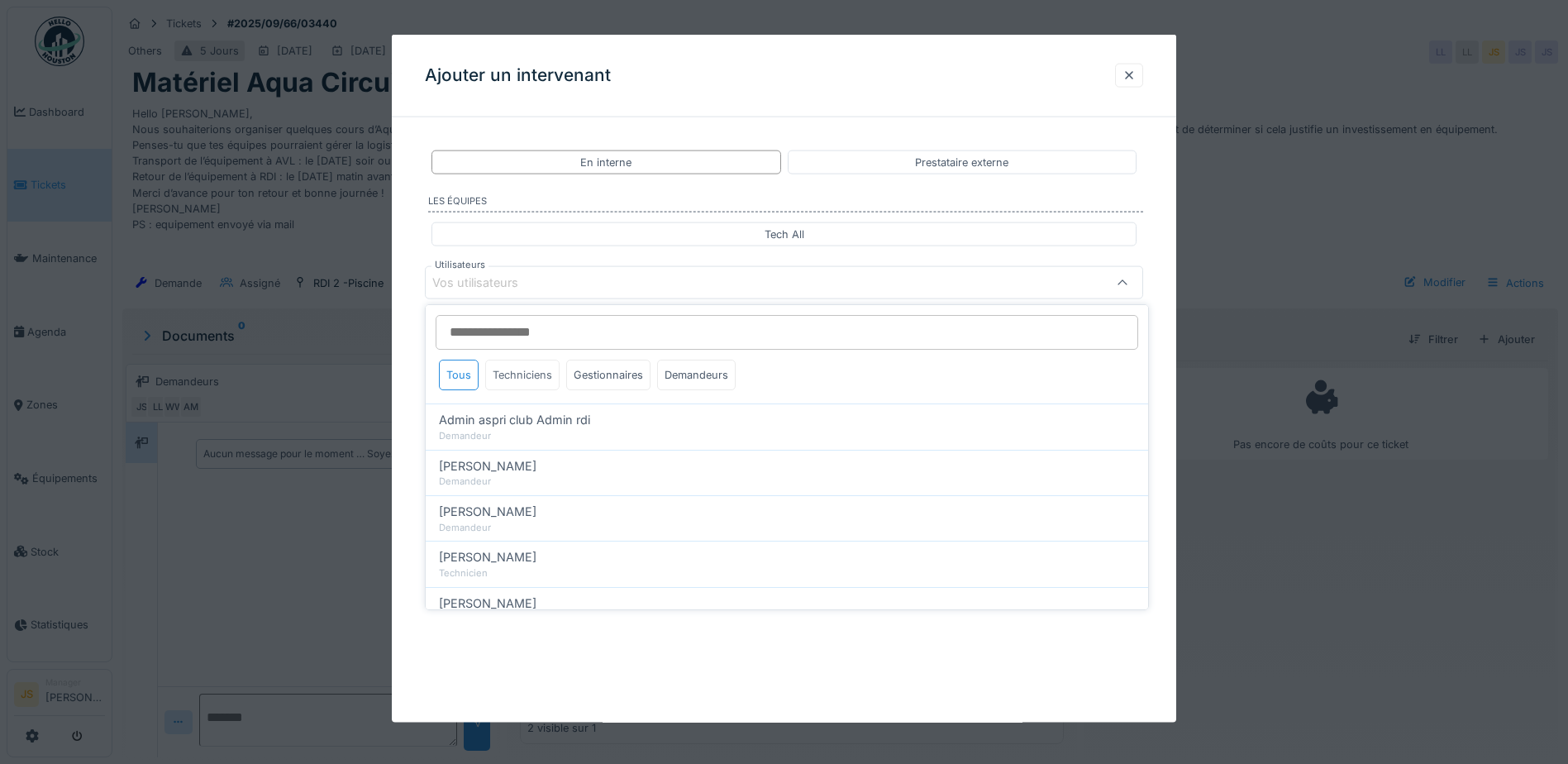
click at [520, 371] on div "Techniciens" at bounding box center [523, 375] width 74 height 31
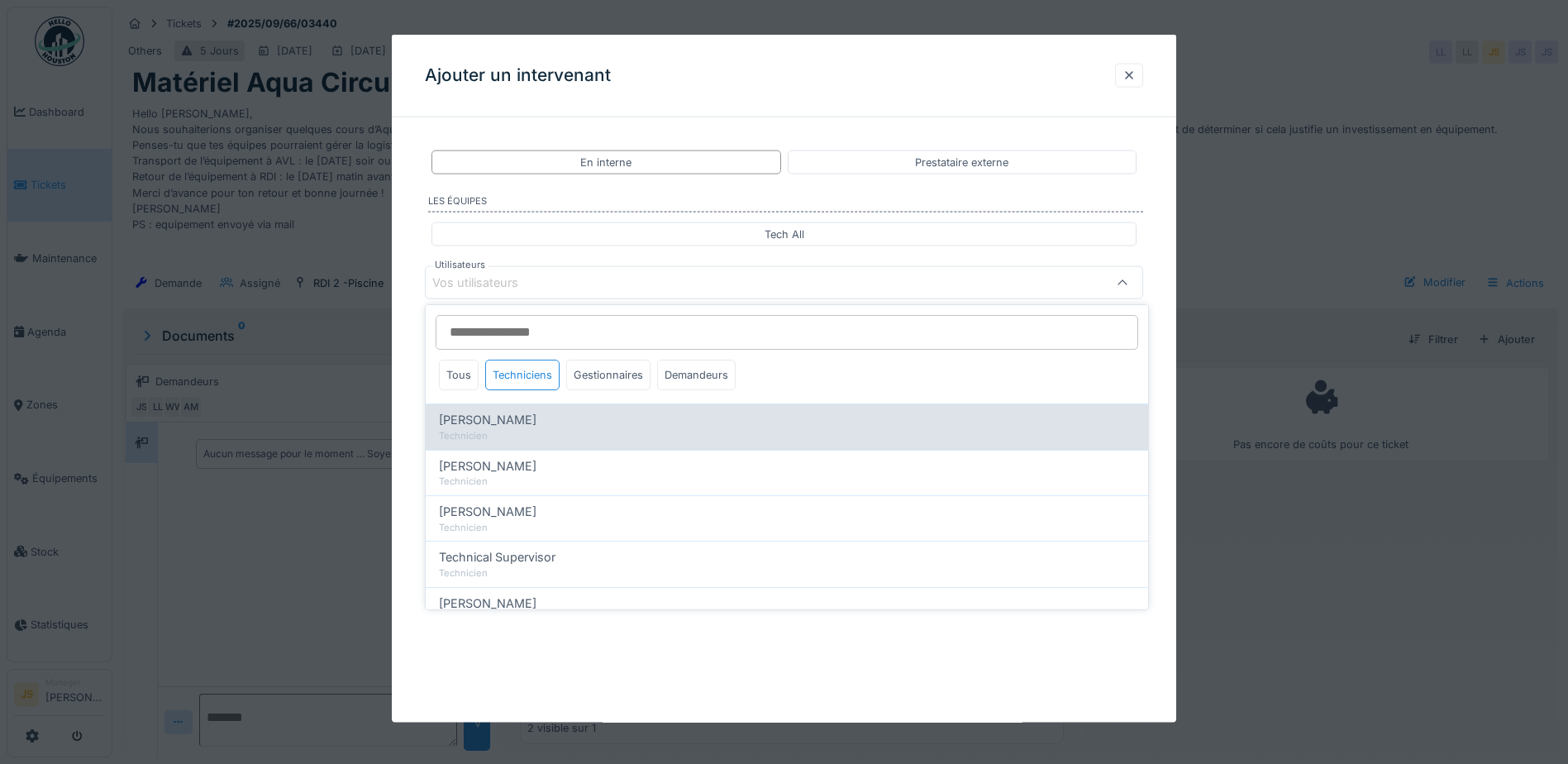
click at [520, 424] on span "[PERSON_NAME]" at bounding box center [488, 420] width 97 height 18
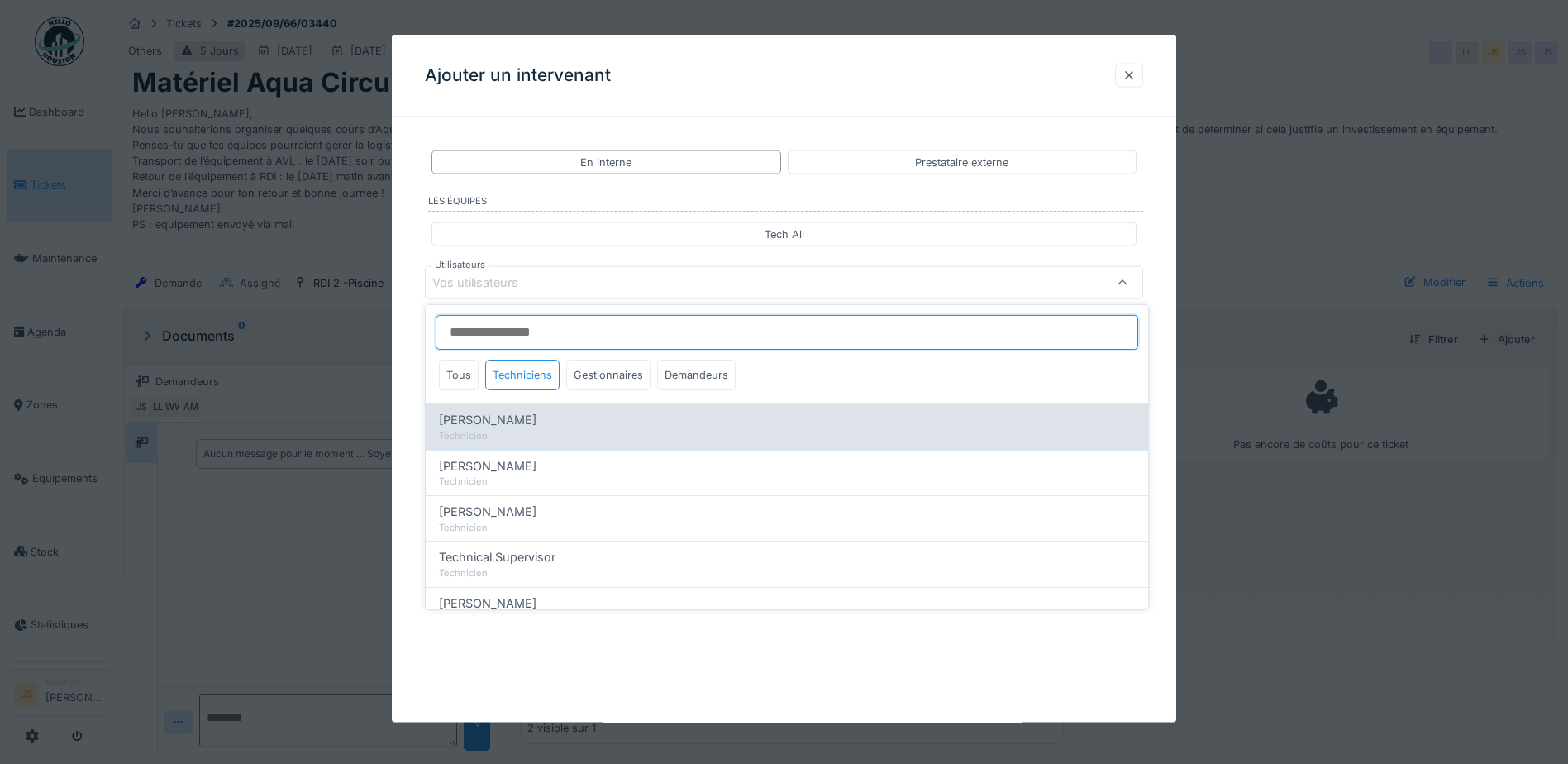
type input "*****"
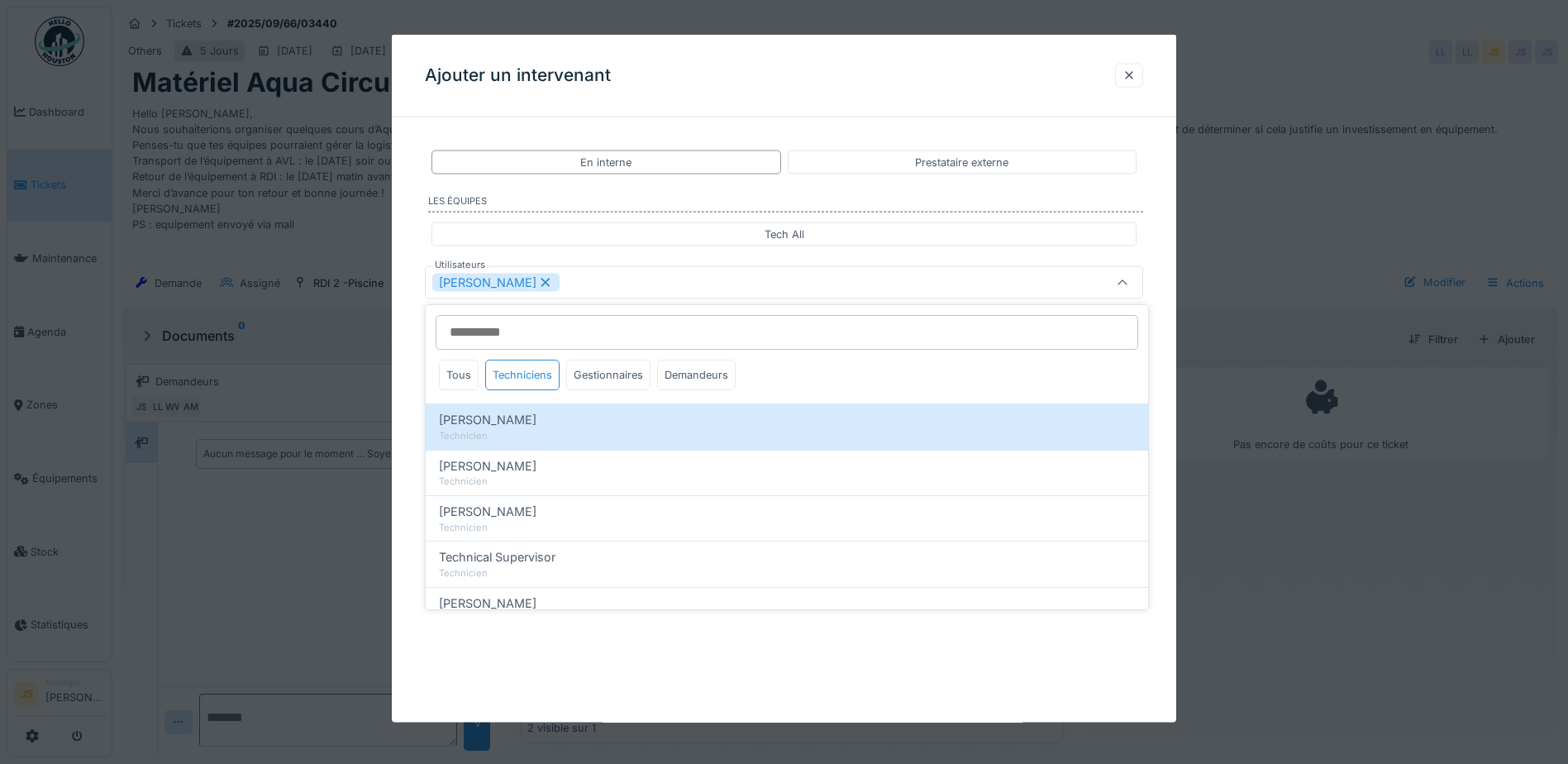
click at [409, 436] on div "**********" at bounding box center [784, 317] width 784 height 374
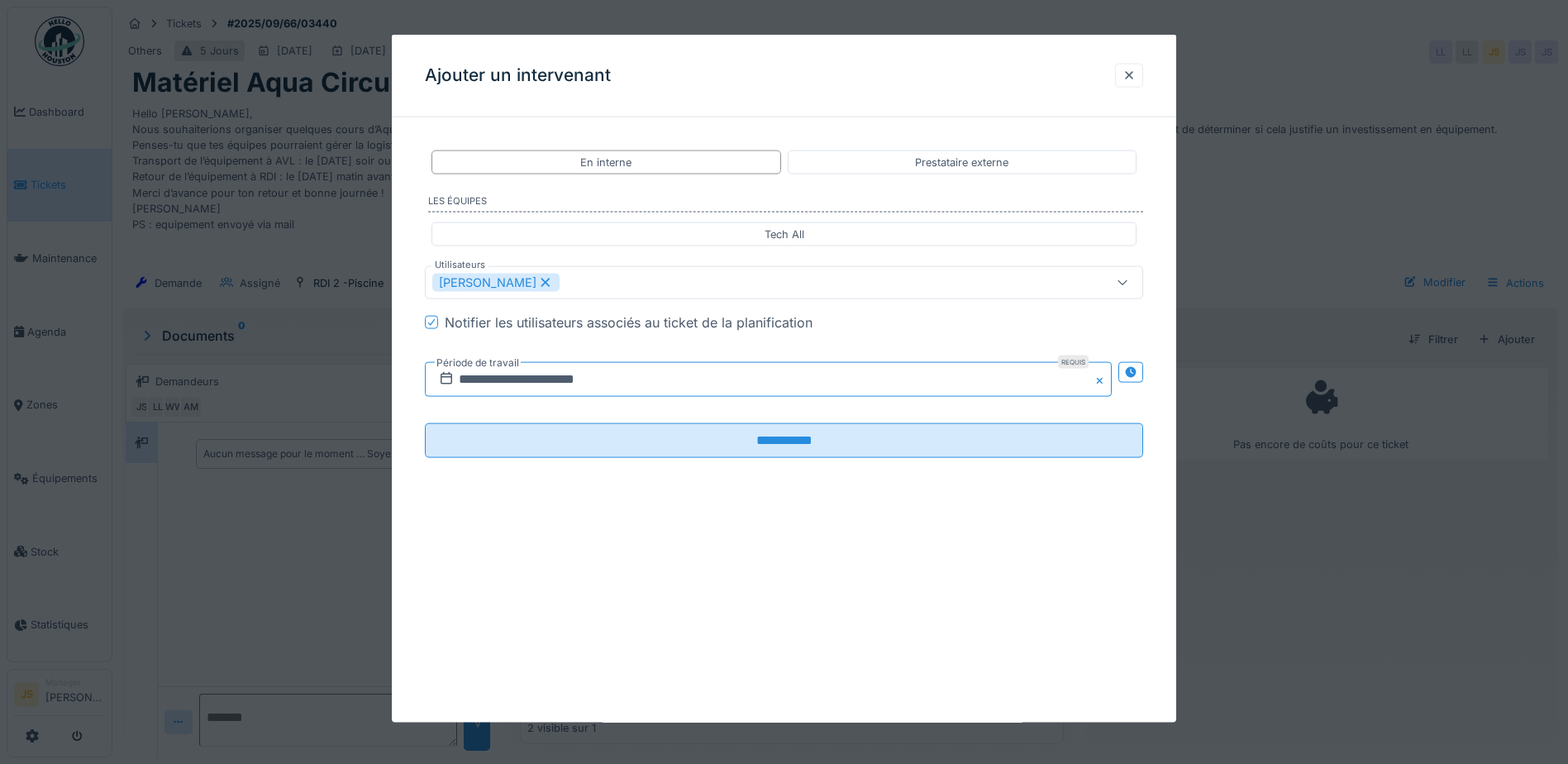
click at [473, 376] on input "**********" at bounding box center [768, 379] width 687 height 35
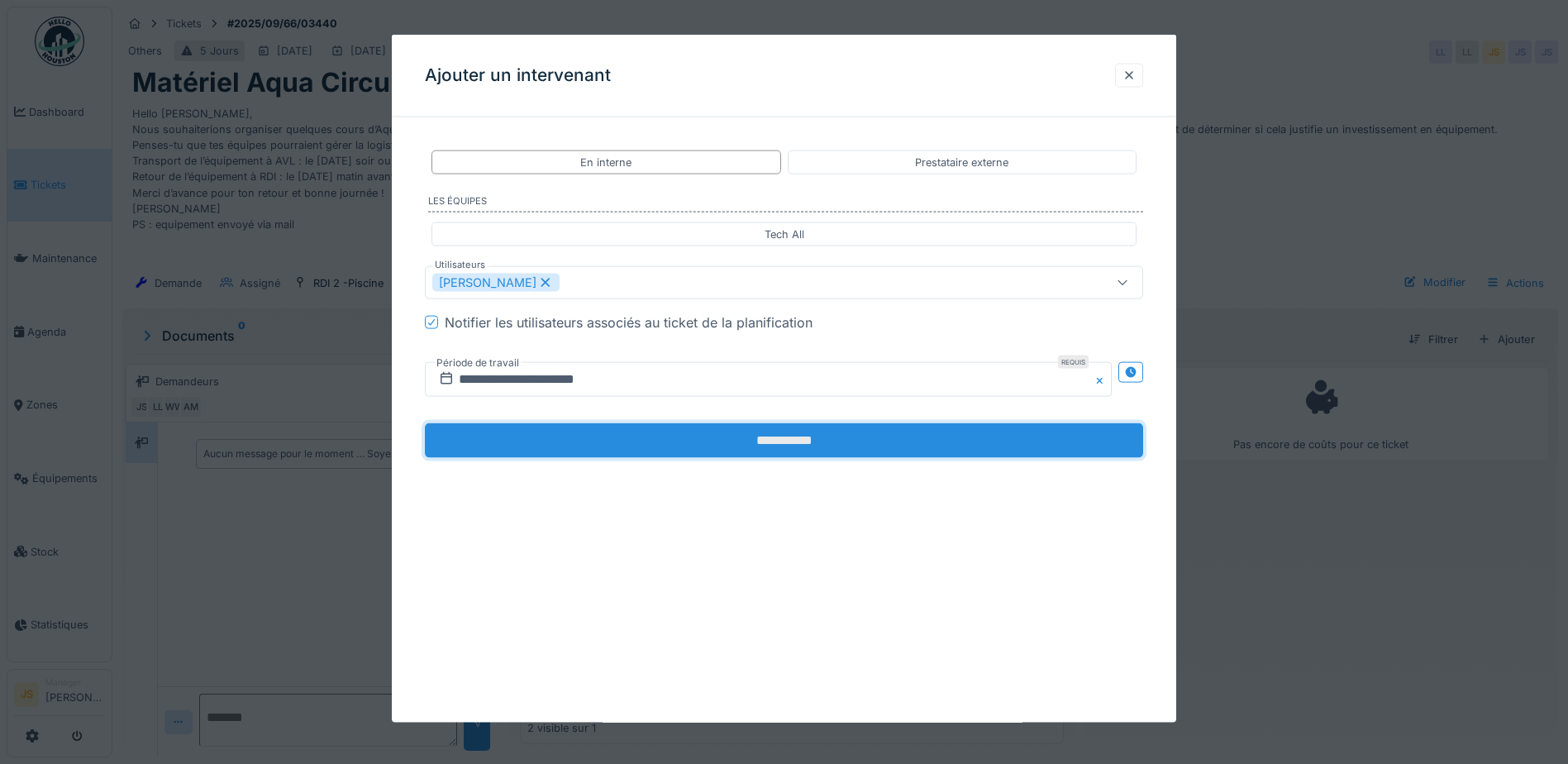
click at [611, 435] on input "**********" at bounding box center [784, 441] width 719 height 35
